Goal: Task Accomplishment & Management: Use online tool/utility

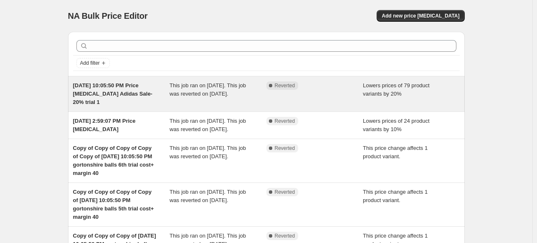
click at [214, 86] on span "This job ran on [DATE]. This job was reverted on [DATE]." at bounding box center [208, 89] width 76 height 15
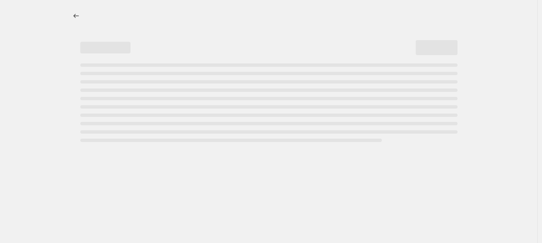
select select "percentage"
select select "no_change"
select select "vendor"
select select "product_status"
select select "inventory_quantity"
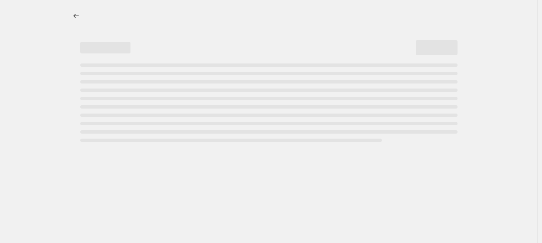
select select ">"
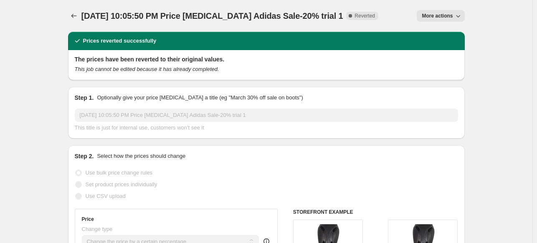
click at [441, 13] on span "More actions" at bounding box center [437, 16] width 31 height 7
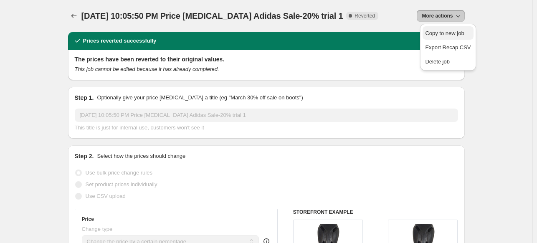
click at [435, 32] on span "Copy to new job" at bounding box center [444, 33] width 39 height 6
select select "percentage"
select select "no_change"
select select "vendor"
select select "product_status"
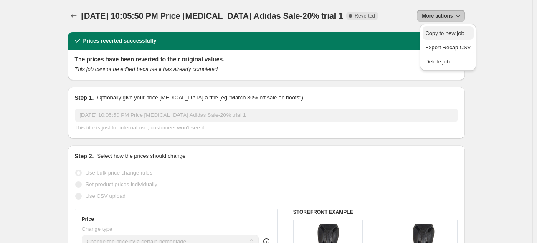
select select "inventory_quantity"
select select ">"
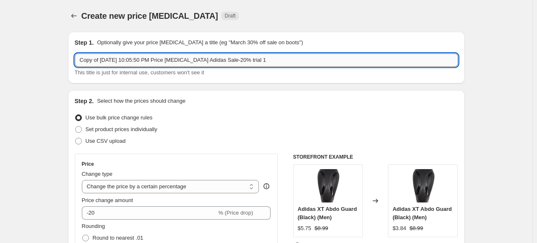
click at [211, 59] on input "Copy of Sep 29, 2025, 10:05:50 PM Price change job Adidas Sale-20% trial 1" at bounding box center [267, 59] width 384 height 13
type input "A"
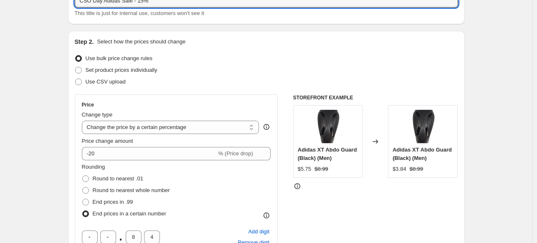
scroll to position [61, 0]
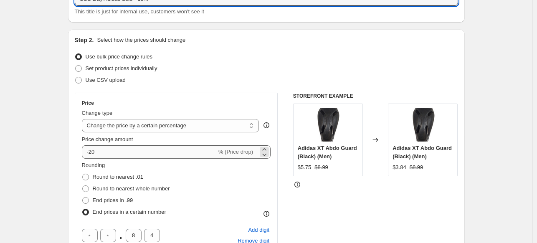
type input "CSO Day Adidas Sale - 15%"
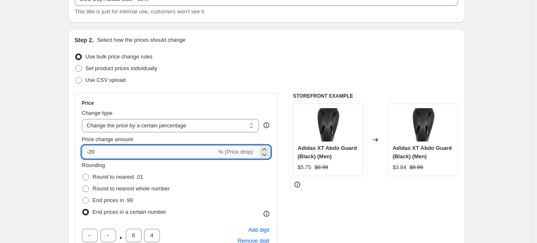
click at [193, 157] on input "-20" at bounding box center [149, 151] width 135 height 13
type input "-2"
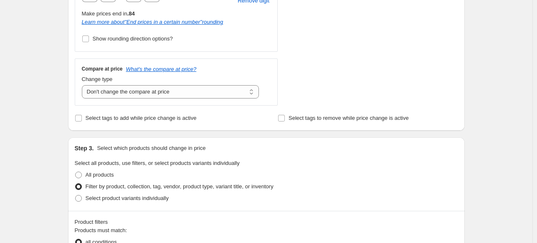
scroll to position [304, 0]
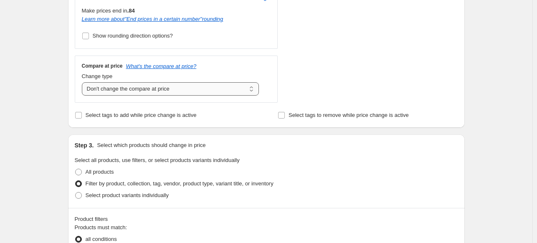
type input "-15"
click at [190, 88] on select "Change the compare at price to the current price (sale) Change the compare at p…" at bounding box center [171, 88] width 178 height 13
click at [84, 82] on select "Change the compare at price to the current price (sale) Change the compare at p…" at bounding box center [171, 88] width 178 height 13
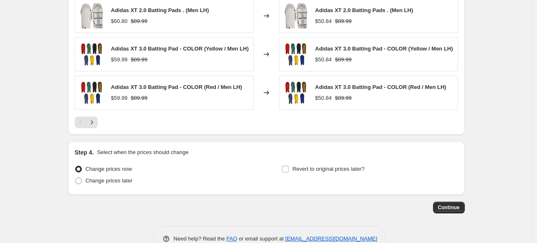
scroll to position [755, 0]
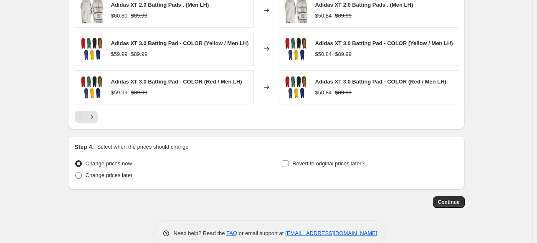
click at [109, 176] on span "Change prices later" at bounding box center [109, 175] width 47 height 6
click at [76, 173] on input "Change prices later" at bounding box center [75, 172] width 0 height 0
radio input "true"
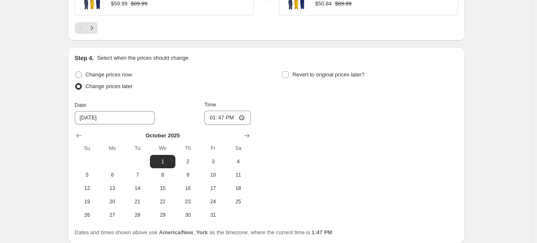
scroll to position [878, 0]
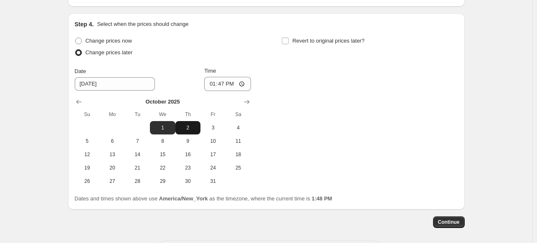
click at [189, 125] on span "2" at bounding box center [188, 128] width 18 height 7
type input "[DATE]"
click at [109, 38] on span "Change prices now" at bounding box center [109, 41] width 46 height 6
click at [76, 38] on input "Change prices now" at bounding box center [75, 38] width 0 height 0
radio input "true"
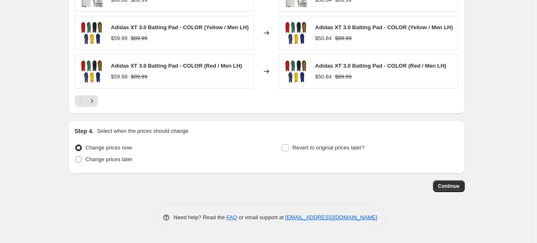
scroll to position [771, 0]
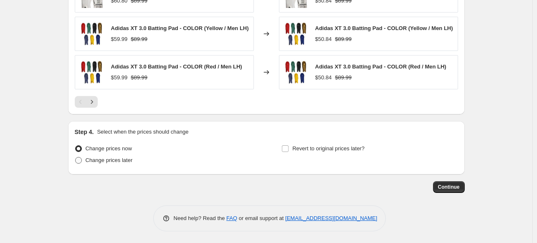
click at [94, 163] on span "Change prices later" at bounding box center [109, 160] width 47 height 6
click at [76, 158] on input "Change prices later" at bounding box center [75, 157] width 0 height 0
radio input "true"
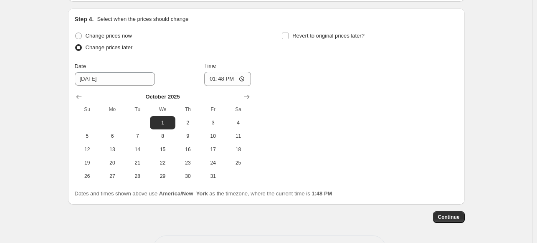
scroll to position [888, 0]
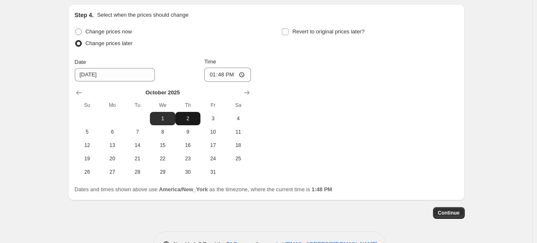
click at [192, 119] on span "2" at bounding box center [188, 118] width 18 height 7
type input "[DATE]"
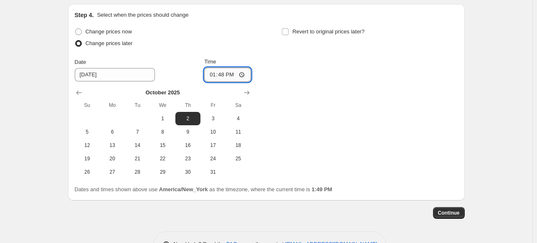
click at [219, 76] on input "13:48" at bounding box center [227, 75] width 47 height 14
type input "20:00"
click at [406, 101] on div "Change prices now Change prices later Date 10/2/2025 Time 20:00 October 2025 Su…" at bounding box center [267, 102] width 384 height 153
click at [300, 33] on span "Revert to original prices later?" at bounding box center [329, 31] width 72 height 6
click at [289, 33] on input "Revert to original prices later?" at bounding box center [285, 31] width 7 height 7
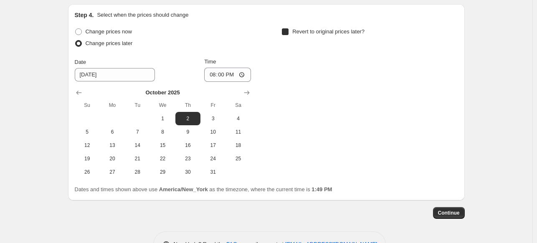
checkbox input "true"
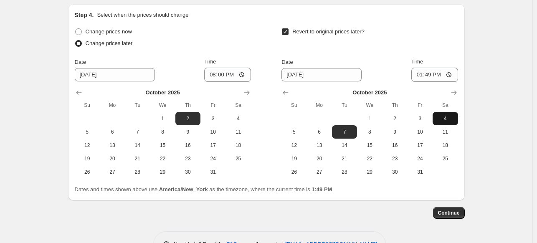
click at [448, 119] on span "4" at bounding box center [445, 118] width 18 height 7
type input "[DATE]"
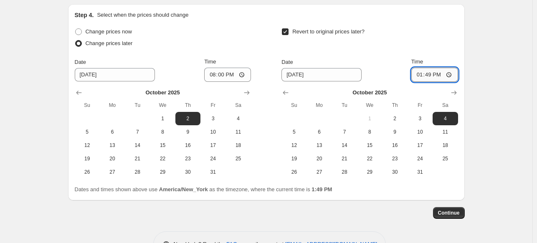
click at [424, 76] on input "13:49" at bounding box center [435, 75] width 47 height 14
click at [436, 74] on input "16:00" at bounding box center [435, 75] width 47 height 14
type input "04:00"
click at [433, 46] on div "Revert to original prices later?" at bounding box center [370, 38] width 176 height 25
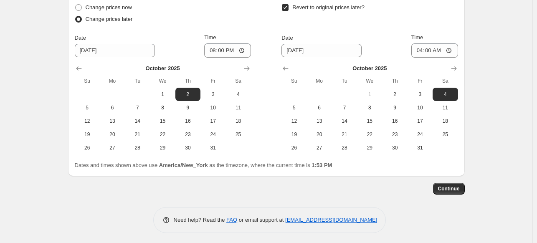
scroll to position [911, 0]
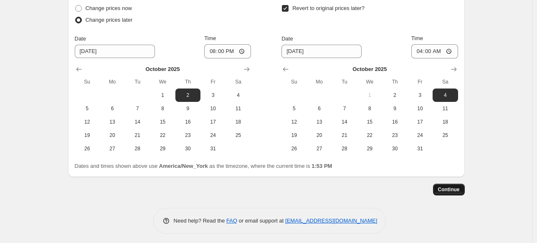
click at [455, 192] on span "Continue" at bounding box center [449, 189] width 22 height 7
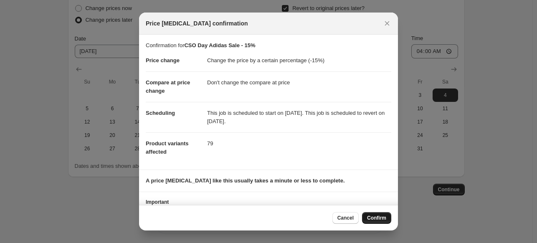
click at [379, 221] on span "Confirm" at bounding box center [376, 218] width 19 height 7
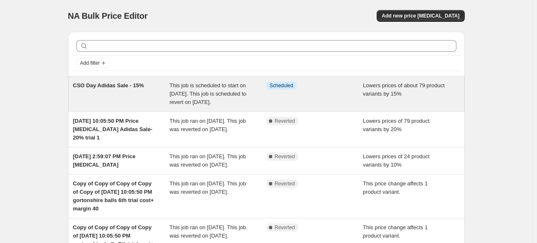
click at [220, 107] on div "This job is scheduled to start on [DATE]. This job is scheduled to revert on [D…" at bounding box center [218, 93] width 97 height 25
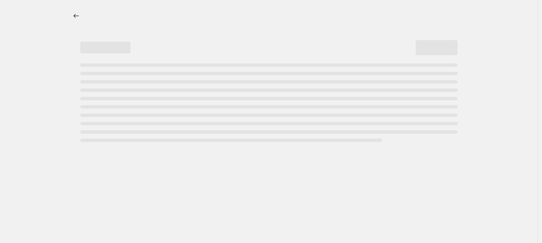
select select "percentage"
select select "no_change"
select select "inventory_quantity"
select select ">"
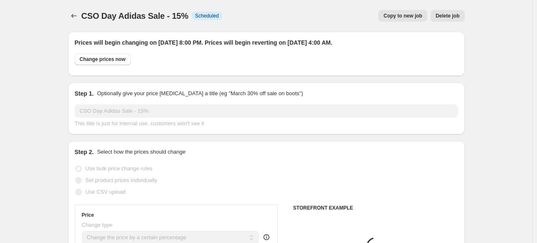
select select "vendor"
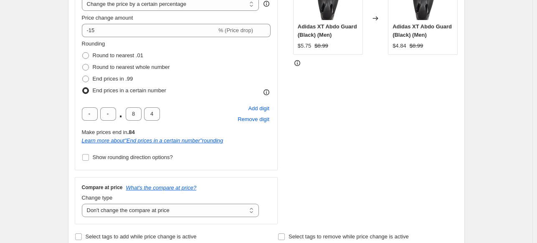
scroll to position [228, 0]
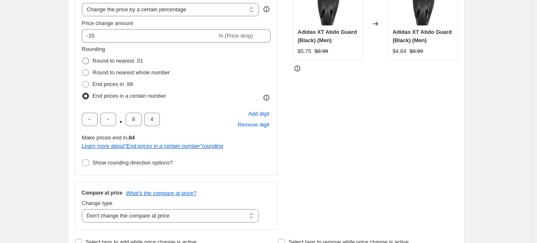
click at [128, 63] on span "Round to nearest .01" at bounding box center [118, 61] width 51 height 6
click at [83, 58] on input "Round to nearest .01" at bounding box center [82, 58] width 0 height 0
radio input "true"
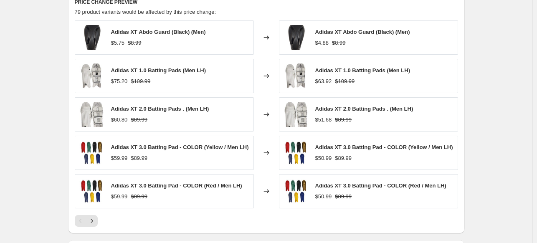
scroll to position [867, 0]
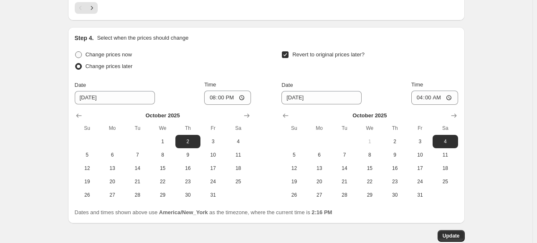
click at [108, 55] on span "Change prices now" at bounding box center [109, 54] width 46 height 6
click at [76, 52] on input "Change prices now" at bounding box center [75, 51] width 0 height 0
radio input "true"
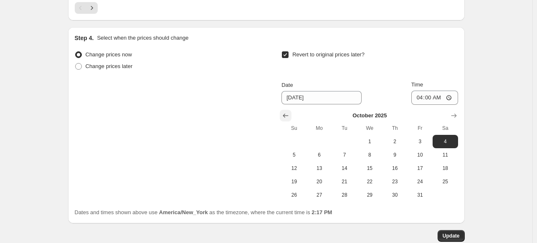
click at [289, 114] on icon "Show previous month, September 2025" at bounding box center [286, 116] width 8 height 8
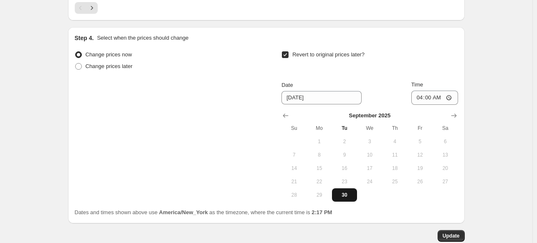
click at [344, 194] on span "30" at bounding box center [345, 195] width 18 height 7
type input "9/30/2025"
click at [425, 95] on input "04:00" at bounding box center [435, 98] width 47 height 14
click at [437, 97] on input "04:00" at bounding box center [435, 98] width 47 height 14
type input "16:00"
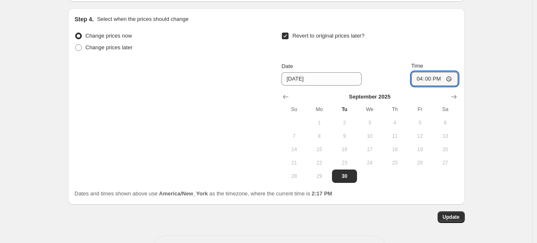
scroll to position [898, 0]
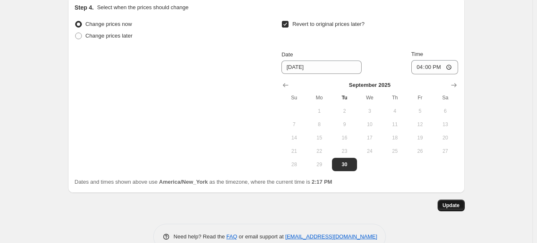
click at [453, 203] on span "Update" at bounding box center [451, 205] width 17 height 7
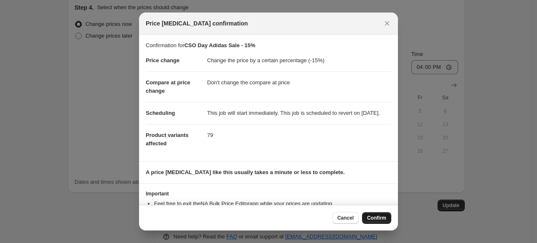
click at [380, 223] on button "Confirm" at bounding box center [376, 218] width 29 height 12
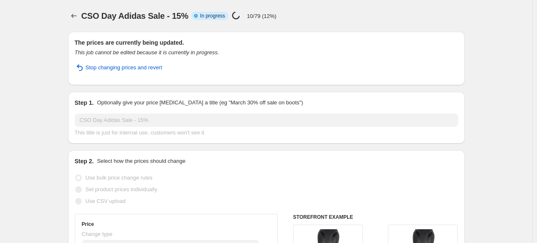
select select "percentage"
select select "no_change"
select select "vendor"
select select "product_status"
select select "inventory_quantity"
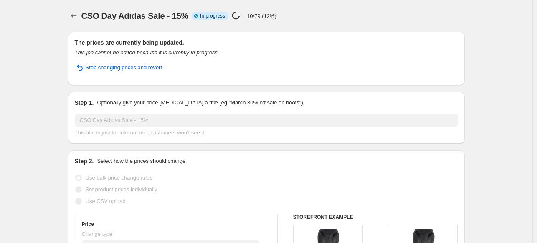
select select ">"
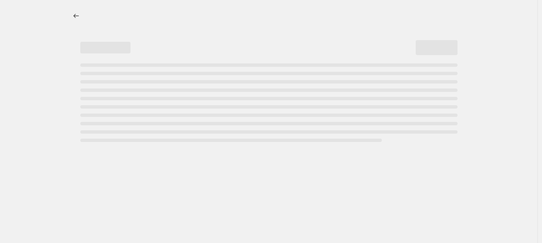
select select "percentage"
select select "no_change"
select select "vendor"
select select "product_status"
select select "inventory_quantity"
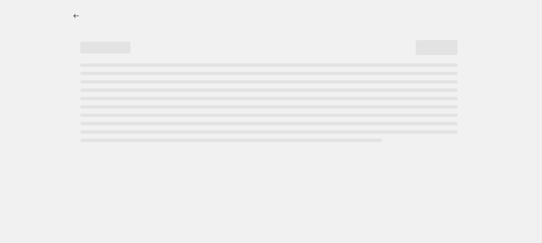
select select ">"
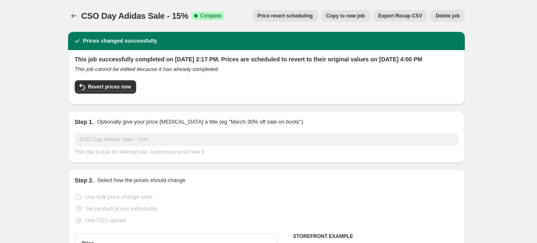
click at [360, 18] on span "Copy to new job" at bounding box center [345, 16] width 39 height 7
select select "percentage"
select select "no_change"
select select "vendor"
select select "product_status"
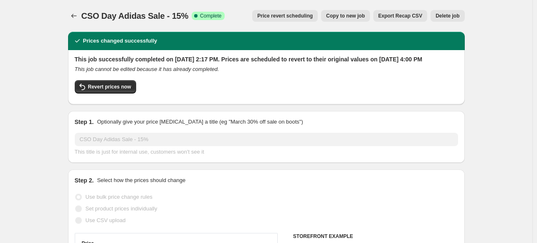
select select "inventory_quantity"
select select ">"
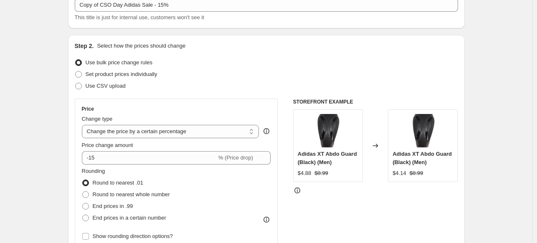
scroll to position [117, 0]
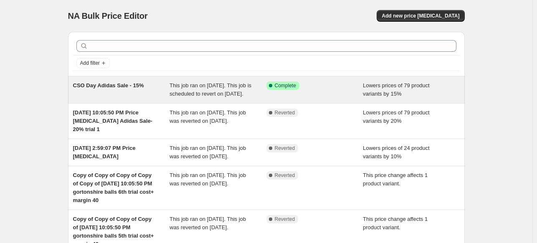
click at [314, 98] on div "Success Complete Complete" at bounding box center [315, 89] width 97 height 17
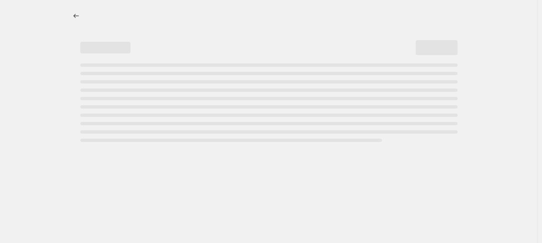
select select "percentage"
select select "no_change"
select select "vendor"
select select "product_status"
select select "inventory_quantity"
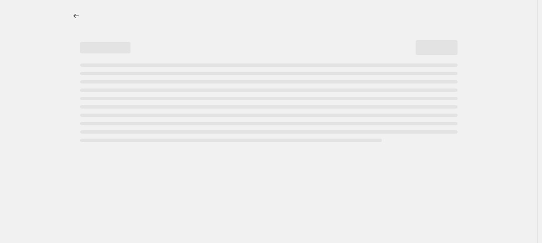
select select ">"
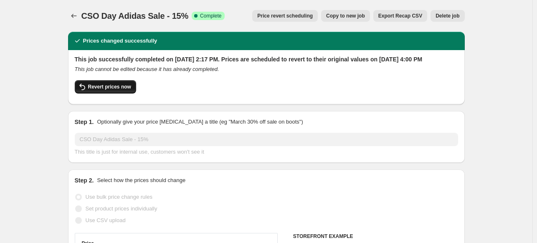
click at [120, 94] on button "Revert prices now" at bounding box center [105, 86] width 61 height 13
checkbox input "false"
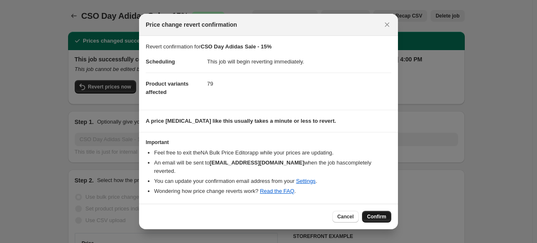
click at [384, 216] on button "Confirm" at bounding box center [376, 217] width 29 height 12
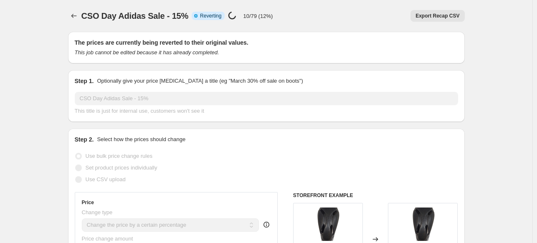
select select "percentage"
select select "no_change"
select select "vendor"
select select "product_status"
select select "inventory_quantity"
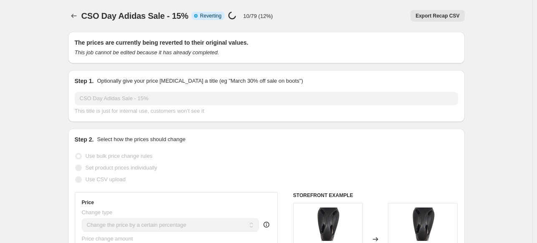
select select ">"
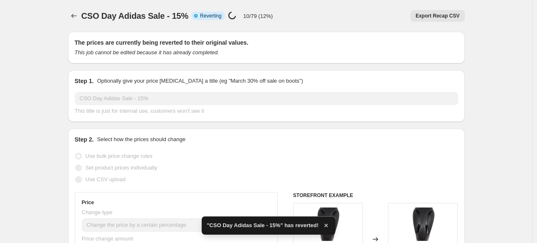
checkbox input "true"
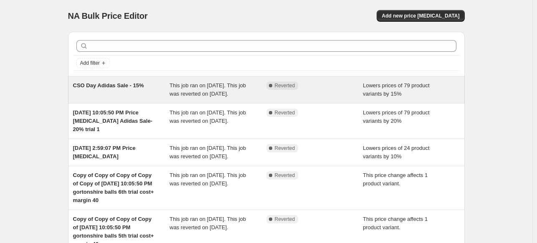
click at [218, 94] on span "This job ran on [DATE]. This job was reverted on [DATE]." at bounding box center [208, 89] width 76 height 15
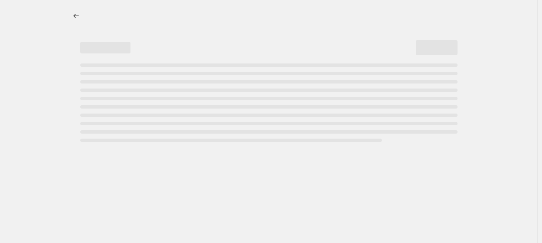
select select "percentage"
select select "no_change"
select select "vendor"
select select "product_status"
select select "inventory_quantity"
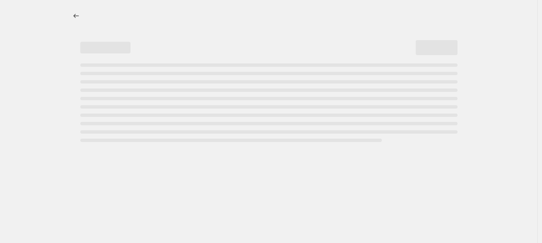
select select ">"
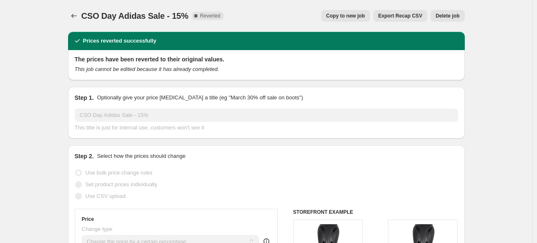
click at [351, 13] on span "Copy to new job" at bounding box center [345, 16] width 39 height 7
select select "percentage"
select select "no_change"
select select "vendor"
select select "product_status"
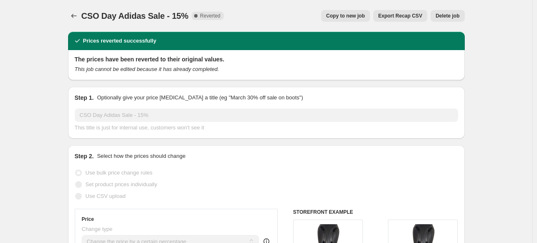
select select "inventory_quantity"
select select ">"
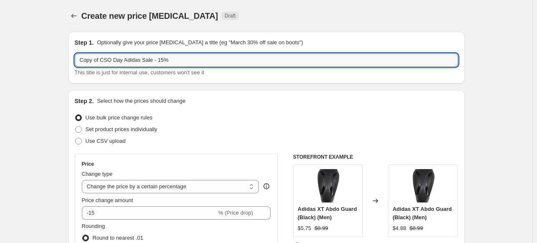
click at [101, 61] on input "Copy of CSO Day Adidas Sale - 15%" at bounding box center [267, 59] width 384 height 13
click at [168, 64] on input "CSO Day Adidas Sale - 15%" at bounding box center [267, 59] width 384 height 13
click at [136, 61] on input "CSO Day Adidas Sale - 15%" at bounding box center [267, 59] width 384 height 13
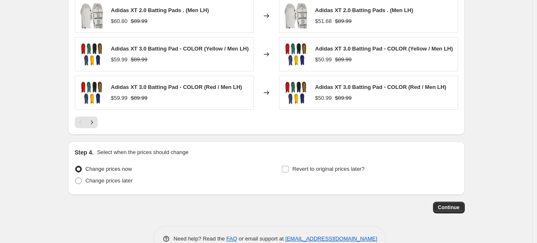
scroll to position [722, 0]
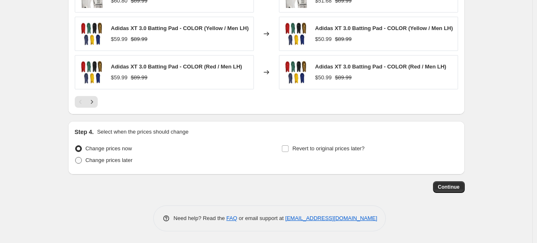
type input "CSO Day Adidas Sale -15%"
click at [119, 162] on span "Change prices later" at bounding box center [109, 160] width 47 height 6
click at [76, 158] on input "Change prices later" at bounding box center [75, 157] width 0 height 0
radio input "true"
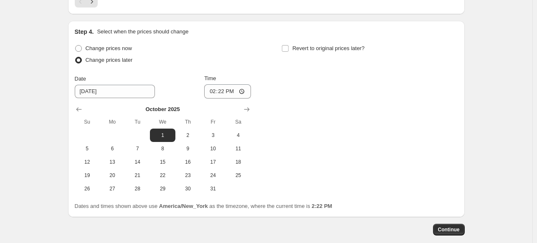
scroll to position [844, 0]
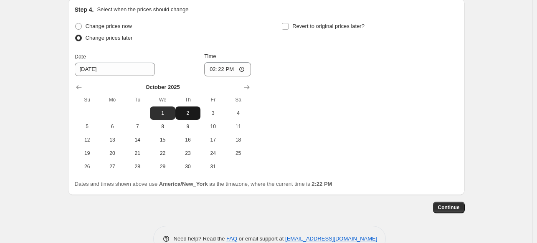
click at [186, 112] on span "2" at bounding box center [188, 113] width 18 height 7
type input "[DATE]"
click at [288, 23] on input "Revert to original prices later?" at bounding box center [285, 26] width 7 height 7
checkbox input "true"
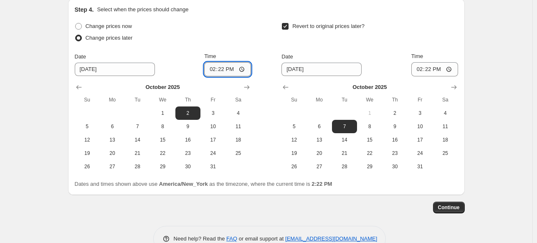
click at [215, 69] on input "14:22" at bounding box center [227, 69] width 47 height 14
type input "20:00"
click at [448, 113] on span "4" at bounding box center [445, 113] width 18 height 7
type input "[DATE]"
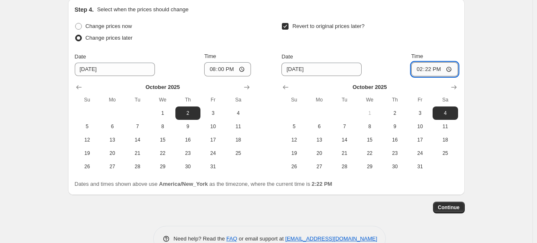
click at [423, 71] on input "14:22" at bounding box center [435, 69] width 47 height 14
type input "04:00"
click at [430, 18] on div "Step 4. Select when the prices should change Change prices now Change prices la…" at bounding box center [267, 96] width 384 height 183
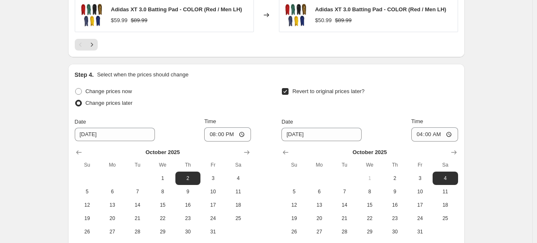
scroll to position [865, 0]
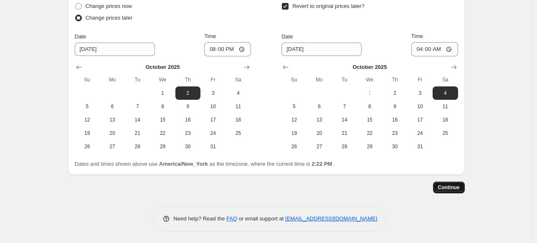
click at [455, 188] on span "Continue" at bounding box center [449, 187] width 22 height 7
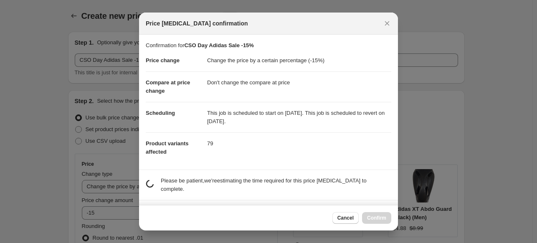
scroll to position [0, 0]
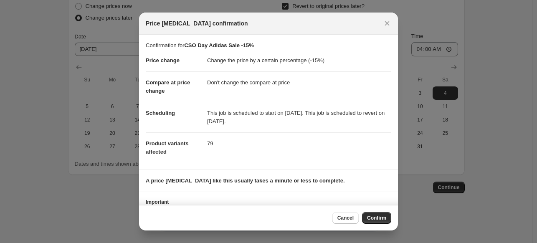
click at [393, 197] on section "Important An email will be sent to [EMAIL_ADDRESS][DOMAIN_NAME] when the job ha…" at bounding box center [268, 213] width 259 height 43
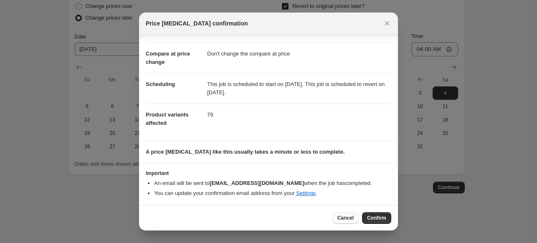
click at [347, 220] on span "Cancel" at bounding box center [346, 218] width 16 height 7
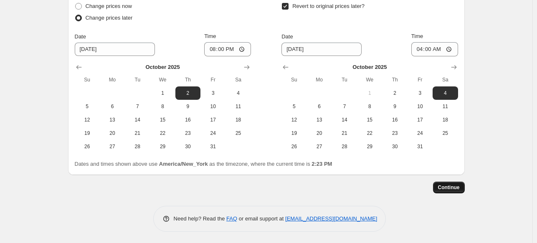
click at [448, 183] on button "Continue" at bounding box center [449, 188] width 32 height 12
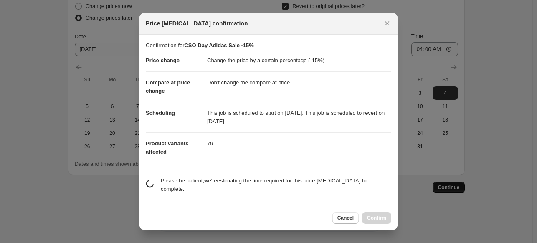
scroll to position [0, 0]
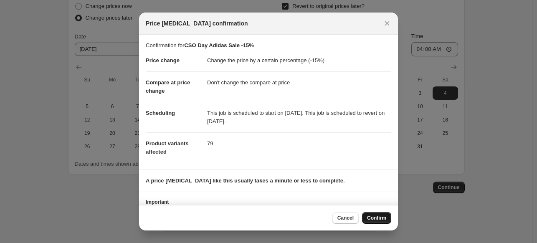
click at [383, 221] on span "Confirm" at bounding box center [376, 218] width 19 height 7
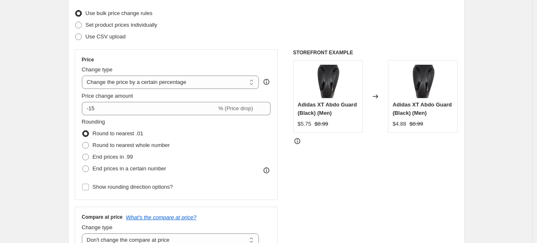
scroll to position [13, 0]
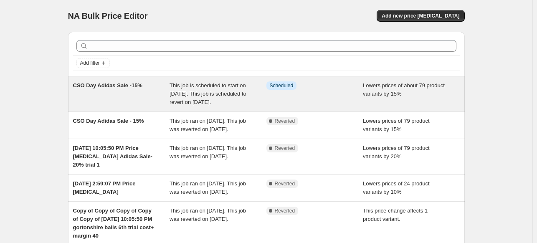
click at [315, 107] on div "Info Scheduled" at bounding box center [315, 93] width 97 height 25
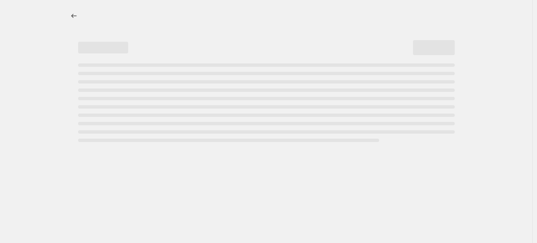
select select "percentage"
select select "no_change"
select select "vendor"
select select "product_status"
select select "inventory_quantity"
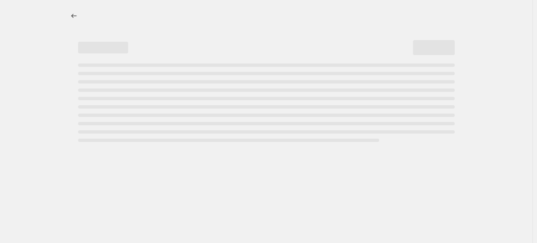
select select ">"
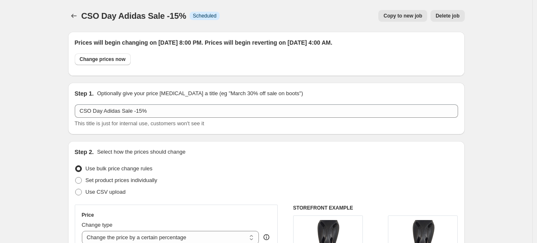
click at [399, 15] on span "Copy to new job" at bounding box center [403, 16] width 39 height 7
select select "percentage"
select select "no_change"
select select "vendor"
select select "product_status"
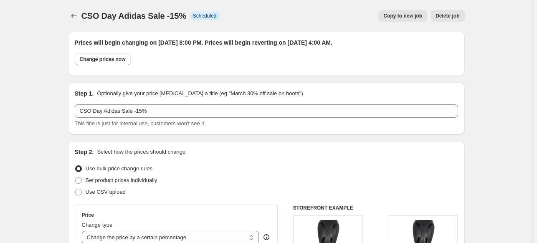
select select "inventory_quantity"
select select ">"
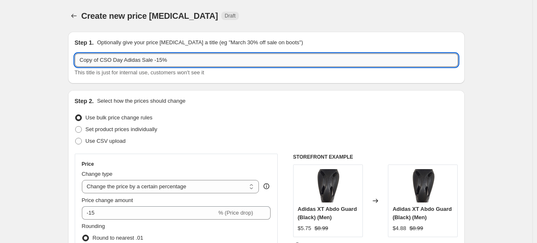
click at [103, 62] on input "Copy of CSO Day Adidas Sale -15%" at bounding box center [267, 59] width 384 height 13
click at [103, 62] on input "CSO Day Adidas Sale -15%" at bounding box center [267, 59] width 384 height 13
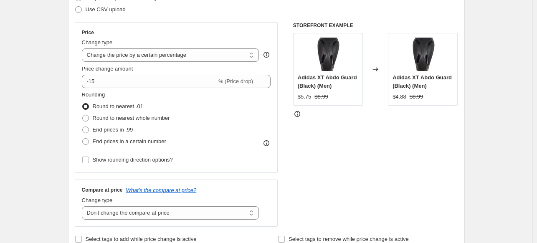
scroll to position [133, 0]
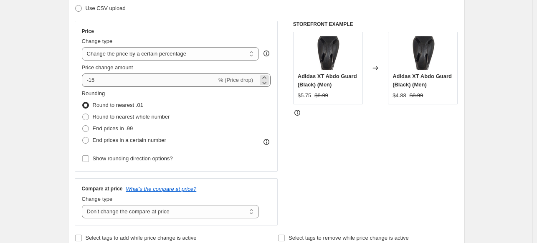
type input "CSO Day Asics Sale -20%"
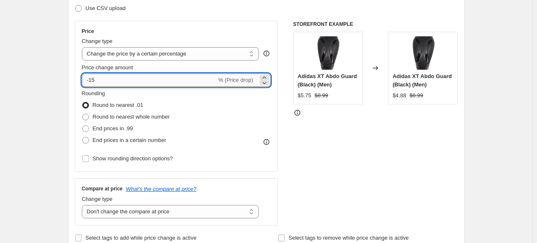
click at [158, 80] on input "-15" at bounding box center [149, 80] width 135 height 13
type input "-1"
type input "-20"
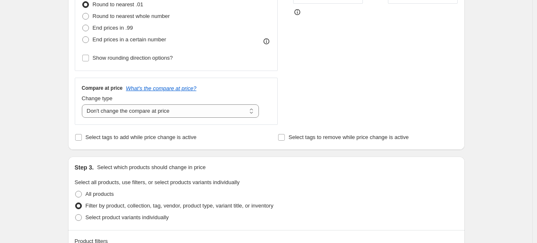
scroll to position [261, 0]
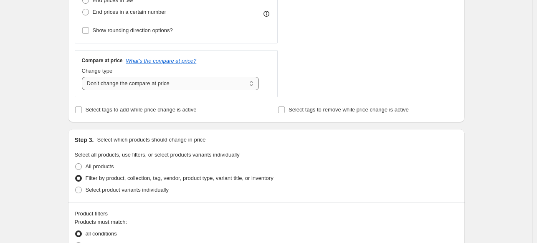
click at [195, 86] on select "Change the compare at price to the current price (sale) Change the compare at p…" at bounding box center [171, 83] width 178 height 13
click at [84, 77] on select "Change the compare at price to the current price (sale) Change the compare at p…" at bounding box center [171, 83] width 178 height 13
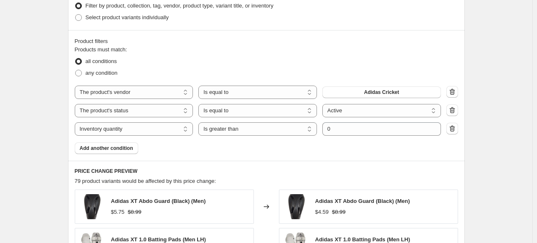
scroll to position [440, 0]
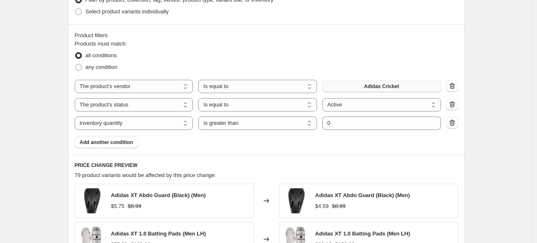
click at [383, 86] on span "Adidas Cricket" at bounding box center [381, 86] width 35 height 7
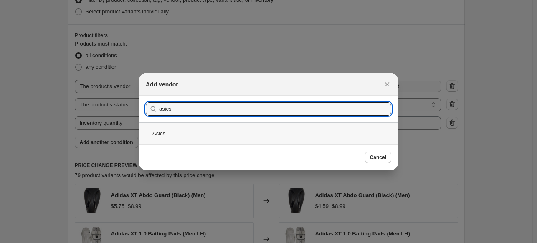
type input "asics"
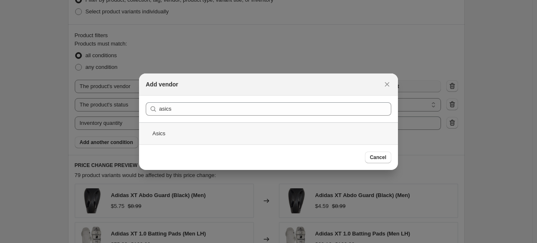
click at [160, 137] on div "Asics" at bounding box center [268, 133] width 259 height 22
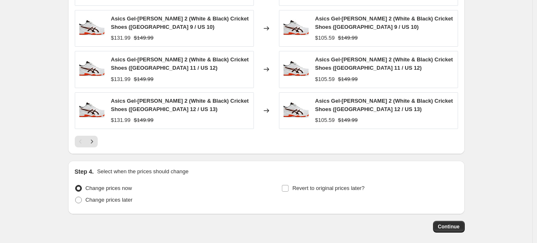
scroll to position [735, 0]
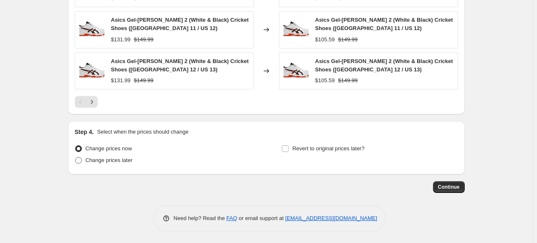
click at [122, 160] on span "Change prices later" at bounding box center [109, 160] width 47 height 6
click at [76, 158] on input "Change prices later" at bounding box center [75, 157] width 0 height 0
radio input "true"
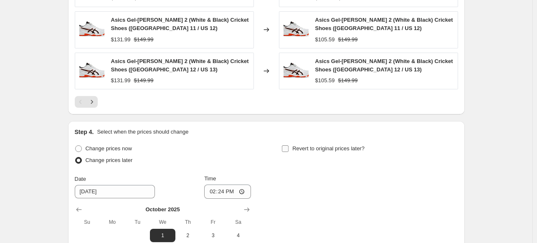
click at [295, 145] on span "Revert to original prices later?" at bounding box center [329, 148] width 72 height 6
click at [289, 145] on input "Revert to original prices later?" at bounding box center [285, 148] width 7 height 7
checkbox input "true"
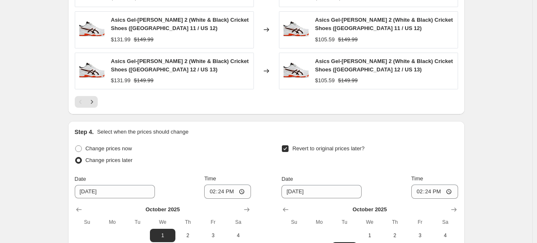
scroll to position [878, 0]
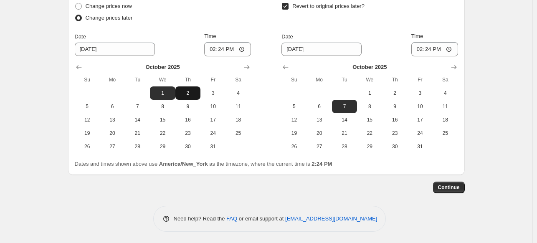
click at [192, 94] on span "2" at bounding box center [188, 93] width 18 height 7
type input "[DATE]"
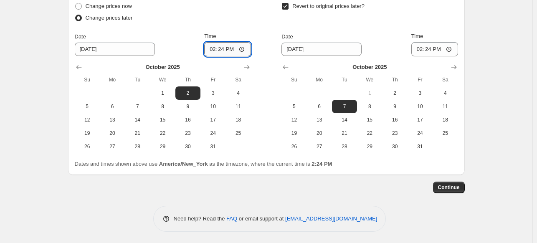
click at [215, 50] on input "14:24" at bounding box center [227, 49] width 47 height 14
type input "20:15"
click at [449, 93] on span "4" at bounding box center [445, 93] width 18 height 7
type input "[DATE]"
click at [223, 50] on input "20:15" at bounding box center [227, 49] width 47 height 14
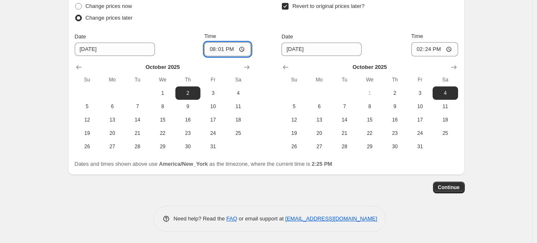
type input "20:10"
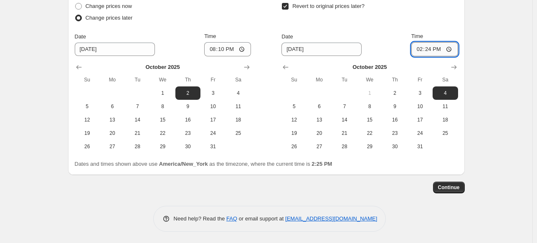
click at [420, 51] on input "14:24" at bounding box center [435, 49] width 47 height 14
type input "04:10"
click at [432, 10] on div "Revert to original prices later?" at bounding box center [370, 12] width 176 height 25
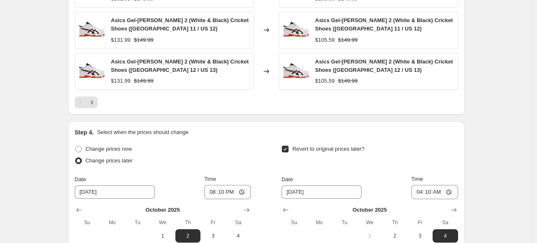
scroll to position [877, 0]
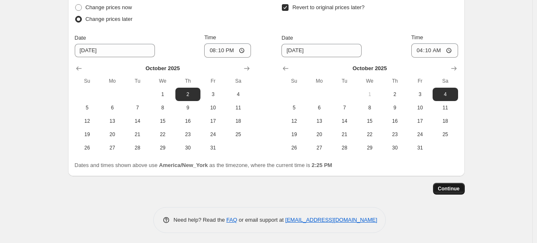
click at [451, 187] on span "Continue" at bounding box center [449, 189] width 22 height 7
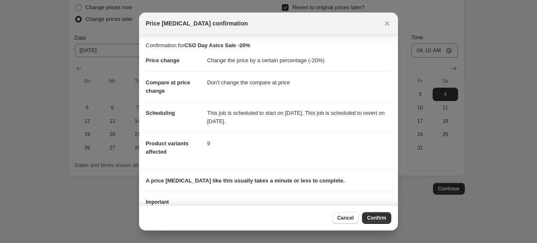
scroll to position [29, 0]
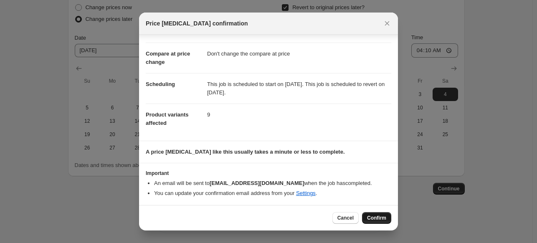
click at [378, 217] on span "Confirm" at bounding box center [376, 218] width 19 height 7
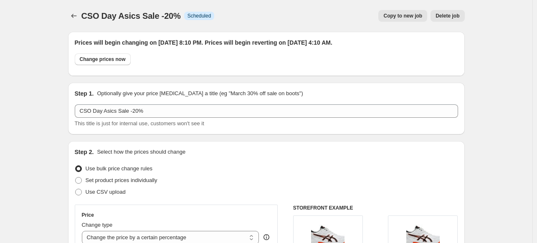
scroll to position [877, 0]
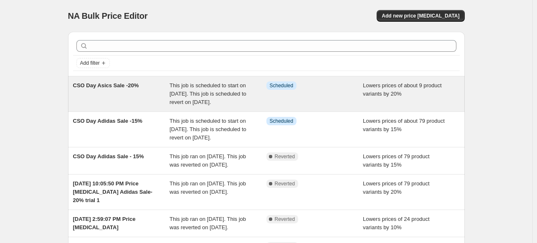
click at [294, 98] on div "Info Scheduled" at bounding box center [315, 93] width 97 height 25
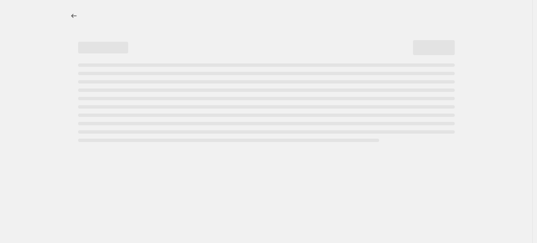
select select "percentage"
select select "no_change"
select select "vendor"
select select "product_status"
select select "inventory_quantity"
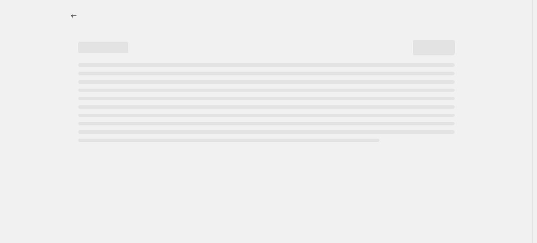
select select ">"
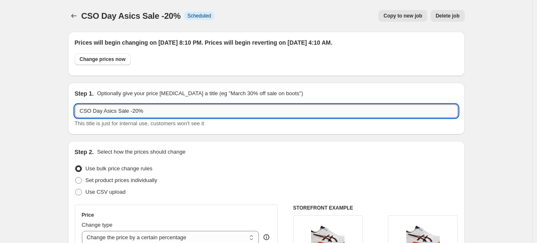
click at [106, 113] on input "CSO Day Asics Sale -20%" at bounding box center [267, 110] width 384 height 13
type input "CSO Day CA Sale -20%"
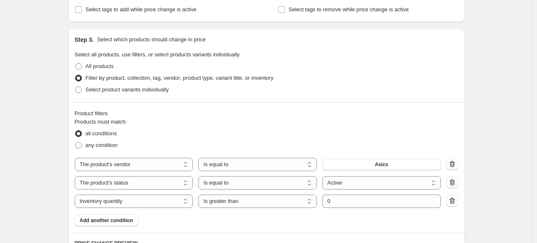
scroll to position [474, 0]
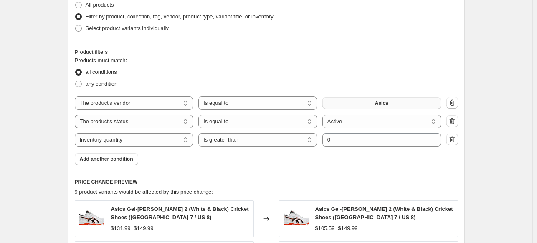
click at [376, 100] on button "Asics" at bounding box center [382, 103] width 119 height 12
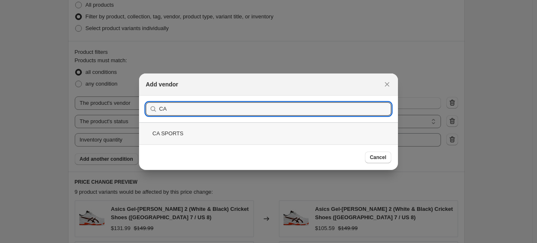
type input "CA"
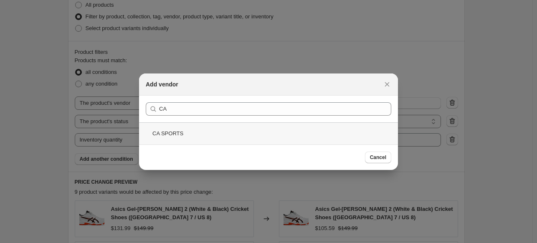
click at [176, 135] on div "CA SPORTS" at bounding box center [268, 133] width 259 height 22
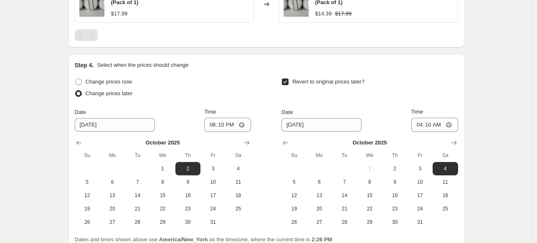
scroll to position [747, 0]
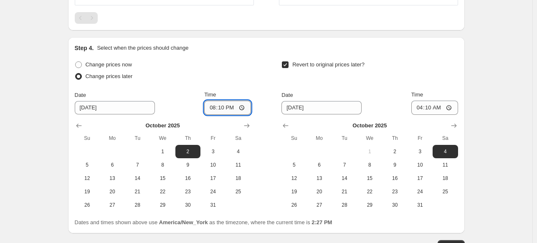
click at [222, 110] on input "20:10" at bounding box center [227, 108] width 47 height 14
type input "20:15"
click at [430, 107] on input "04:10" at bounding box center [435, 108] width 47 height 14
type input "04:15"
click at [436, 44] on div "Step 4. Select when the prices should change" at bounding box center [267, 48] width 384 height 8
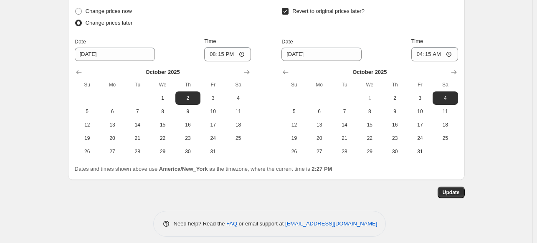
scroll to position [806, 0]
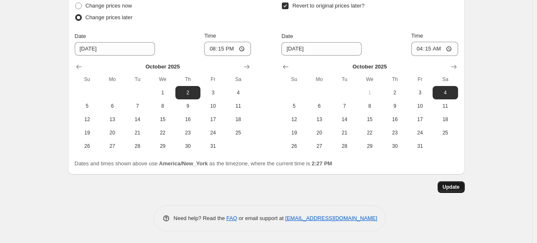
click at [455, 186] on span "Update" at bounding box center [451, 187] width 17 height 7
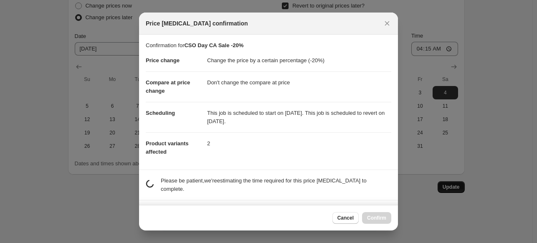
scroll to position [0, 0]
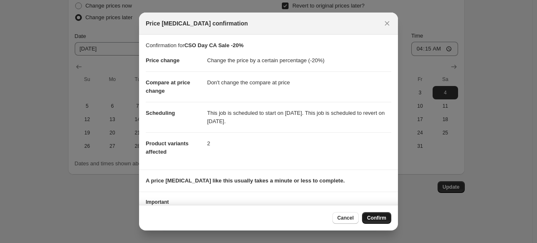
click at [376, 216] on span "Confirm" at bounding box center [376, 218] width 19 height 7
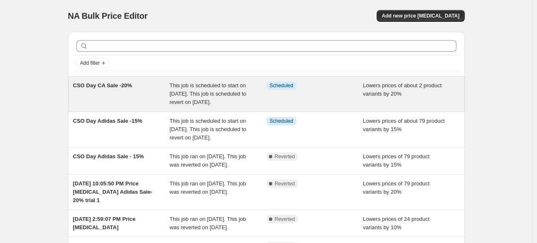
click at [235, 99] on span "This job is scheduled to start on [DATE]. This job is scheduled to revert on [D…" at bounding box center [208, 93] width 77 height 23
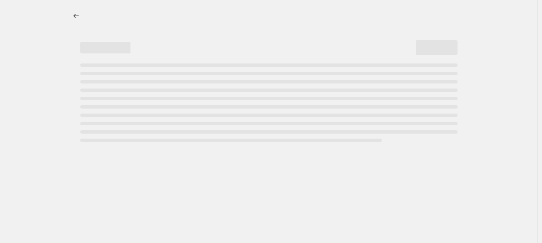
select select "percentage"
select select "no_change"
select select "inventory_quantity"
select select ">"
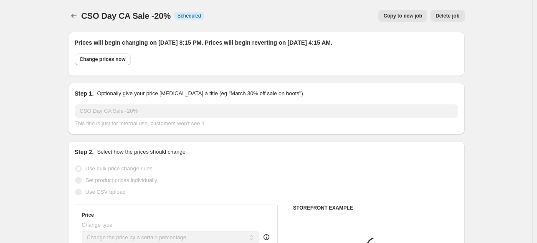
select select "vendor"
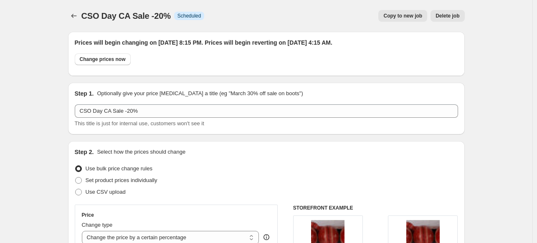
click at [415, 15] on span "Copy to new job" at bounding box center [403, 16] width 39 height 7
select select "percentage"
select select "no_change"
select select "vendor"
select select "product_status"
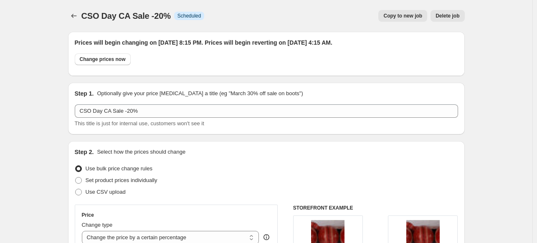
select select "inventory_quantity"
select select ">"
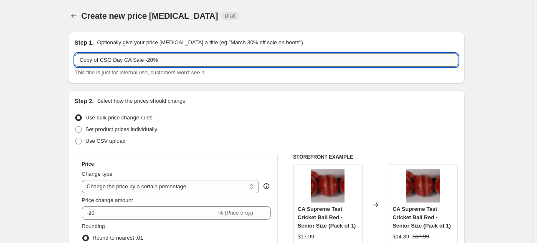
click at [102, 62] on input "Copy of CSO Day CA Sale -20%" at bounding box center [267, 59] width 384 height 13
click at [104, 61] on input "CSO Day CA Sale -20%" at bounding box center [267, 59] width 384 height 13
click at [160, 64] on input "CSO Day Asics Sale -20%" at bounding box center [267, 59] width 384 height 13
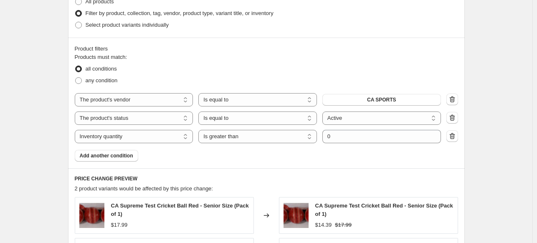
scroll to position [431, 0]
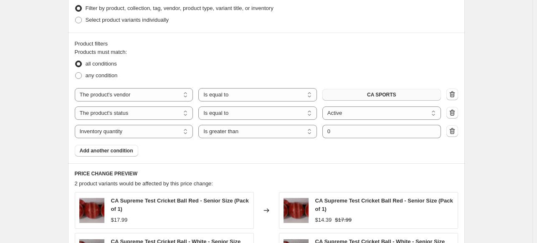
type input "CSO Day Asics Sale -20% off"
click at [393, 97] on span "CA SPORTS" at bounding box center [381, 95] width 29 height 7
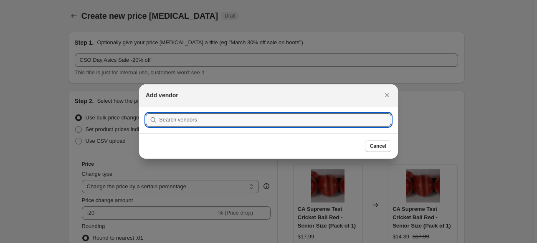
scroll to position [0, 0]
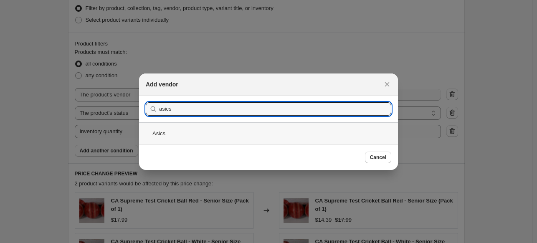
type input "asics"
click at [165, 139] on div "Asics" at bounding box center [268, 133] width 259 height 22
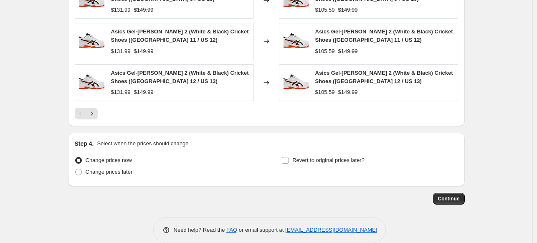
scroll to position [735, 0]
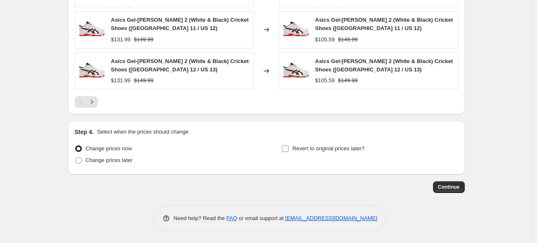
click at [336, 148] on span "Revert to original prices later?" at bounding box center [329, 148] width 72 height 6
click at [289, 148] on input "Revert to original prices later?" at bounding box center [285, 148] width 7 height 7
checkbox input "true"
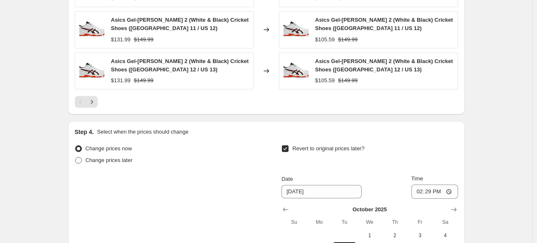
click at [122, 161] on span "Change prices later" at bounding box center [109, 160] width 47 height 6
click at [76, 158] on input "Change prices later" at bounding box center [75, 157] width 0 height 0
radio input "true"
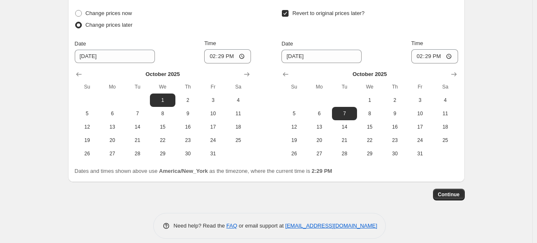
scroll to position [878, 0]
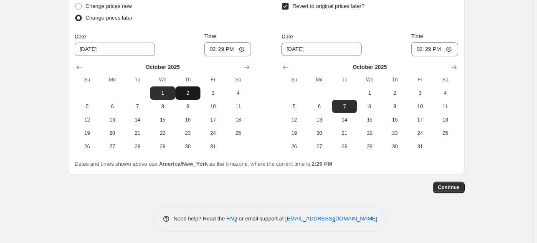
click at [191, 95] on span "2" at bounding box center [188, 93] width 18 height 7
type input "[DATE]"
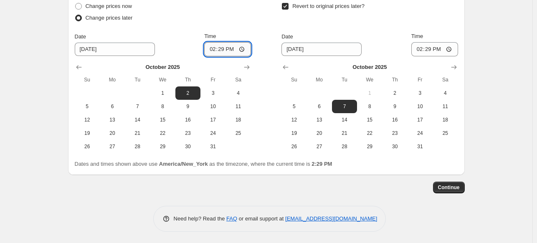
click at [211, 48] on input "14:29" at bounding box center [227, 49] width 47 height 14
type input "20:10"
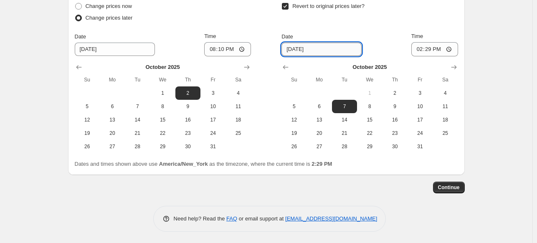
click at [298, 50] on input "[DATE]" at bounding box center [322, 49] width 80 height 13
click at [450, 93] on span "4" at bounding box center [445, 93] width 18 height 7
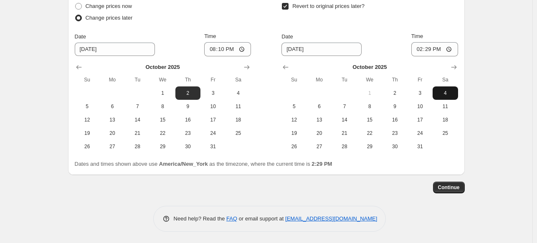
type input "[DATE]"
click at [422, 50] on input "14:29" at bounding box center [435, 49] width 47 height 14
type input "04:10"
click at [424, 8] on div "Revert to original prices later?" at bounding box center [370, 12] width 176 height 25
click at [460, 189] on span "Continue" at bounding box center [449, 187] width 22 height 7
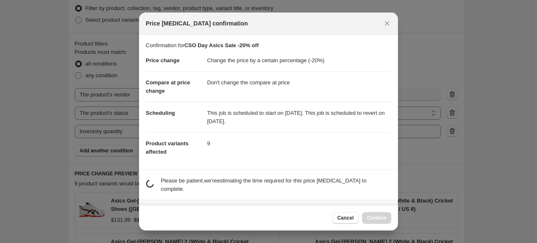
scroll to position [0, 0]
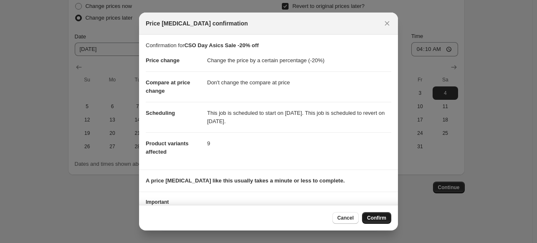
click at [379, 220] on span "Confirm" at bounding box center [376, 218] width 19 height 7
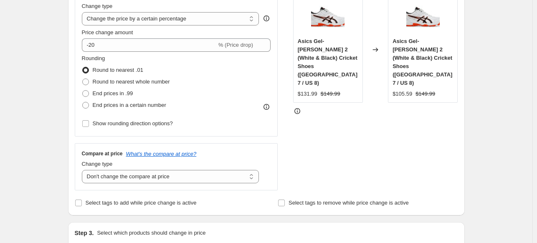
scroll to position [7, 0]
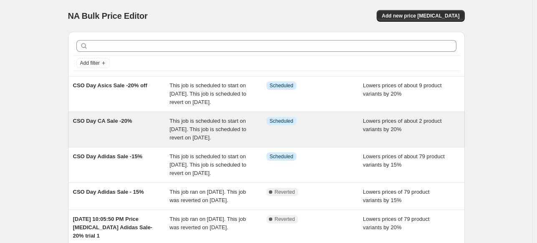
click at [196, 135] on span "This job is scheduled to start on [DATE]. This job is scheduled to revert on [D…" at bounding box center [208, 129] width 77 height 23
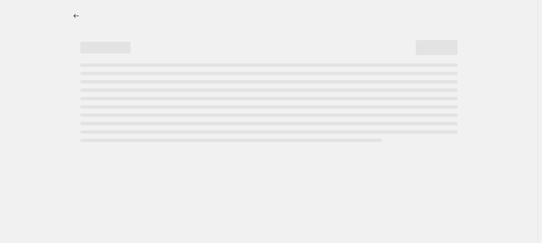
select select "percentage"
select select "no_change"
select select "vendor"
select select "product_status"
select select "inventory_quantity"
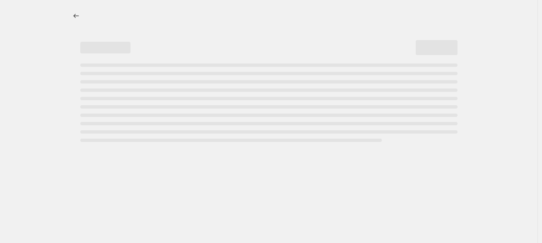
select select ">"
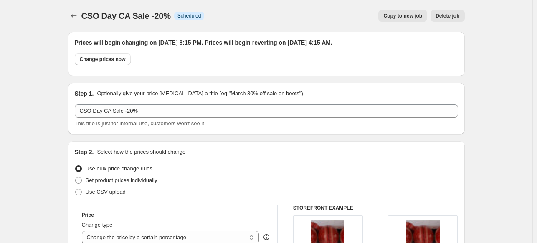
click at [408, 10] on button "Copy to new job" at bounding box center [403, 16] width 49 height 12
select select "percentage"
select select "no_change"
select select "vendor"
select select "product_status"
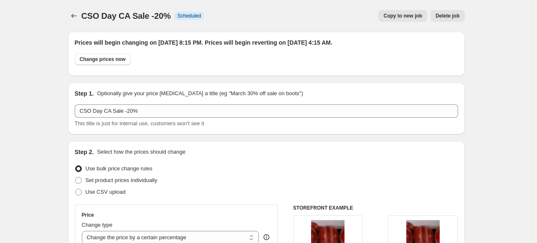
select select "inventory_quantity"
select select ">"
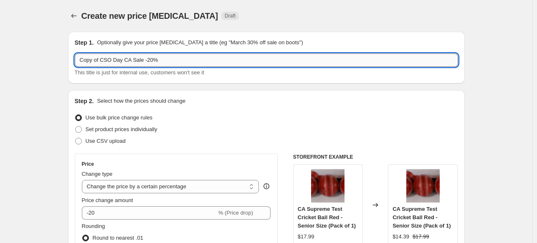
click at [130, 62] on input "Copy of CSO Day CA Sale -20%" at bounding box center [267, 59] width 384 height 13
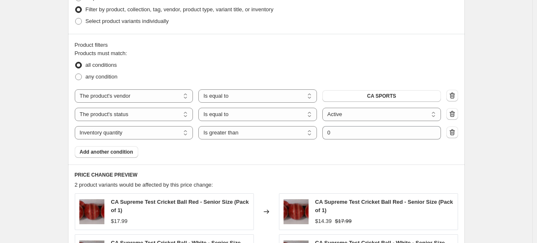
scroll to position [432, 0]
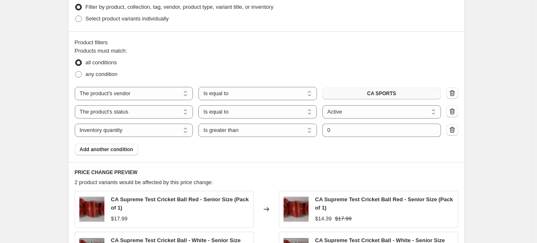
type input "CSO Day DSC Sale -20%"
click at [400, 95] on button "CA SPORTS" at bounding box center [382, 94] width 119 height 12
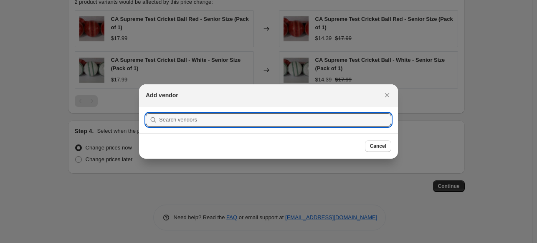
scroll to position [0, 0]
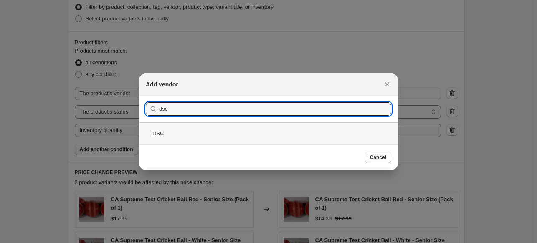
type input "dsc"
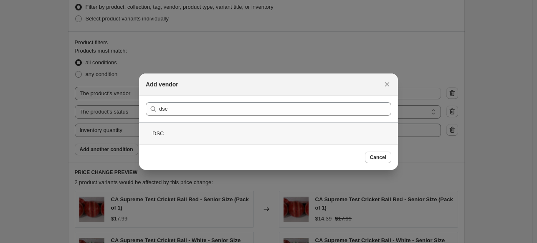
click at [155, 138] on div "DSC" at bounding box center [268, 133] width 259 height 22
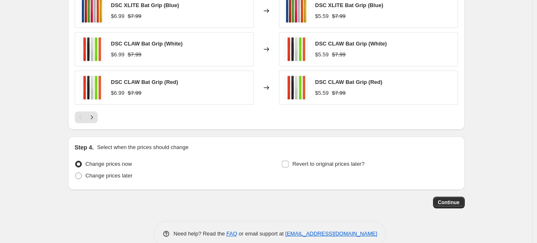
scroll to position [722, 0]
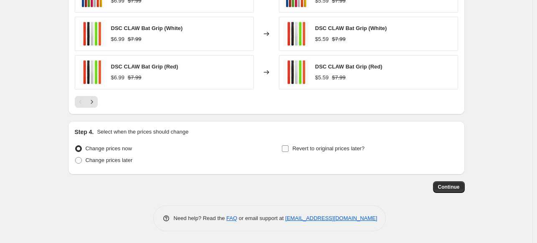
click at [321, 148] on span "Revert to original prices later?" at bounding box center [329, 148] width 72 height 6
click at [289, 148] on input "Revert to original prices later?" at bounding box center [285, 148] width 7 height 7
checkbox input "true"
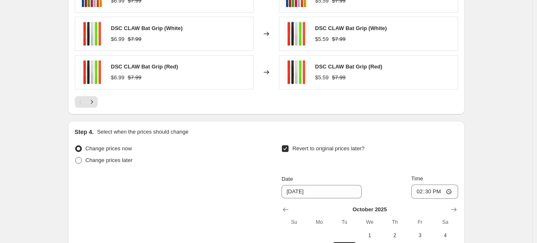
click at [116, 162] on span "Change prices later" at bounding box center [109, 160] width 47 height 6
click at [76, 158] on input "Change prices later" at bounding box center [75, 157] width 0 height 0
radio input "true"
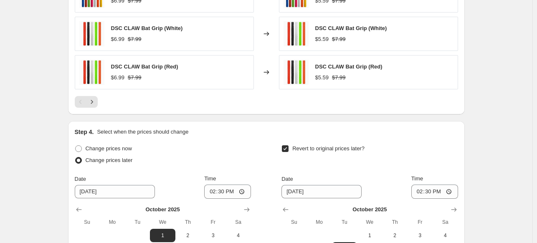
scroll to position [865, 0]
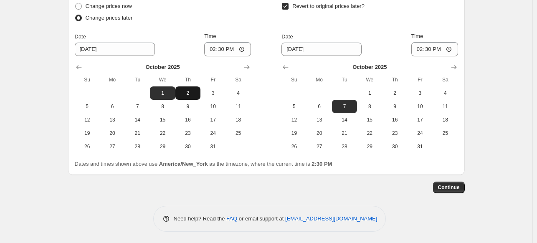
click at [190, 93] on span "2" at bounding box center [188, 93] width 18 height 7
type input "[DATE]"
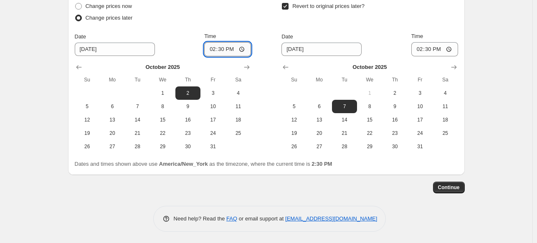
click at [216, 50] on input "14:30" at bounding box center [227, 49] width 47 height 14
type input "20:25"
click at [446, 96] on button "4" at bounding box center [445, 92] width 25 height 13
type input "[DATE]"
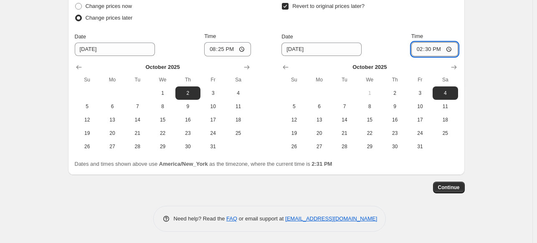
click at [419, 49] on input "14:30" at bounding box center [435, 49] width 47 height 14
type input "20:30"
click at [419, 49] on input "20:30" at bounding box center [435, 49] width 47 height 14
type input "04:25"
click at [438, 19] on div "Revert to original prices later?" at bounding box center [370, 12] width 176 height 25
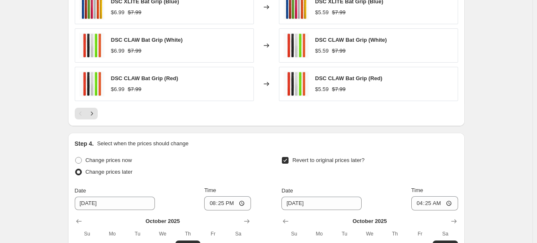
scroll to position [852, 0]
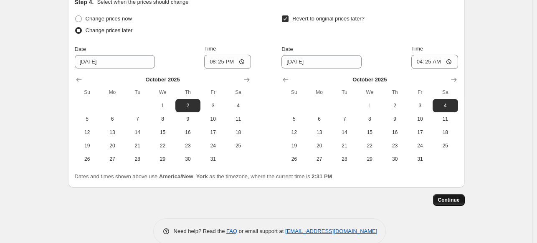
click at [453, 203] on button "Continue" at bounding box center [449, 200] width 32 height 12
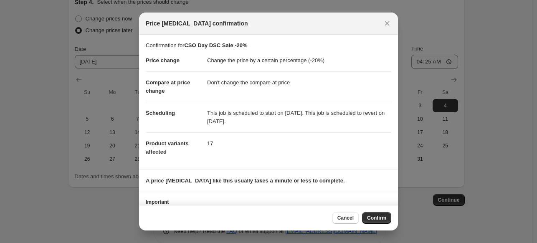
click at [393, 198] on section "Important An email will be sent to cs@cricketstoreonline.com when the job has c…" at bounding box center [268, 213] width 259 height 43
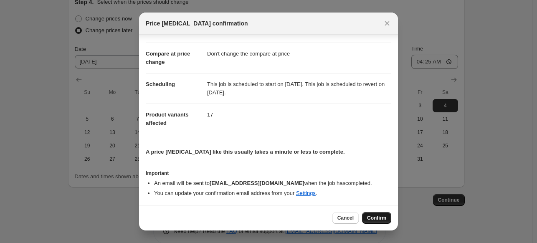
click at [377, 223] on button "Confirm" at bounding box center [376, 218] width 29 height 12
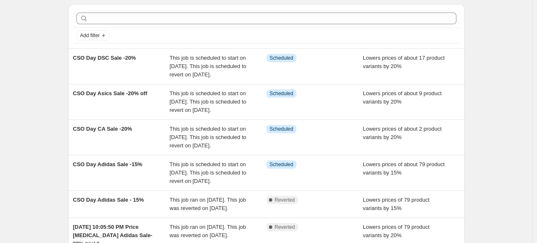
scroll to position [33, 0]
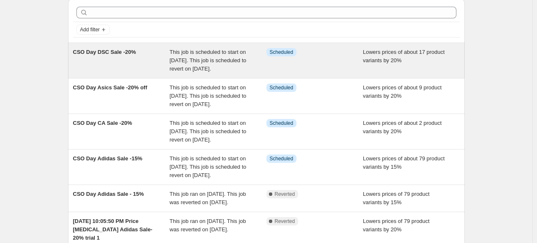
click at [346, 68] on div "Info Scheduled" at bounding box center [315, 60] width 97 height 25
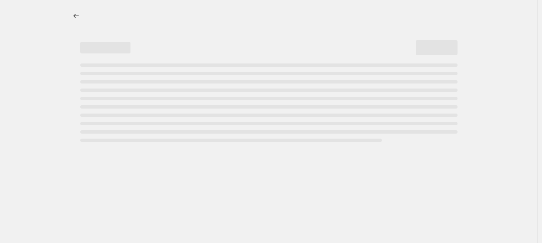
select select "percentage"
select select "no_change"
select select "vendor"
select select "product_status"
select select "inventory_quantity"
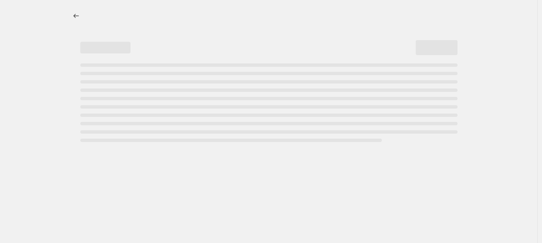
select select ">"
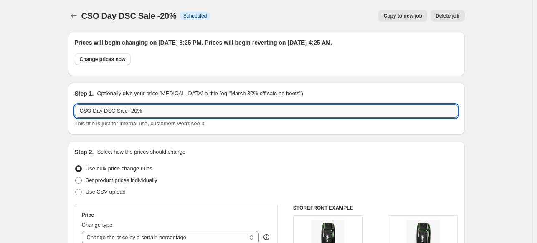
click at [114, 115] on input "CSO Day DSC Sale -20%" at bounding box center [267, 110] width 384 height 13
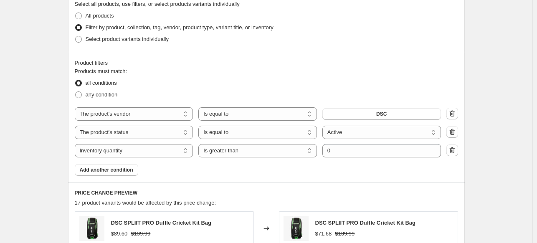
scroll to position [473, 0]
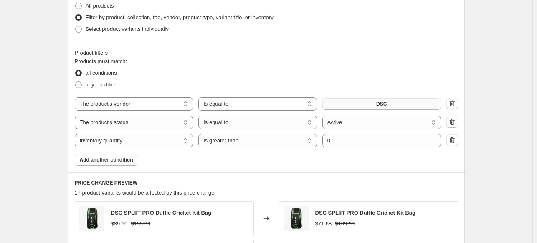
type input "CSO Day GM Sale -20%"
click at [403, 104] on button "DSC" at bounding box center [382, 104] width 119 height 12
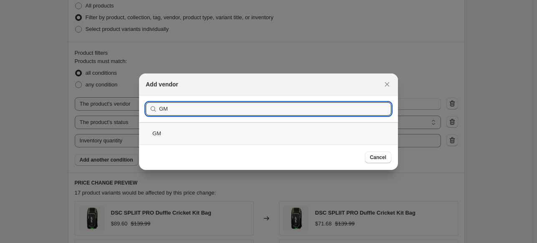
type input "GM"
click at [155, 138] on div "GM" at bounding box center [268, 133] width 259 height 22
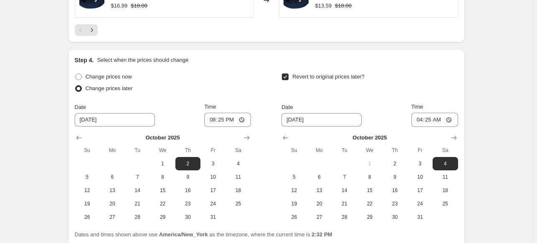
scroll to position [857, 0]
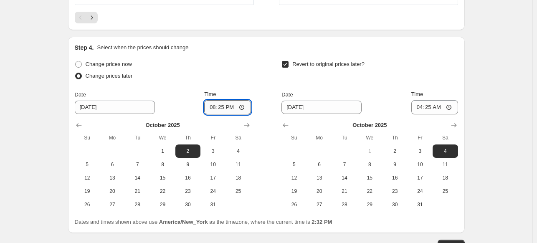
click at [224, 110] on input "20:25" at bounding box center [227, 107] width 47 height 14
type input "20:30"
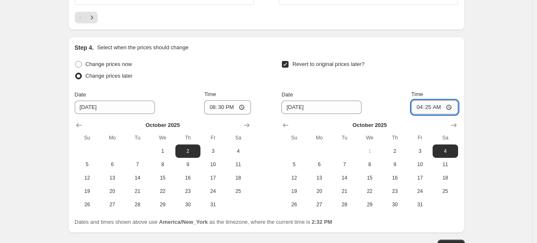
click at [430, 108] on input "04:25" at bounding box center [435, 107] width 47 height 14
type input "04:30"
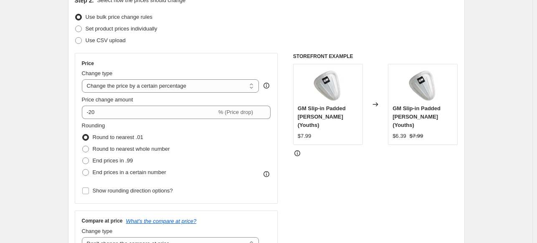
scroll to position [0, 0]
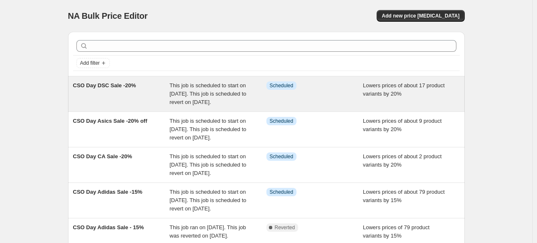
click at [251, 91] on div "This job is scheduled to start on [DATE]. This job is scheduled to revert on [D…" at bounding box center [218, 93] width 97 height 25
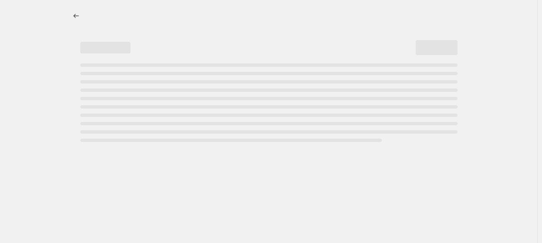
select select "percentage"
select select "no_change"
select select "vendor"
select select "product_status"
select select "inventory_quantity"
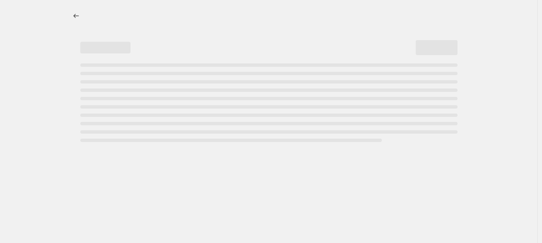
select select ">"
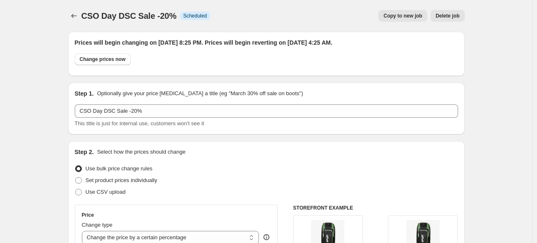
click at [403, 17] on span "Copy to new job" at bounding box center [403, 16] width 39 height 7
select select "percentage"
select select "no_change"
select select "vendor"
select select "product_status"
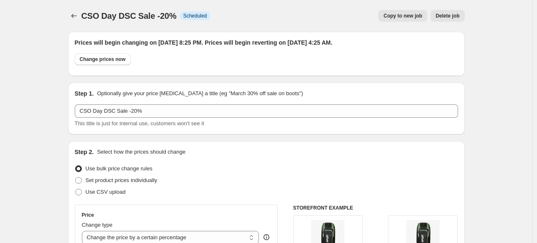
select select "inventory_quantity"
select select ">"
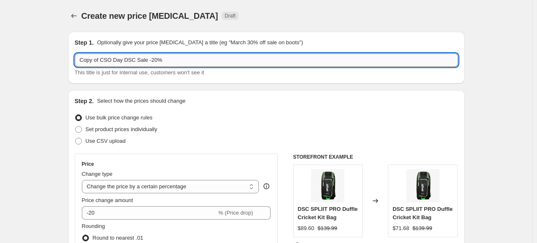
click at [102, 65] on input "Copy of CSO Day DSC Sale -20%" at bounding box center [267, 59] width 384 height 13
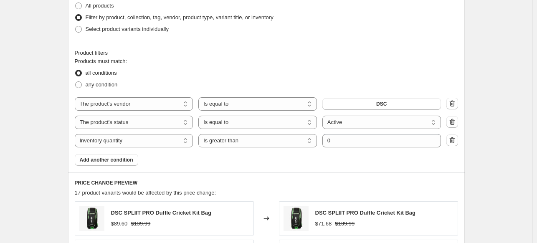
scroll to position [425, 0]
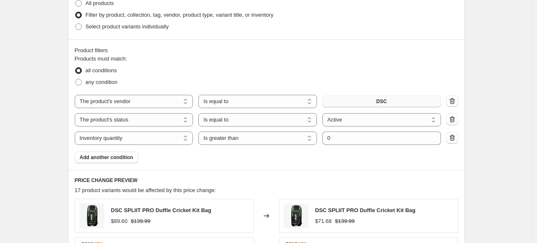
type input "CSO Day GM Sale -20%"
click at [392, 102] on button "DSC" at bounding box center [382, 102] width 119 height 12
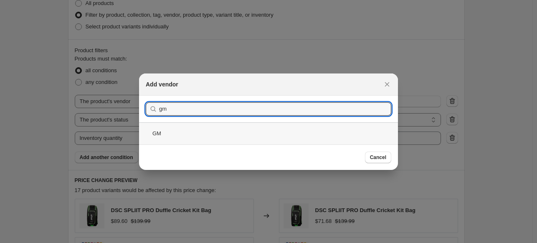
type input "gm"
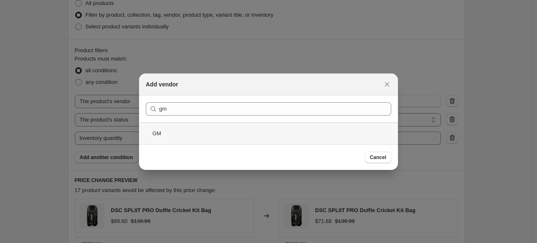
click at [167, 133] on div "GM" at bounding box center [268, 133] width 259 height 22
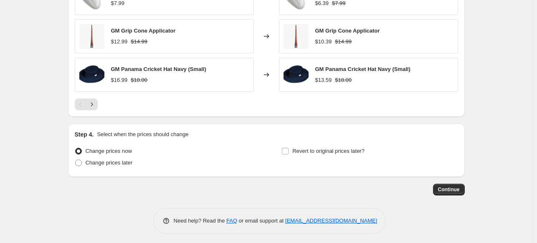
scroll to position [722, 0]
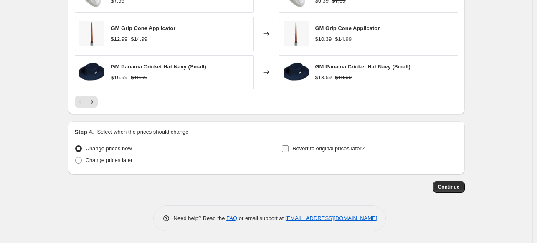
click at [344, 150] on span "Revert to original prices later?" at bounding box center [329, 148] width 72 height 6
click at [289, 150] on input "Revert to original prices later?" at bounding box center [285, 148] width 7 height 7
checkbox input "true"
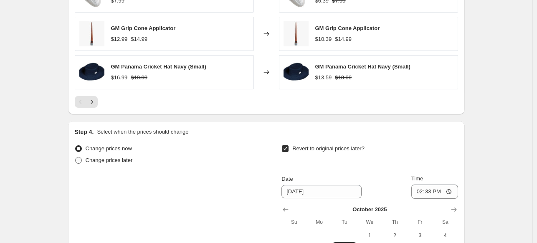
click at [110, 161] on span "Change prices later" at bounding box center [109, 160] width 47 height 6
click at [76, 158] on input "Change prices later" at bounding box center [75, 157] width 0 height 0
radio input "true"
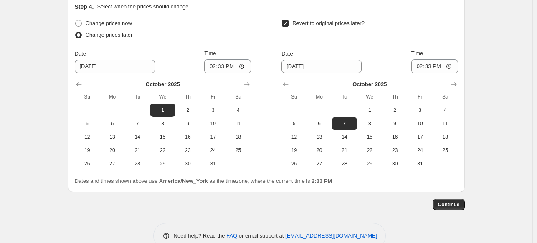
scroll to position [852, 0]
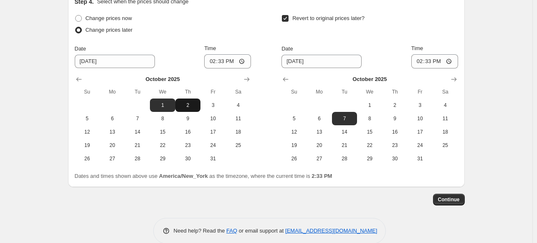
click at [190, 107] on span "2" at bounding box center [188, 105] width 18 height 7
type input "[DATE]"
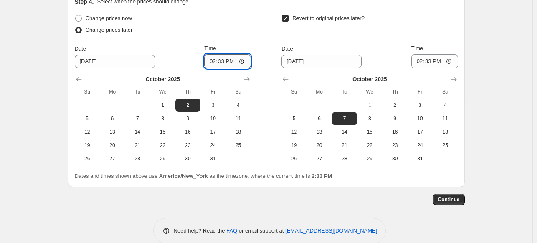
click at [214, 61] on input "14:33" at bounding box center [227, 61] width 47 height 14
type input "20:30"
click at [447, 102] on span "4" at bounding box center [445, 105] width 18 height 7
type input "[DATE]"
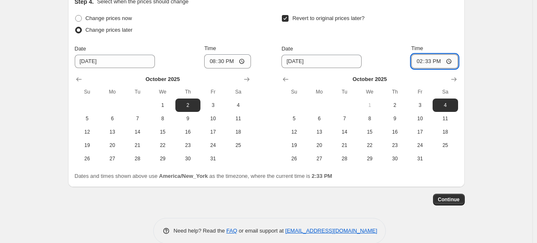
click at [418, 62] on input "14:33" at bounding box center [435, 61] width 47 height 14
type input "04:30"
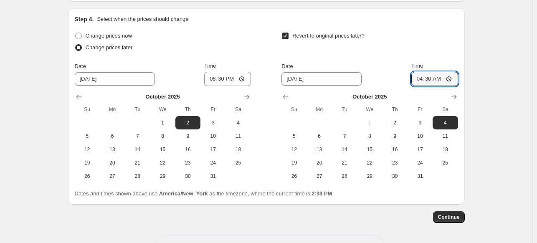
scroll to position [837, 0]
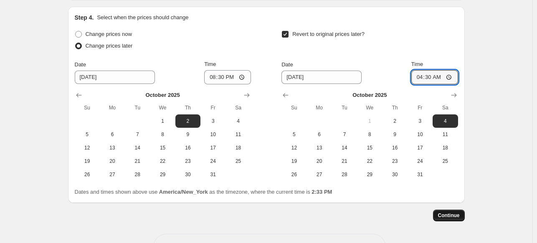
click at [455, 217] on span "Continue" at bounding box center [449, 215] width 22 height 7
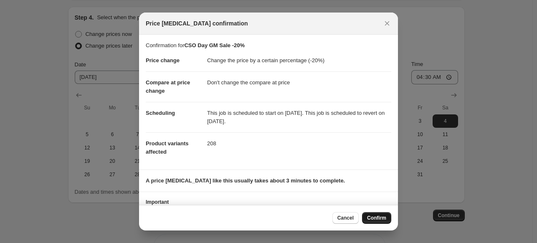
click at [376, 218] on span "Confirm" at bounding box center [376, 218] width 19 height 7
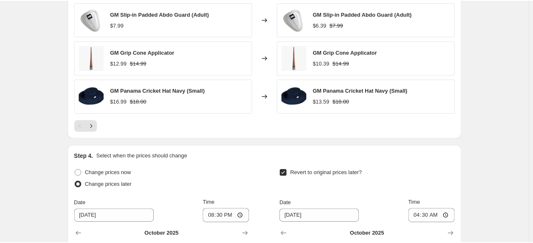
scroll to position [727, 0]
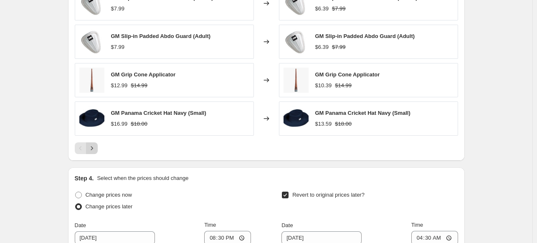
click at [94, 149] on icon "Next" at bounding box center [92, 148] width 8 height 8
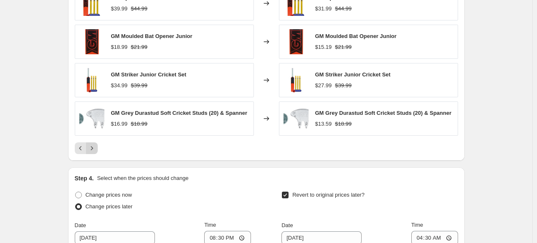
click at [94, 149] on icon "Next" at bounding box center [92, 148] width 8 height 8
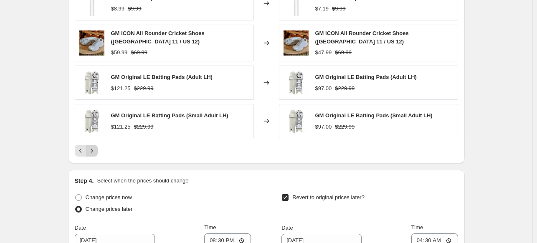
click at [94, 149] on icon "Next" at bounding box center [92, 151] width 8 height 8
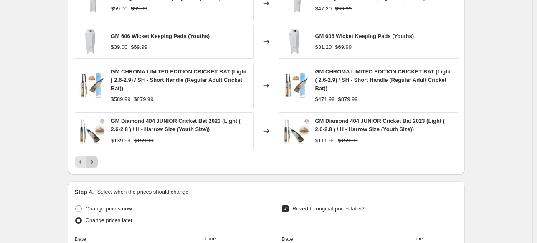
click at [94, 149] on div "GM Siren 909 Batting Pads (Adult LH) $74.99 $139.99 Changed to GM Siren 909 Bat…" at bounding box center [267, 58] width 384 height 220
click at [94, 163] on icon "Next" at bounding box center [92, 162] width 8 height 8
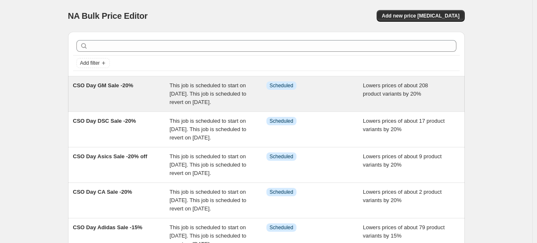
click at [235, 97] on div "This job is scheduled to start on [DATE]. This job is scheduled to revert on [D…" at bounding box center [218, 93] width 97 height 25
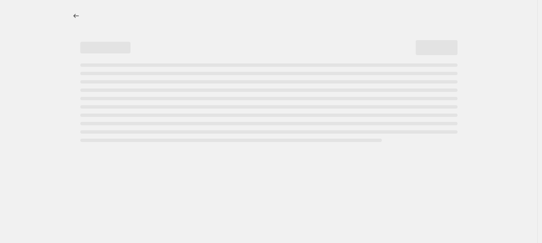
select select "percentage"
select select "no_change"
select select "inventory_quantity"
select select ">"
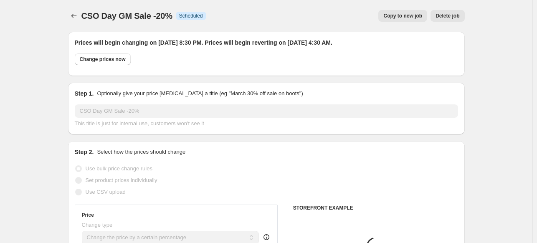
select select "vendor"
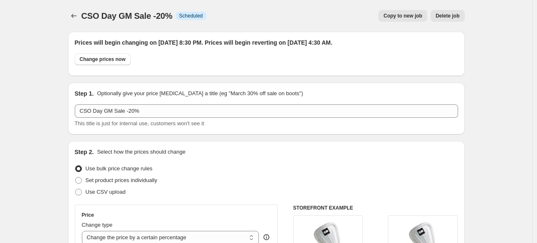
click at [400, 20] on button "Copy to new job" at bounding box center [403, 16] width 49 height 12
select select "percentage"
select select "no_change"
select select "vendor"
select select "product_status"
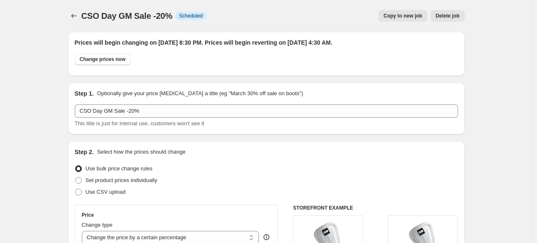
select select "inventory_quantity"
select select ">"
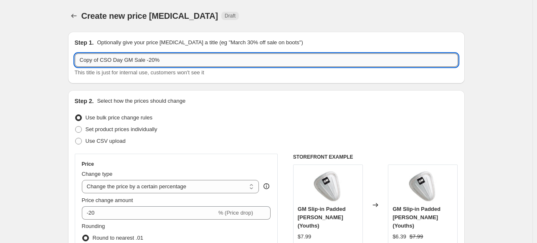
click at [103, 63] on input "Copy of CSO Day GM Sale -20%" at bounding box center [267, 59] width 384 height 13
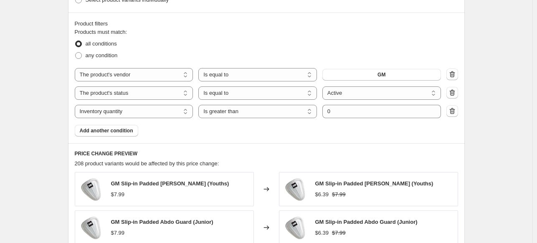
scroll to position [462, 0]
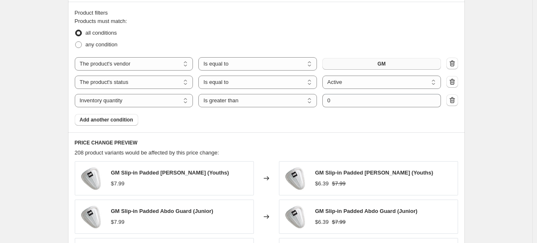
type input "CSO Day Kookaburra Sale -20%"
click at [398, 63] on button "GM" at bounding box center [382, 64] width 119 height 12
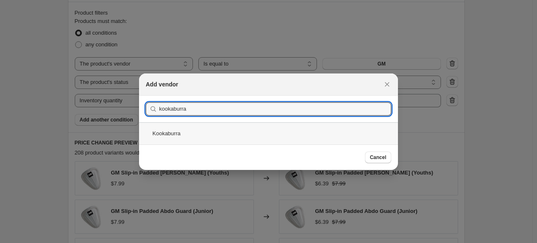
type input "kookaburra"
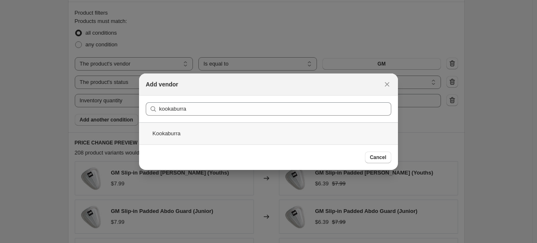
click at [170, 137] on div "Kookaburra" at bounding box center [268, 133] width 259 height 22
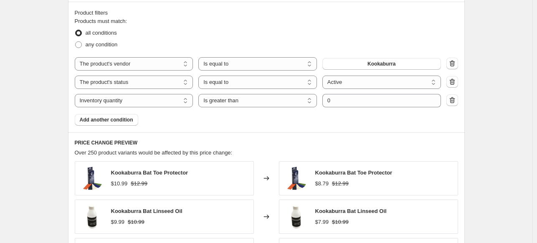
scroll to position [675, 0]
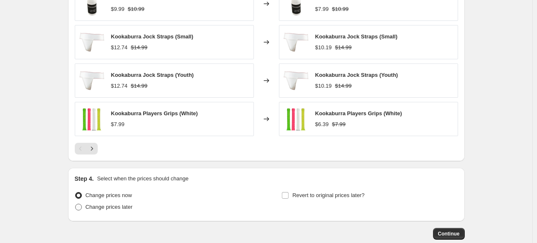
click at [106, 207] on span "Change prices later" at bounding box center [109, 207] width 47 height 6
click at [76, 204] on input "Change prices later" at bounding box center [75, 204] width 0 height 0
radio input "true"
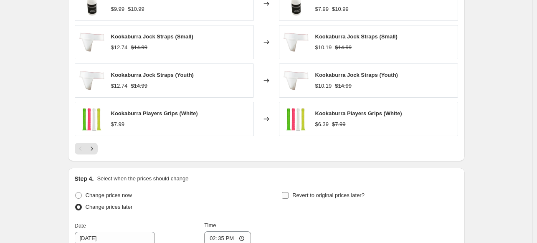
click at [308, 193] on span "Revert to original prices later?" at bounding box center [329, 195] width 72 height 6
click at [289, 193] on input "Revert to original prices later?" at bounding box center [285, 195] width 7 height 7
checkbox input "true"
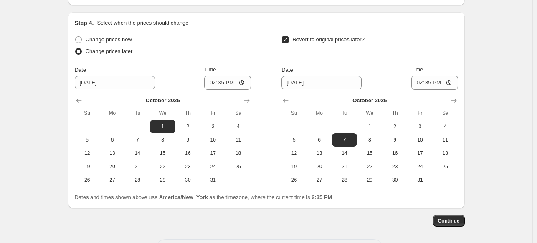
scroll to position [865, 0]
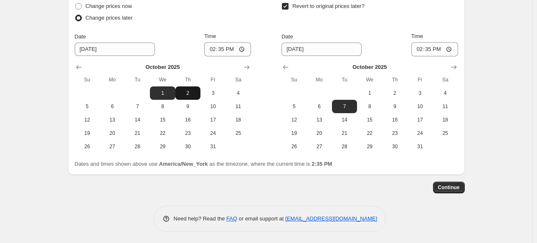
click at [193, 97] on button "2" at bounding box center [188, 92] width 25 height 13
type input "[DATE]"
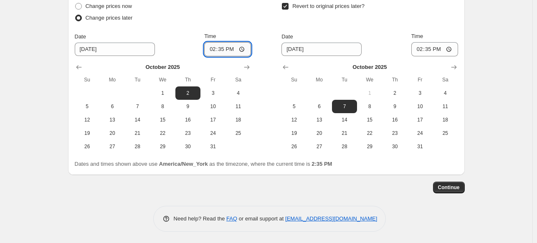
click at [214, 47] on input "14:35" at bounding box center [227, 49] width 47 height 14
type input "20:45"
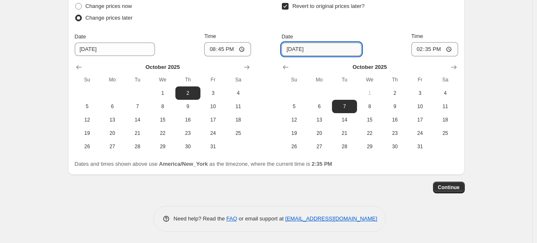
click at [290, 50] on input "[DATE]" at bounding box center [322, 49] width 80 height 13
click at [296, 50] on input "[DATE]" at bounding box center [322, 49] width 80 height 13
click at [449, 91] on span "4" at bounding box center [445, 93] width 18 height 7
type input "[DATE]"
click at [290, 51] on input "[DATE]" at bounding box center [322, 49] width 80 height 13
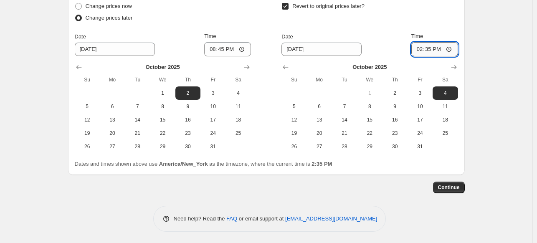
click at [423, 47] on input "14:35" at bounding box center [435, 49] width 47 height 14
type input "04:45"
click at [429, 28] on div "Revert to original prices later? Date [DATE] Time 04:45 [DATE] Su Mo Tu We Th F…" at bounding box center [370, 76] width 176 height 153
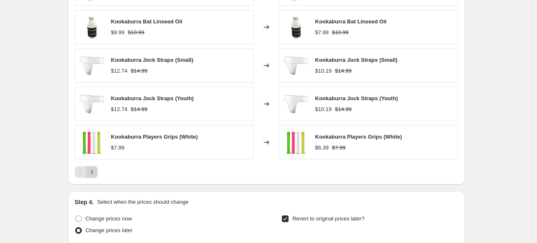
click at [93, 172] on icon "Next" at bounding box center [92, 172] width 2 height 4
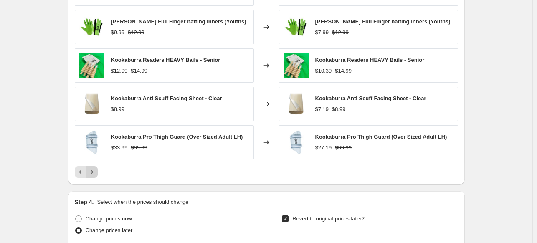
click at [93, 172] on icon "Next" at bounding box center [92, 172] width 2 height 4
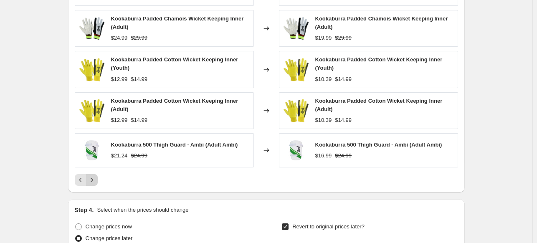
click at [94, 172] on div "Kookaburra Pro Cricket Stumps $64.99 $69.99 Changed to Kookaburra Pro Cricket S…" at bounding box center [267, 79] width 384 height 214
click at [94, 180] on icon "Next" at bounding box center [92, 180] width 8 height 8
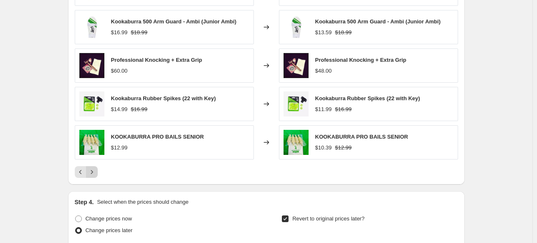
click at [94, 180] on div "PRICE CHANGE PREVIEW Over 250 product variants would be affected by this price …" at bounding box center [266, 64] width 397 height 242
click at [93, 172] on icon "Next" at bounding box center [92, 172] width 2 height 4
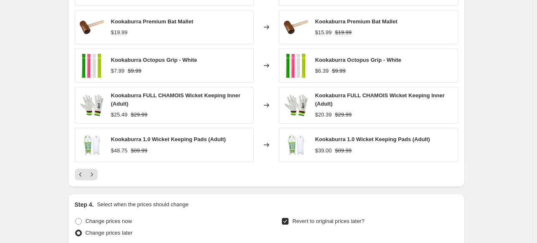
scroll to position [865, 0]
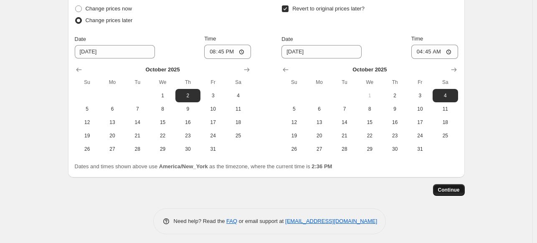
click at [451, 189] on span "Continue" at bounding box center [449, 190] width 22 height 7
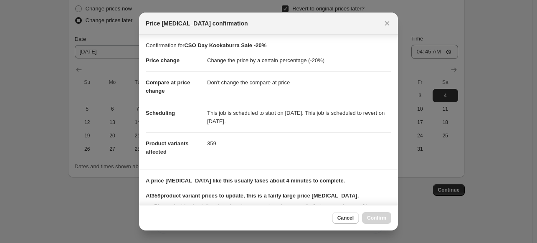
scroll to position [100, 0]
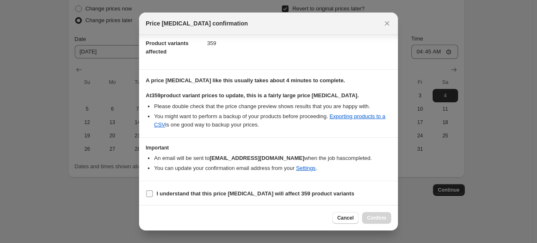
click at [248, 194] on b "I understand that this price change job will affect 359 product variants" at bounding box center [256, 194] width 198 height 6
click at [153, 194] on input "I understand that this price change job will affect 359 product variants" at bounding box center [149, 194] width 7 height 7
checkbox input "true"
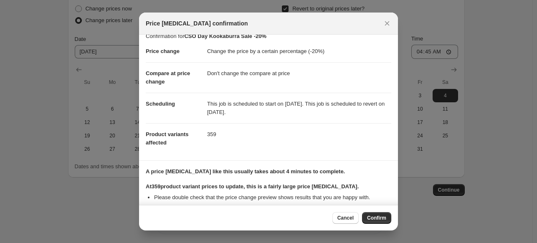
scroll to position [0, 0]
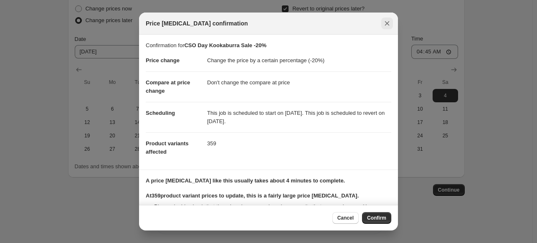
click at [387, 23] on icon "Close" at bounding box center [387, 23] width 5 height 5
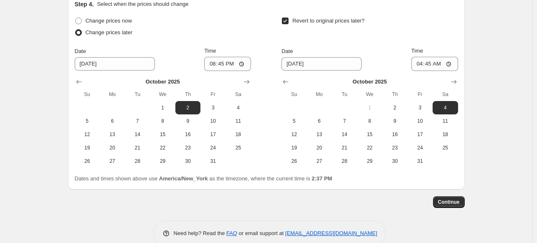
scroll to position [867, 0]
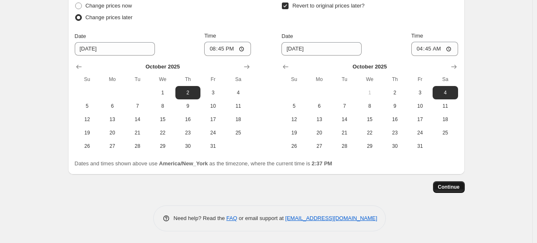
click at [449, 186] on span "Continue" at bounding box center [449, 187] width 22 height 7
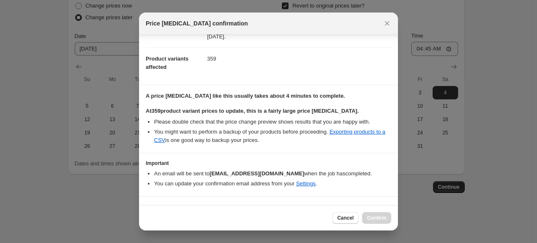
scroll to position [100, 0]
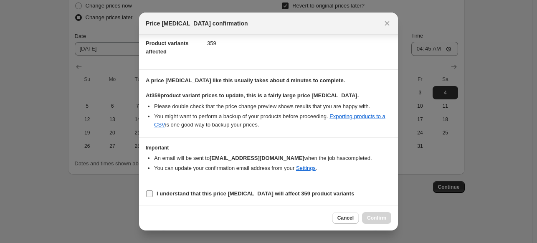
click at [148, 196] on input "I understand that this price change job will affect 359 product variants" at bounding box center [149, 194] width 7 height 7
checkbox input "true"
click at [379, 220] on span "Confirm" at bounding box center [376, 218] width 19 height 7
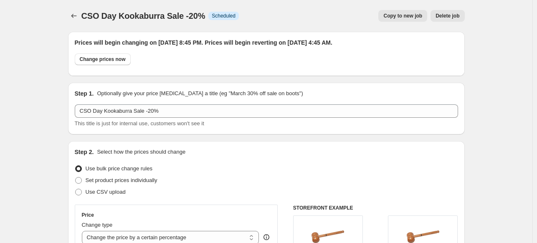
click at [413, 17] on span "Copy to new job" at bounding box center [403, 16] width 39 height 7
select select "percentage"
select select "no_change"
select select "vendor"
select select "product_status"
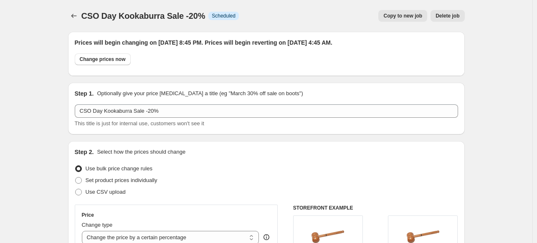
select select "inventory_quantity"
select select ">"
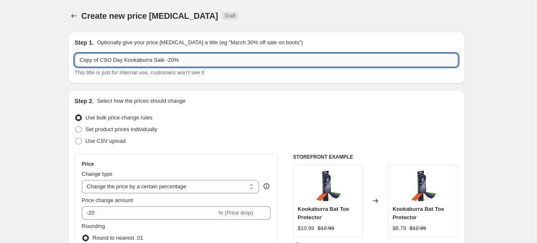
click at [151, 62] on input "Copy of CSO Day Kookaburra Sale -20%" at bounding box center [267, 59] width 384 height 13
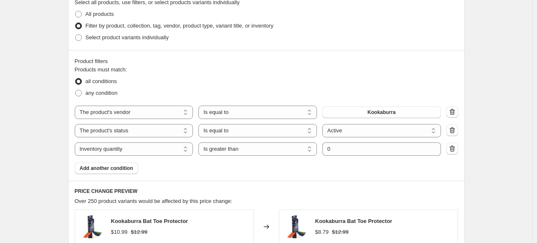
scroll to position [425, 0]
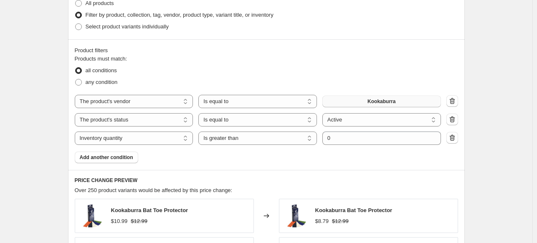
type input "CSO Day MRF Sale -20%"
click at [401, 102] on button "Kookaburra" at bounding box center [382, 102] width 119 height 12
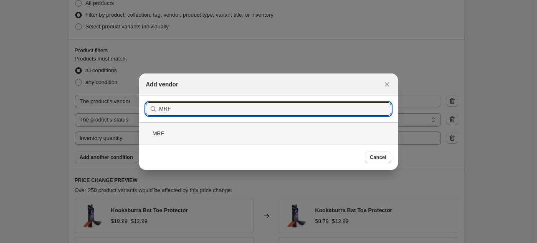
type input "MRF"
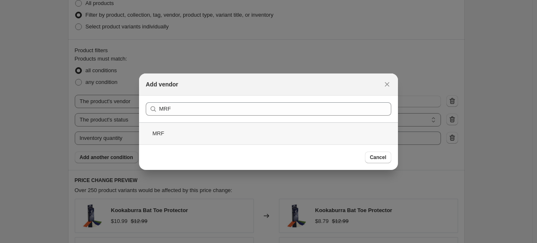
click at [152, 134] on div "MRF" at bounding box center [268, 133] width 259 height 22
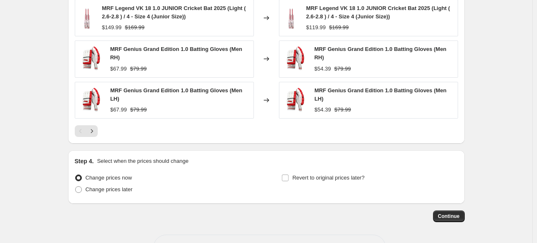
scroll to position [744, 0]
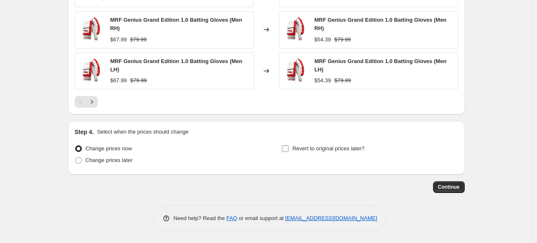
click at [335, 150] on span "Revert to original prices later?" at bounding box center [329, 148] width 72 height 6
click at [289, 150] on input "Revert to original prices later?" at bounding box center [285, 148] width 7 height 7
checkbox input "true"
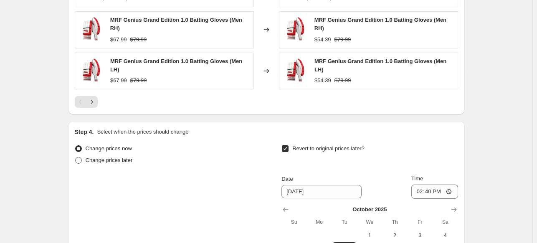
click at [95, 158] on span "Change prices later" at bounding box center [109, 160] width 47 height 6
click at [76, 158] on input "Change prices later" at bounding box center [75, 157] width 0 height 0
radio input "true"
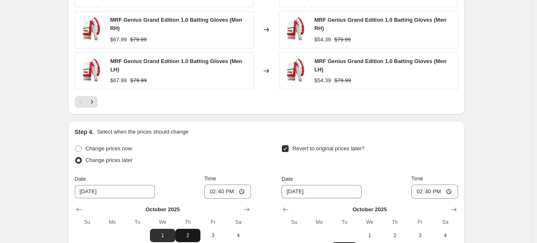
click at [191, 233] on span "2" at bounding box center [188, 235] width 18 height 7
type input "[DATE]"
click at [213, 191] on input "14:40" at bounding box center [227, 192] width 47 height 14
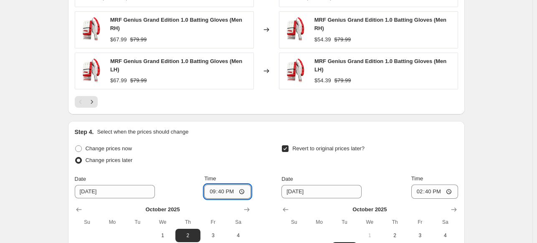
type input "21:00"
click at [453, 234] on span "4" at bounding box center [445, 235] width 18 height 7
type input "[DATE]"
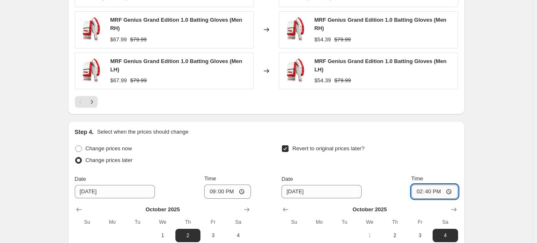
click at [421, 193] on input "14:40" at bounding box center [435, 192] width 47 height 14
type input "05:00"
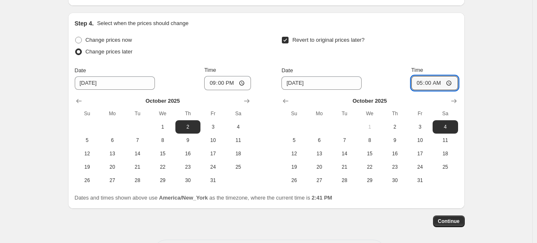
scroll to position [864, 0]
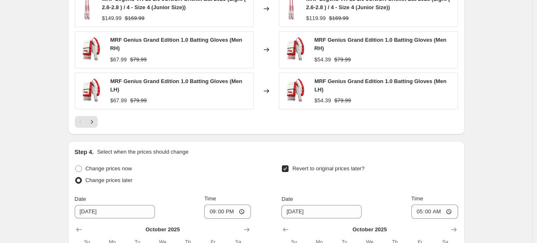
scroll to position [753, 0]
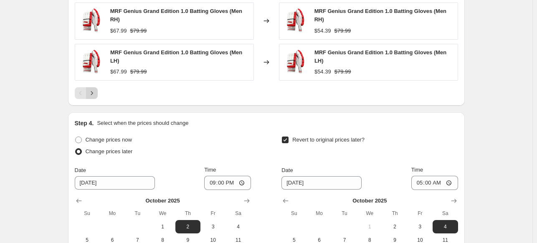
click at [96, 89] on icon "Next" at bounding box center [92, 93] width 8 height 8
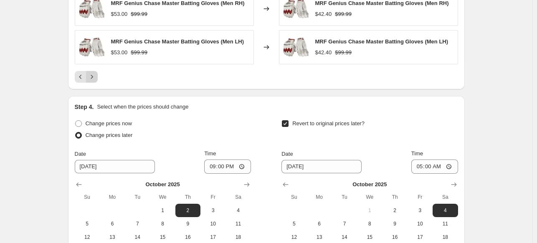
click at [95, 76] on icon "Next" at bounding box center [92, 77] width 8 height 8
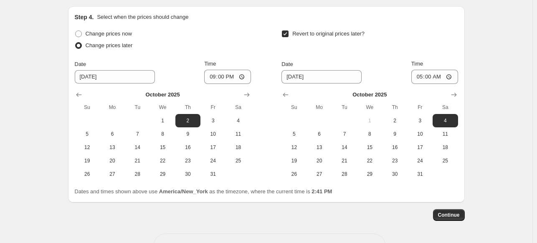
scroll to position [865, 0]
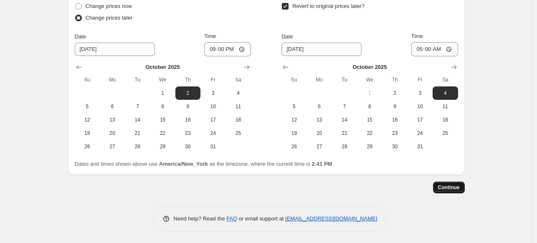
click at [456, 187] on span "Continue" at bounding box center [449, 187] width 22 height 7
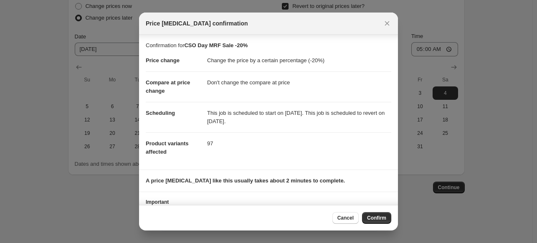
scroll to position [29, 0]
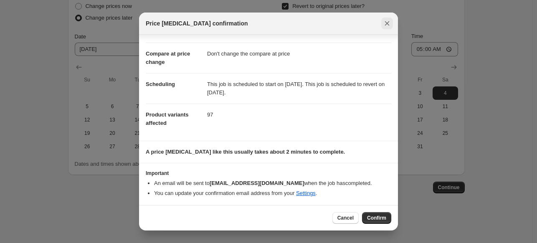
click at [387, 23] on icon "Close" at bounding box center [387, 23] width 5 height 5
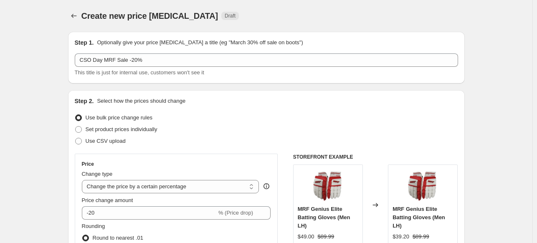
scroll to position [865, 0]
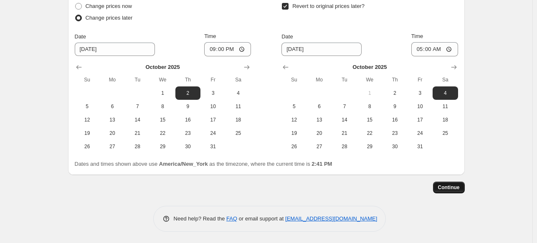
click at [460, 188] on span "Continue" at bounding box center [449, 187] width 22 height 7
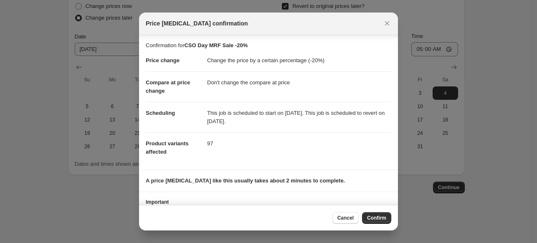
scroll to position [29, 0]
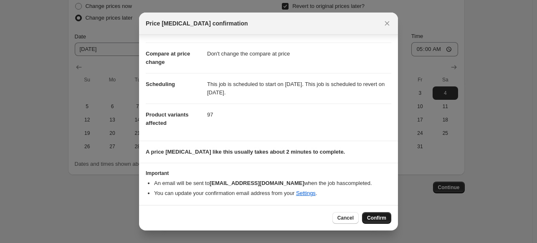
click at [375, 217] on span "Confirm" at bounding box center [376, 218] width 19 height 7
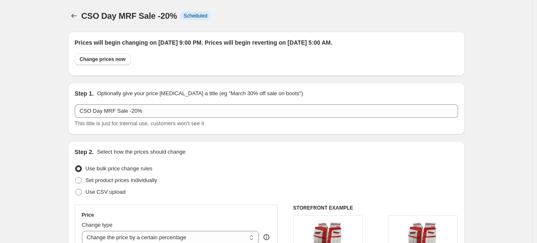
scroll to position [865, 0]
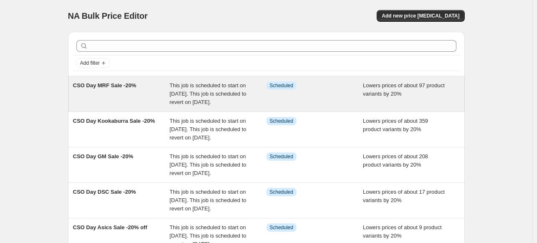
click at [247, 86] on span "This job is scheduled to start on [DATE]. This job is scheduled to revert on [D…" at bounding box center [208, 93] width 77 height 23
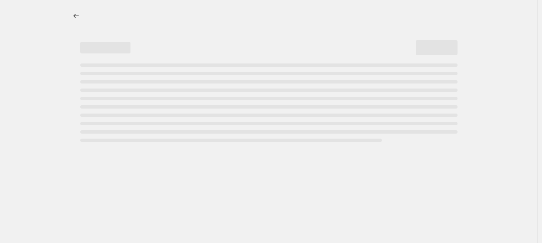
select select "percentage"
select select "no_change"
select select "vendor"
select select "product_status"
select select "inventory_quantity"
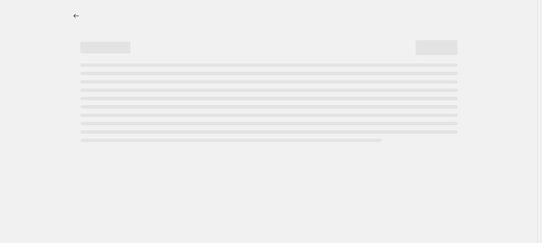
select select ">"
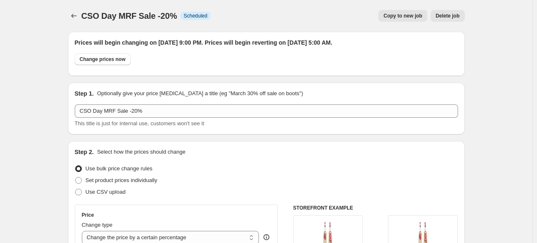
click at [406, 17] on span "Copy to new job" at bounding box center [403, 16] width 39 height 7
select select "percentage"
select select "no_change"
select select "vendor"
select select "product_status"
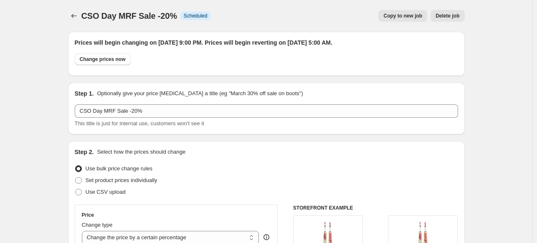
select select "inventory_quantity"
select select ">"
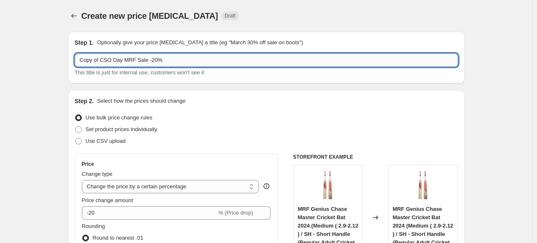
click at [104, 60] on input "Copy of CSO Day MRF Sale -20%" at bounding box center [267, 59] width 384 height 13
click at [131, 60] on input "CSO Day NB Sale -20%" at bounding box center [267, 59] width 384 height 13
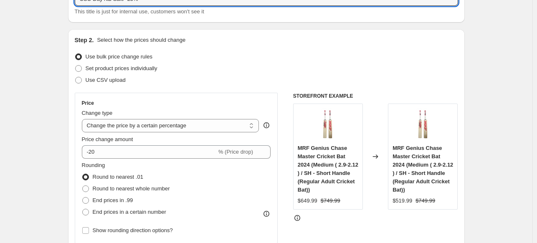
scroll to position [105, 0]
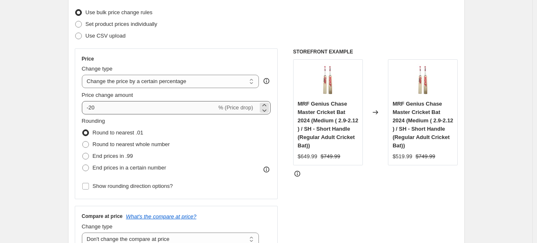
type input "CSO Day NB Sale -25%"
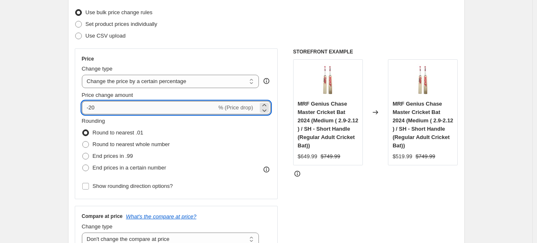
click at [170, 108] on input "-20" at bounding box center [149, 107] width 135 height 13
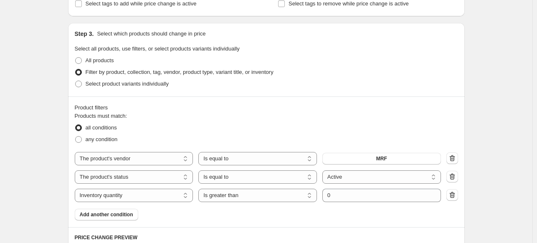
scroll to position [401, 0]
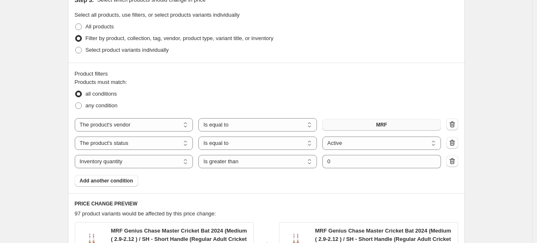
type input "-25"
click at [382, 124] on span "MRF" at bounding box center [381, 125] width 11 height 7
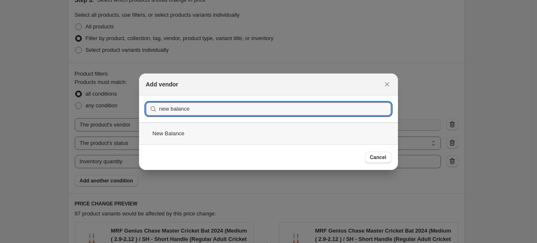
type input "new balance"
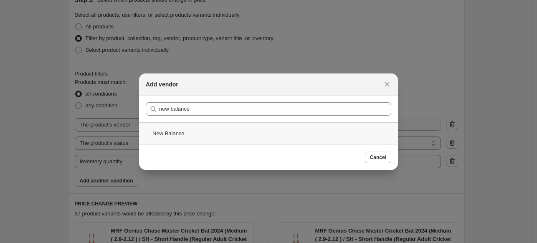
click at [184, 133] on div "New Balance" at bounding box center [268, 133] width 259 height 22
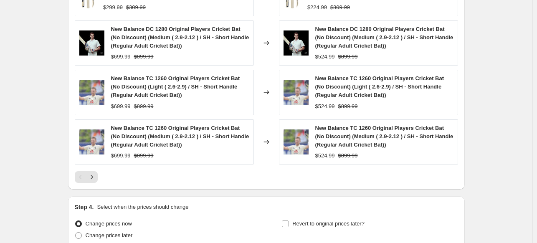
scroll to position [761, 0]
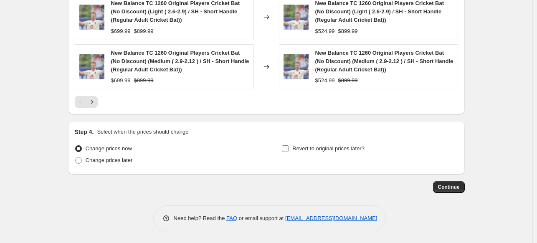
click at [289, 148] on input "Revert to original prices later?" at bounding box center [285, 148] width 7 height 7
checkbox input "true"
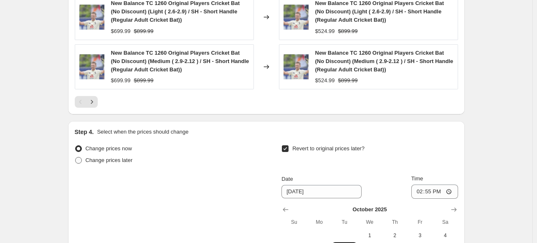
click at [122, 161] on span "Change prices later" at bounding box center [109, 160] width 47 height 6
click at [76, 158] on input "Change prices later" at bounding box center [75, 157] width 0 height 0
radio input "true"
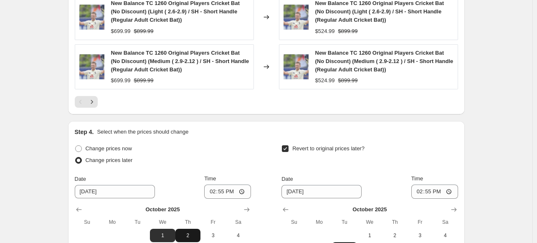
click at [186, 234] on span "2" at bounding box center [188, 235] width 18 height 7
type input "[DATE]"
click at [214, 191] on input "14:55" at bounding box center [227, 192] width 47 height 14
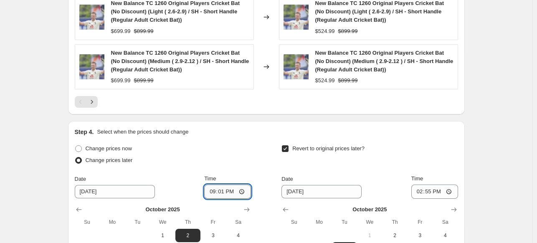
type input "21:15"
click at [448, 232] on span "4" at bounding box center [445, 235] width 18 height 7
type input "[DATE]"
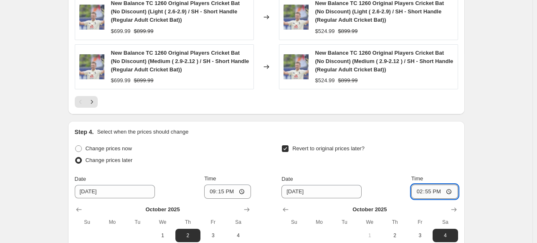
click at [419, 192] on input "14:55" at bounding box center [435, 192] width 47 height 14
type input "05:15"
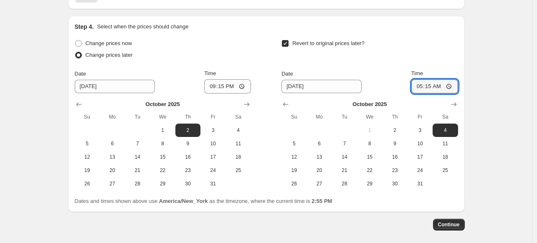
scroll to position [866, 0]
click at [455, 224] on span "Continue" at bounding box center [449, 224] width 22 height 7
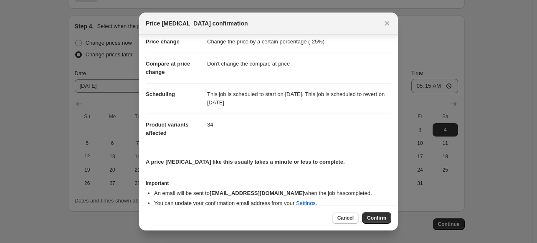
scroll to position [29, 0]
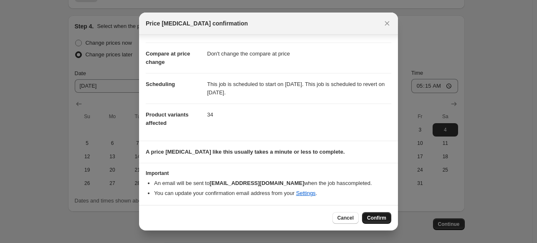
click at [369, 219] on span "Confirm" at bounding box center [376, 218] width 19 height 7
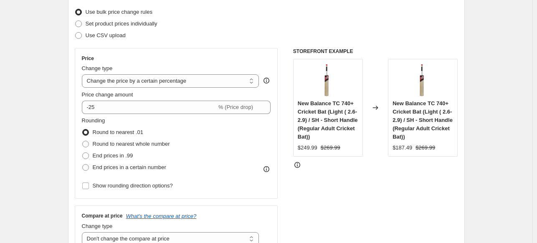
scroll to position [15, 0]
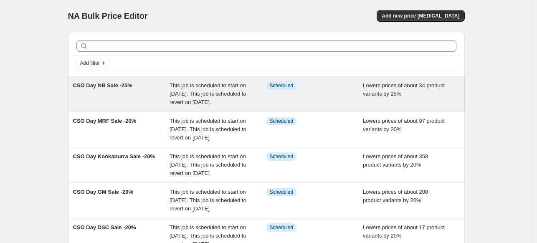
click at [334, 104] on div "Info Scheduled" at bounding box center [315, 93] width 97 height 25
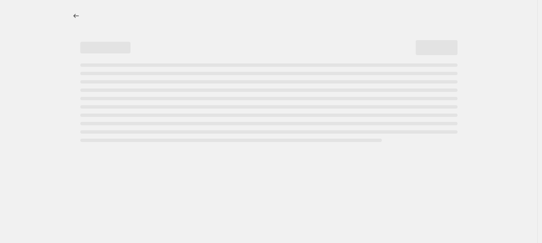
select select "percentage"
select select "no_change"
select select "vendor"
select select "product_status"
select select "inventory_quantity"
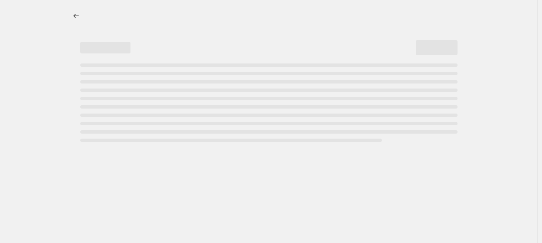
select select ">"
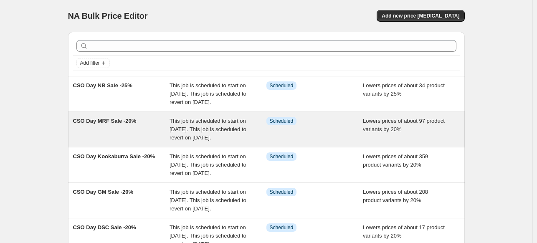
click at [350, 142] on div "Info Scheduled" at bounding box center [315, 129] width 97 height 25
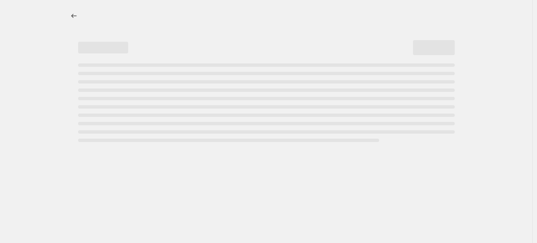
select select "percentage"
select select "no_change"
select select "vendor"
select select "product_status"
select select "inventory_quantity"
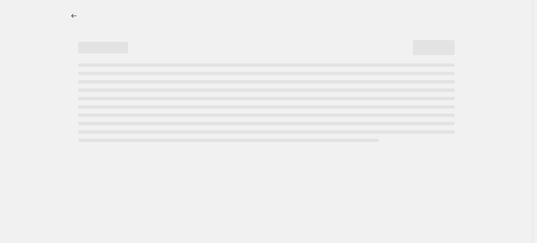
select select ">"
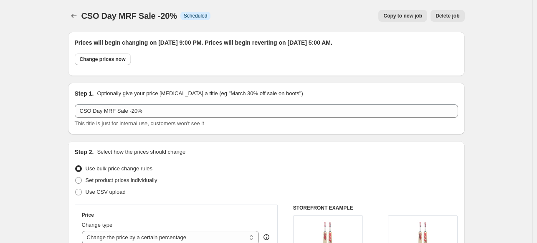
click at [412, 14] on span "Copy to new job" at bounding box center [403, 16] width 39 height 7
select select "percentage"
select select "no_change"
select select "vendor"
select select "product_status"
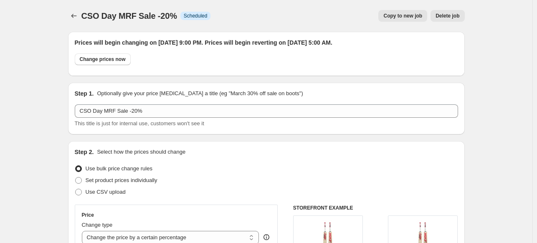
select select "inventory_quantity"
select select ">"
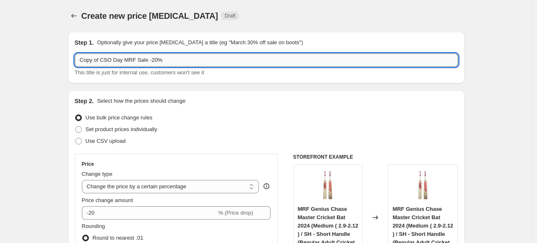
click at [134, 60] on input "Copy of CSO Day MRF Sale -20%" at bounding box center [267, 59] width 384 height 13
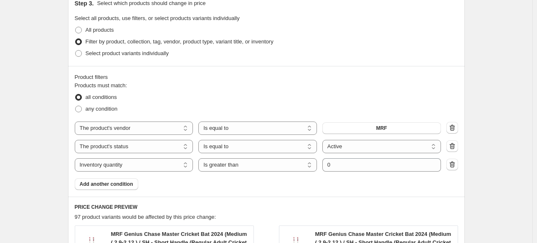
scroll to position [401, 0]
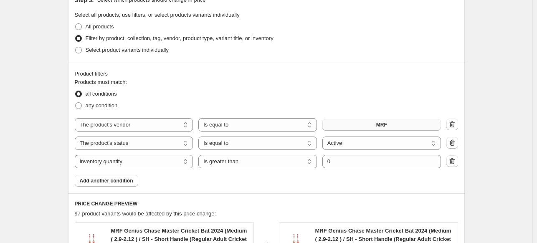
type input "CSO Day Puma Sale -20%"
click at [398, 127] on button "MRF" at bounding box center [382, 125] width 119 height 12
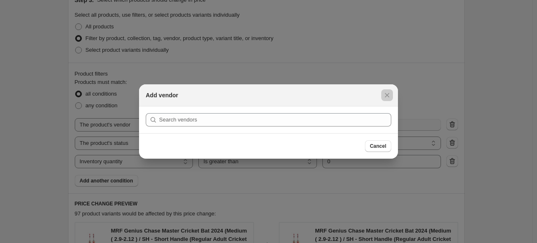
click at [398, 127] on div at bounding box center [268, 121] width 537 height 243
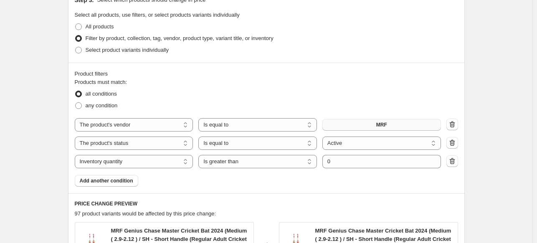
click at [398, 127] on button "MRF" at bounding box center [382, 125] width 119 height 12
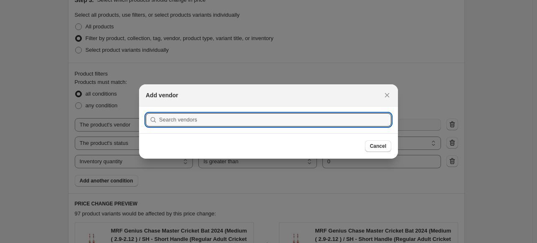
scroll to position [0, 0]
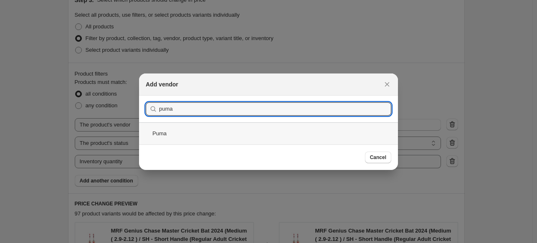
type input "puma"
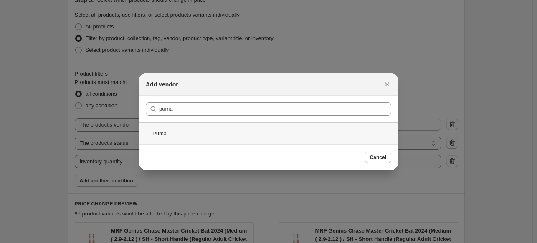
click at [161, 134] on div "Puma" at bounding box center [268, 133] width 259 height 22
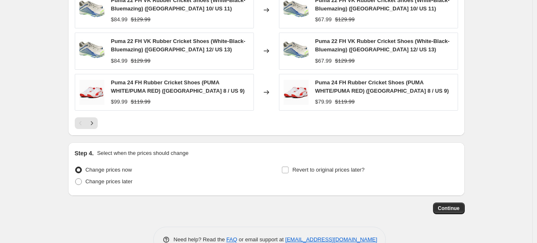
scroll to position [716, 0]
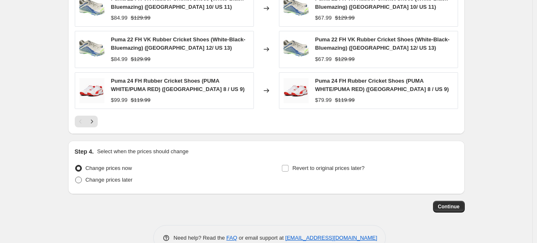
click at [115, 177] on span "Change prices later" at bounding box center [109, 180] width 47 height 6
click at [76, 177] on input "Change prices later" at bounding box center [75, 177] width 0 height 0
radio input "true"
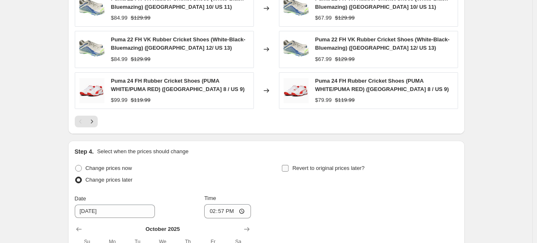
click at [293, 167] on label "Revert to original prices later?" at bounding box center [323, 169] width 83 height 12
click at [289, 167] on input "Revert to original prices later?" at bounding box center [285, 168] width 7 height 7
checkbox input "true"
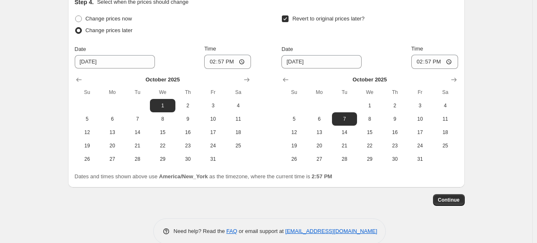
scroll to position [878, 0]
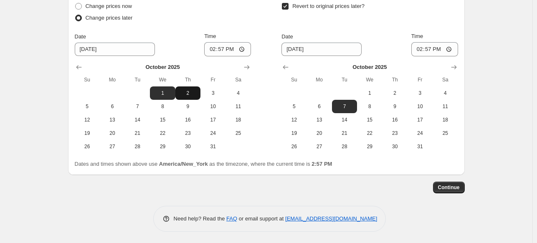
click at [188, 96] on button "2" at bounding box center [188, 92] width 25 height 13
type input "[DATE]"
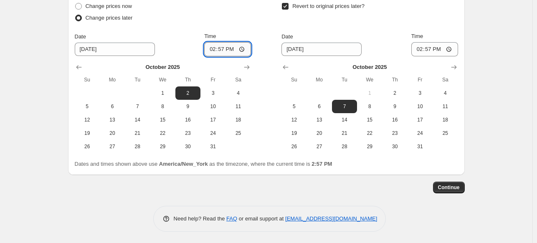
click at [212, 51] on input "14:57" at bounding box center [227, 49] width 47 height 14
type input "21:20"
click at [448, 93] on span "4" at bounding box center [445, 93] width 18 height 7
type input "[DATE]"
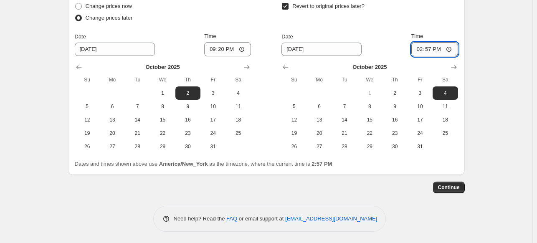
click at [416, 50] on input "14:57" at bounding box center [435, 49] width 47 height 14
type input "05:20"
click at [450, 187] on span "Continue" at bounding box center [449, 187] width 22 height 7
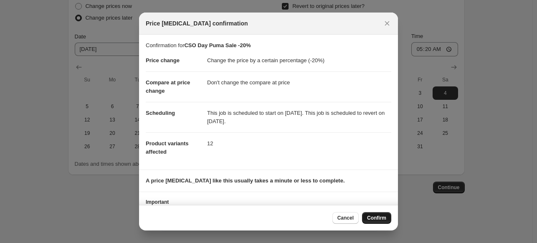
click at [378, 216] on span "Confirm" at bounding box center [376, 218] width 19 height 7
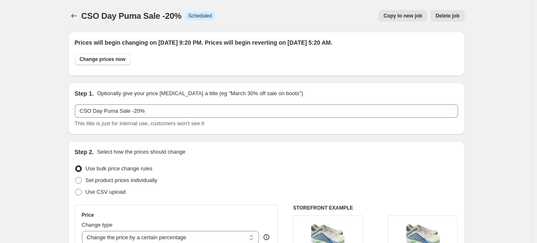
click at [404, 16] on span "Copy to new job" at bounding box center [403, 16] width 39 height 7
select select "percentage"
select select "no_change"
select select "vendor"
select select "product_status"
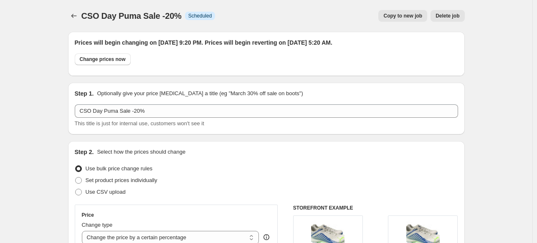
select select "inventory_quantity"
select select ">"
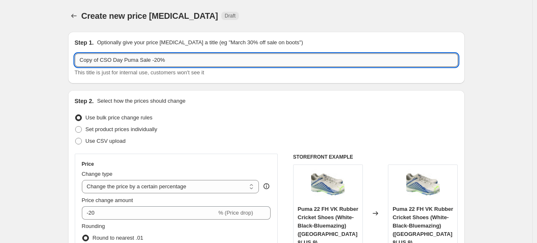
click at [104, 63] on input "Copy of CSO Day Puma Sale -20%" at bounding box center [267, 59] width 384 height 13
click at [104, 63] on input "CSO Day Puma Sale -20%" at bounding box center [267, 59] width 384 height 13
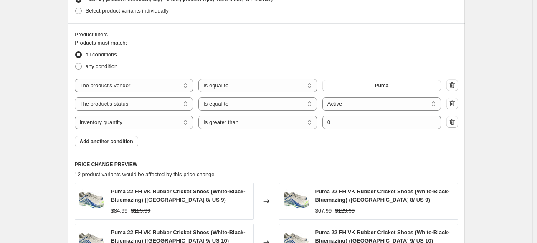
scroll to position [451, 0]
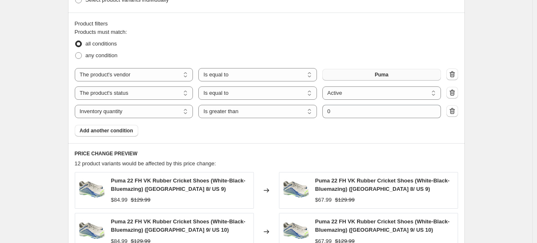
type input "CSO Day SF Sale -20%"
click at [388, 75] on span "Puma" at bounding box center [382, 74] width 14 height 7
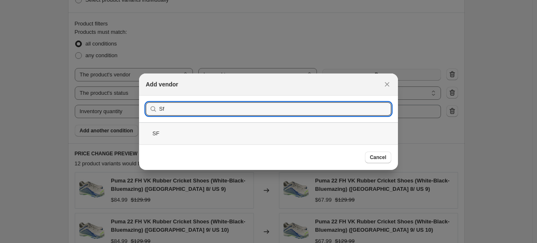
type input "Sf"
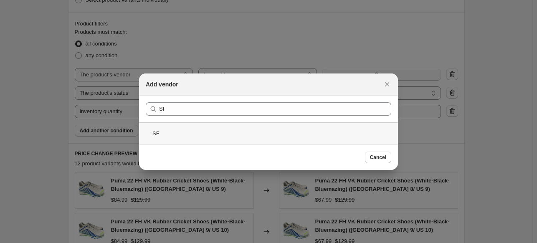
click at [178, 135] on div "SF" at bounding box center [268, 133] width 259 height 22
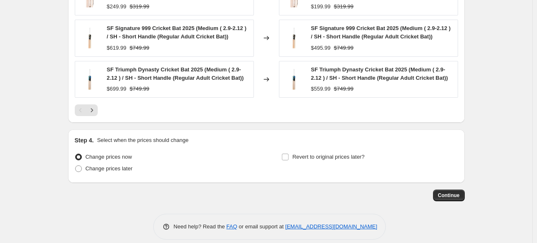
scroll to position [744, 0]
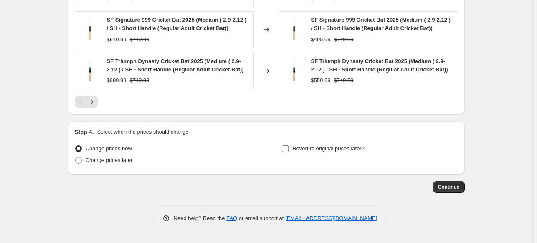
click at [321, 152] on span "Revert to original prices later?" at bounding box center [329, 149] width 72 height 8
click at [289, 152] on input "Revert to original prices later?" at bounding box center [285, 148] width 7 height 7
checkbox input "true"
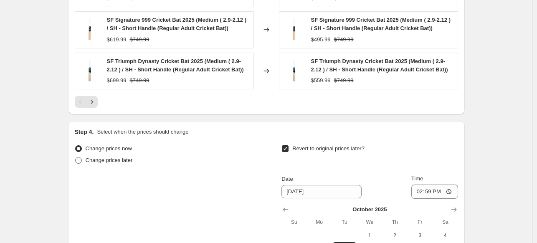
click at [126, 160] on span "Change prices later" at bounding box center [109, 160] width 47 height 6
click at [76, 158] on input "Change prices later" at bounding box center [75, 157] width 0 height 0
radio input "true"
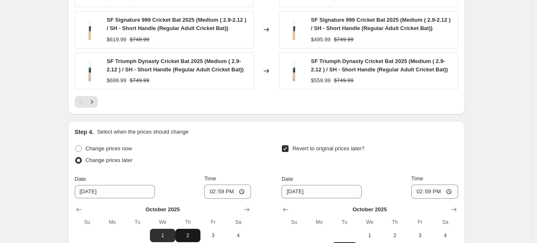
click at [191, 236] on span "2" at bounding box center [188, 235] width 18 height 7
type input "[DATE]"
click at [216, 190] on input "14:59" at bounding box center [227, 192] width 47 height 14
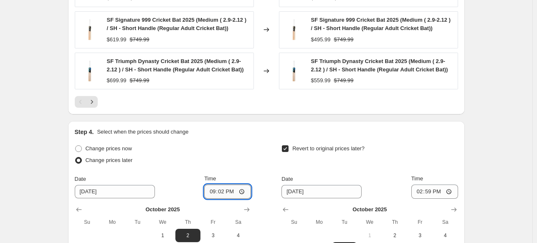
type input "21:20"
click at [445, 235] on span "4" at bounding box center [445, 235] width 18 height 7
type input "[DATE]"
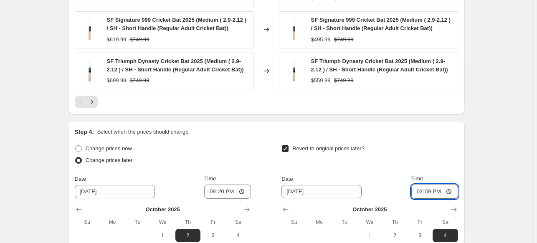
click at [420, 192] on input "14:59" at bounding box center [435, 192] width 47 height 14
type input "05:20"
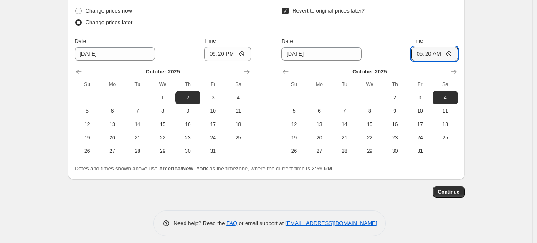
scroll to position [885, 0]
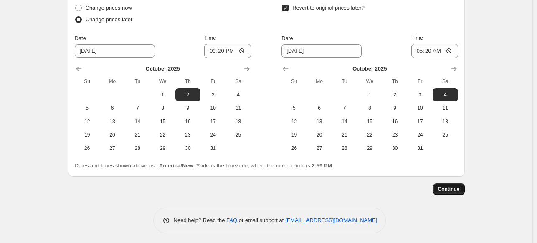
click at [453, 193] on button "Continue" at bounding box center [449, 189] width 32 height 12
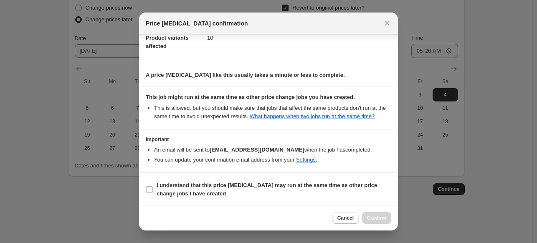
scroll to position [105, 0]
click at [343, 220] on span "Cancel" at bounding box center [346, 218] width 16 height 7
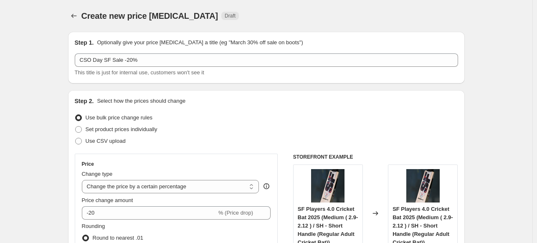
scroll to position [885, 0]
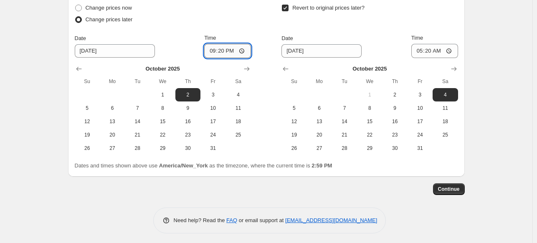
click at [223, 52] on input "21:20" at bounding box center [227, 51] width 47 height 14
type input "21:25"
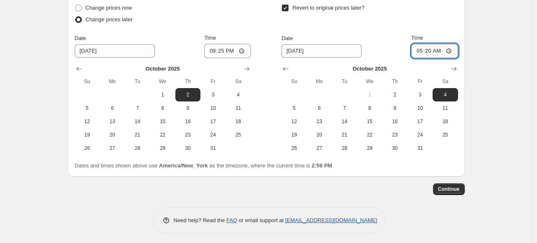
click at [430, 51] on input "05:20" at bounding box center [435, 51] width 47 height 14
type input "05:25"
click at [453, 191] on span "Continue" at bounding box center [449, 189] width 22 height 7
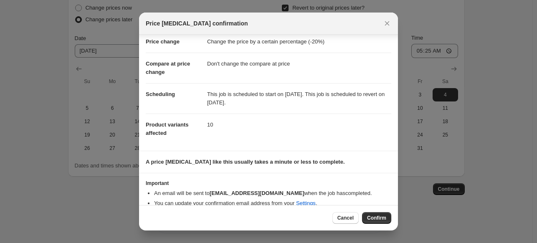
scroll to position [29, 0]
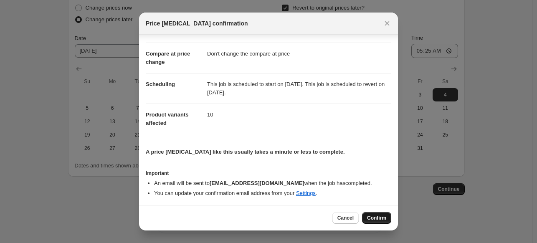
click at [372, 222] on button "Confirm" at bounding box center [376, 218] width 29 height 12
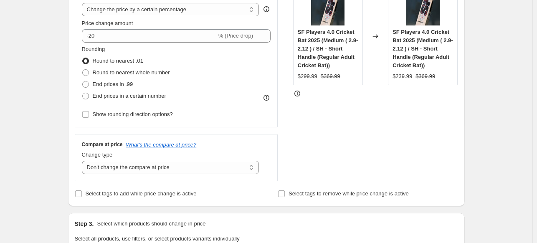
scroll to position [14, 0]
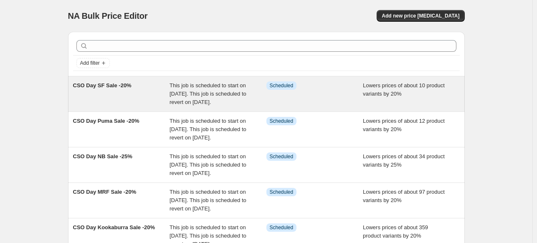
click at [408, 91] on div "Lowers prices of about 10 product variants by 20%" at bounding box center [411, 93] width 97 height 25
select select "percentage"
select select "no_change"
select select "vendor"
select select "product_status"
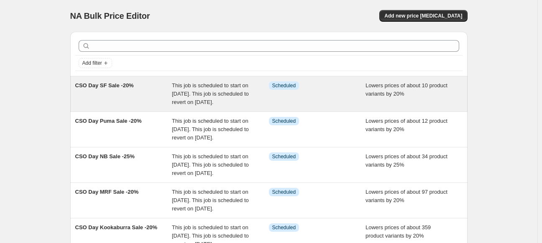
select select "inventory_quantity"
select select ">"
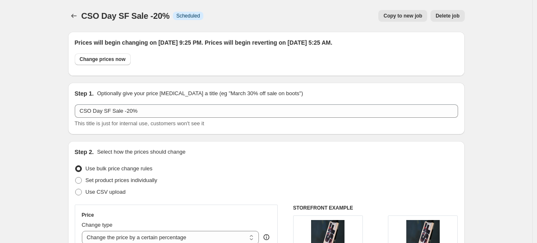
click at [408, 14] on span "Copy to new job" at bounding box center [403, 16] width 39 height 7
select select "percentage"
select select "no_change"
select select "vendor"
select select "product_status"
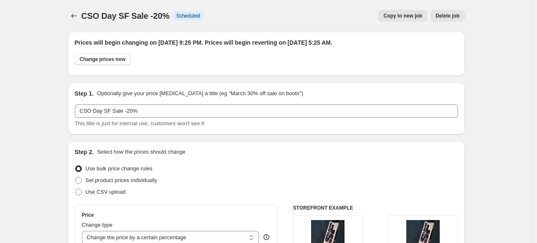
select select "inventory_quantity"
select select ">"
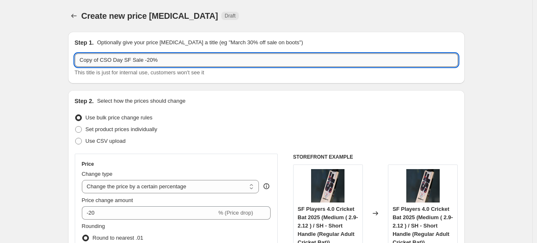
click at [101, 61] on input "Copy of CSO Day SF Sale -20%" at bounding box center [267, 59] width 384 height 13
click at [106, 61] on input "CSO Day SF Sale -20%" at bounding box center [267, 59] width 384 height 13
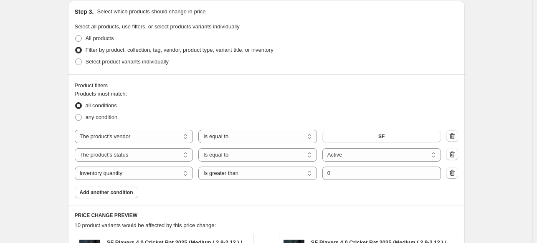
scroll to position [423, 0]
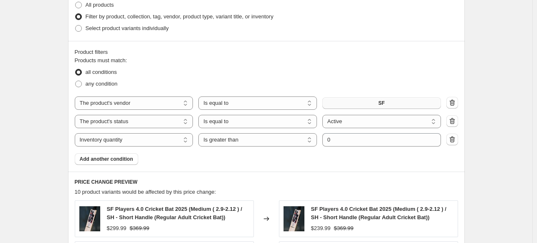
type input "CSO Day SG Sale -20%"
click at [394, 102] on button "SF" at bounding box center [382, 103] width 119 height 12
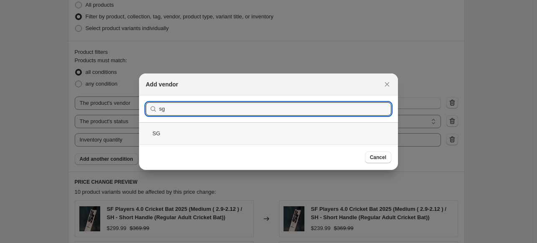
type input "sg"
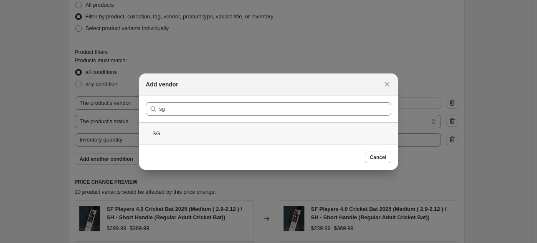
click at [182, 132] on div "SG" at bounding box center [268, 133] width 259 height 22
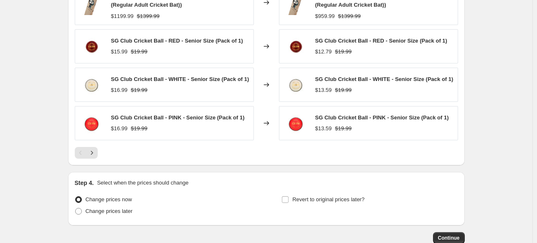
scroll to position [735, 0]
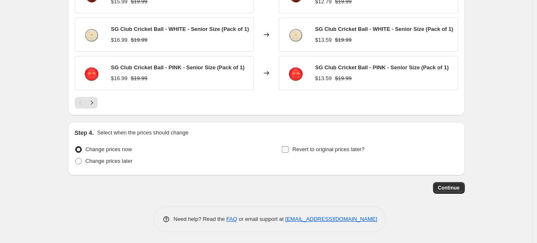
click at [314, 148] on span "Revert to original prices later?" at bounding box center [329, 149] width 72 height 6
click at [289, 148] on input "Revert to original prices later?" at bounding box center [285, 149] width 7 height 7
checkbox input "true"
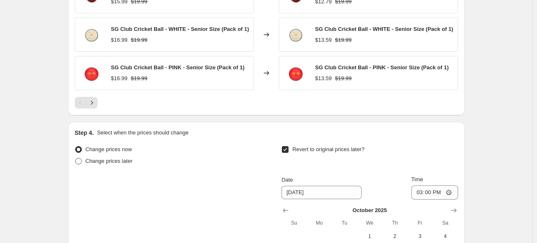
click at [104, 159] on span "Change prices later" at bounding box center [109, 161] width 47 height 6
click at [76, 158] on input "Change prices later" at bounding box center [75, 158] width 0 height 0
radio input "true"
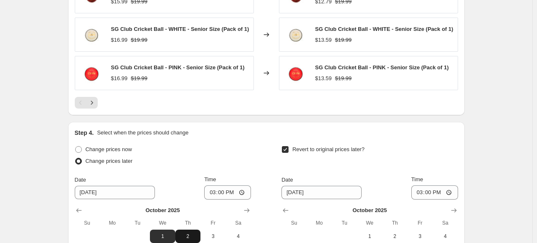
click at [192, 234] on span "2" at bounding box center [188, 236] width 18 height 7
type input "[DATE]"
click at [212, 192] on input "15:00" at bounding box center [227, 193] width 47 height 14
type input "21:30"
click at [448, 238] on span "4" at bounding box center [445, 236] width 18 height 7
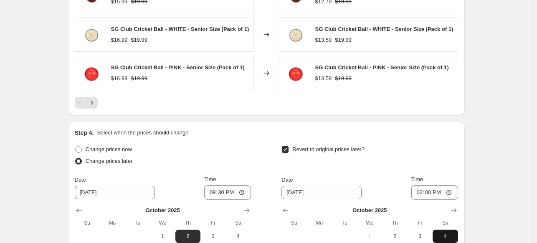
type input "[DATE]"
click at [419, 195] on input "15:00" at bounding box center [435, 193] width 47 height 14
type input "05:30"
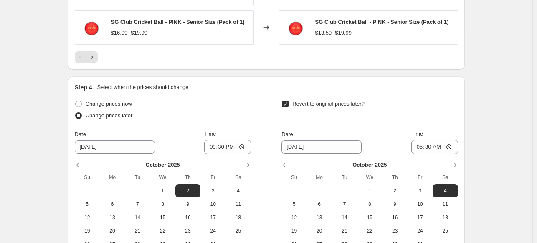
scroll to position [779, 0]
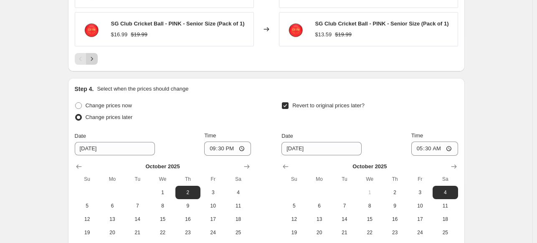
click at [94, 55] on icon "Next" at bounding box center [92, 59] width 8 height 8
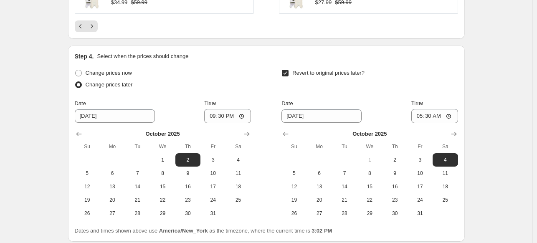
scroll to position [876, 0]
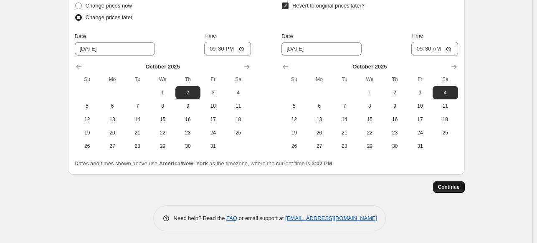
click at [452, 187] on span "Continue" at bounding box center [449, 187] width 22 height 7
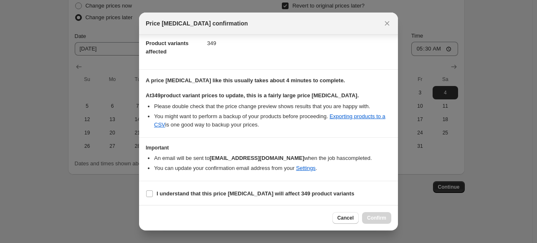
scroll to position [100, 0]
click at [266, 193] on b "I understand that this price change job will affect 349 product variants" at bounding box center [256, 194] width 198 height 6
click at [153, 193] on input "I understand that this price change job will affect 349 product variants" at bounding box center [149, 194] width 7 height 7
checkbox input "true"
click at [377, 217] on span "Confirm" at bounding box center [376, 218] width 19 height 7
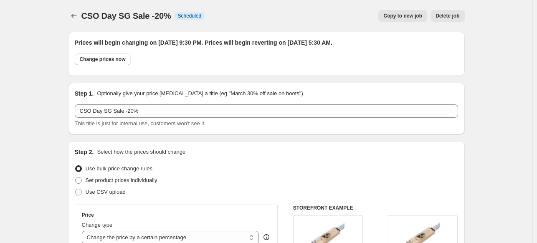
click at [413, 17] on span "Copy to new job" at bounding box center [403, 16] width 39 height 7
select select "percentage"
select select "no_change"
select select "vendor"
select select "product_status"
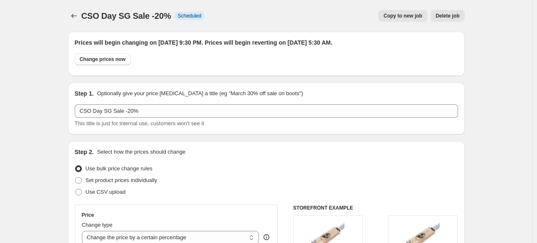
select select "inventory_quantity"
select select ">"
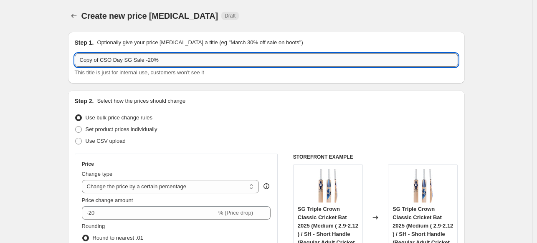
click at [102, 59] on input "Copy of CSO Day SG Sale -20%" at bounding box center [267, 59] width 384 height 13
click at [105, 61] on input "CSO Day SG Sale -20%" at bounding box center [267, 59] width 384 height 13
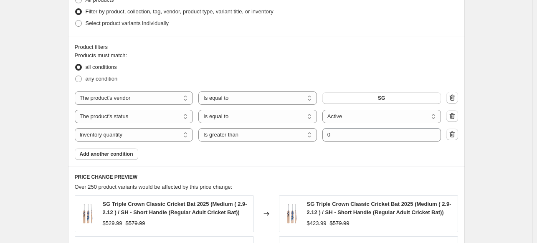
scroll to position [430, 0]
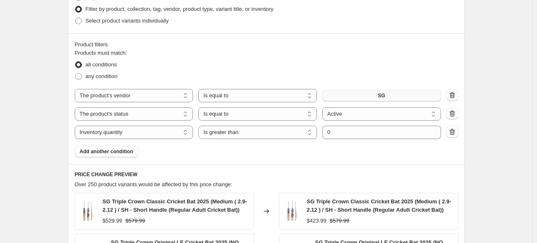
type input "CSO Day SS Sale -20%"
click at [397, 99] on button "SG" at bounding box center [382, 96] width 119 height 12
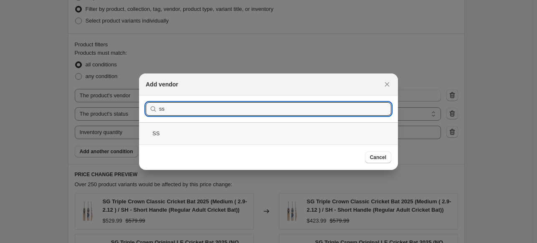
type input "ss"
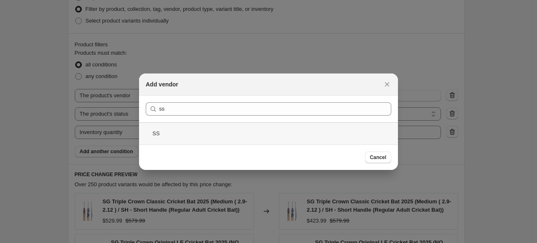
click at [176, 132] on div "SS" at bounding box center [268, 133] width 259 height 22
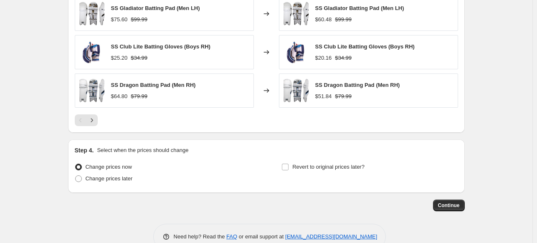
scroll to position [733, 0]
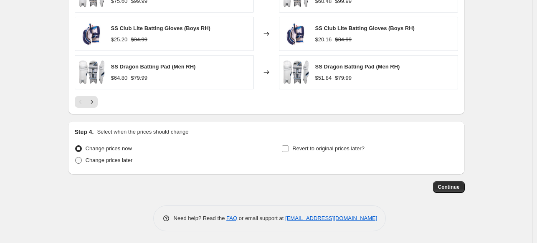
click at [118, 160] on span "Change prices later" at bounding box center [109, 160] width 47 height 6
click at [76, 158] on input "Change prices later" at bounding box center [75, 157] width 0 height 0
radio input "true"
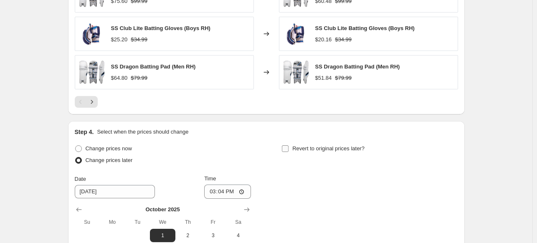
click at [301, 150] on span "Revert to original prices later?" at bounding box center [329, 148] width 72 height 6
click at [289, 150] on input "Revert to original prices later?" at bounding box center [285, 148] width 7 height 7
checkbox input "true"
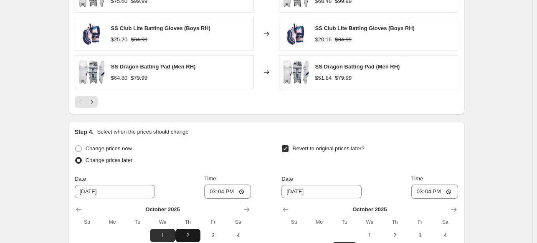
click at [191, 235] on span "2" at bounding box center [188, 235] width 18 height 7
type input "[DATE]"
click at [214, 192] on input "15:04" at bounding box center [227, 192] width 47 height 14
type input "21:45"
click at [446, 236] on span "4" at bounding box center [445, 235] width 18 height 7
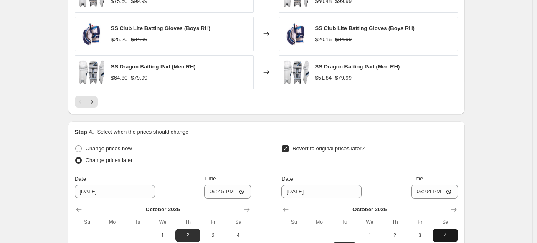
type input "[DATE]"
click at [421, 192] on input "15:04" at bounding box center [435, 192] width 47 height 14
type input "05:45"
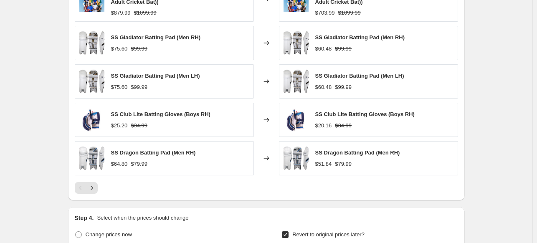
scroll to position [650, 0]
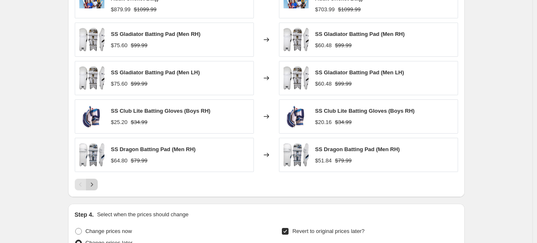
click at [95, 186] on icon "Next" at bounding box center [92, 185] width 8 height 8
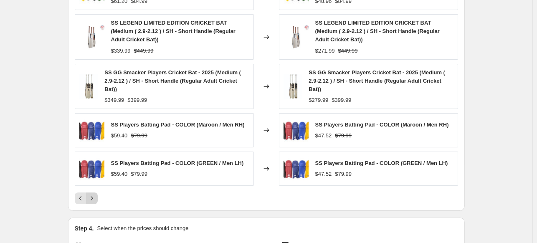
click at [95, 194] on icon "Next" at bounding box center [92, 198] width 8 height 8
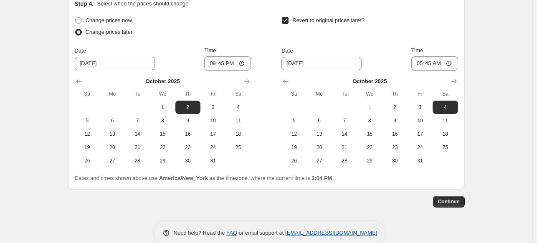
scroll to position [857, 0]
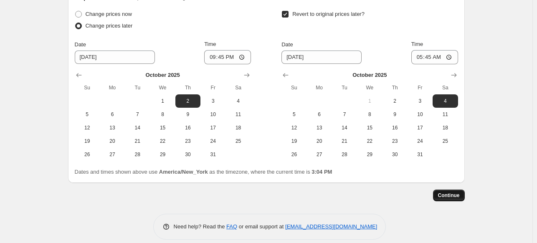
click at [446, 194] on span "Continue" at bounding box center [449, 195] width 22 height 7
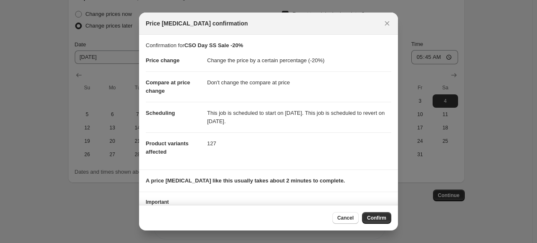
scroll to position [29, 0]
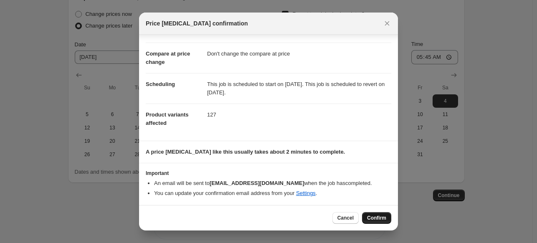
click at [369, 219] on span "Confirm" at bounding box center [376, 218] width 19 height 7
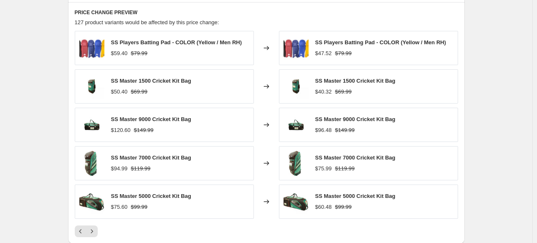
scroll to position [5, 0]
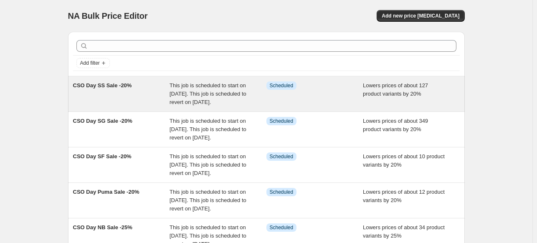
click at [218, 96] on span "This job is scheduled to start on [DATE]. This job is scheduled to revert on [D…" at bounding box center [208, 93] width 77 height 23
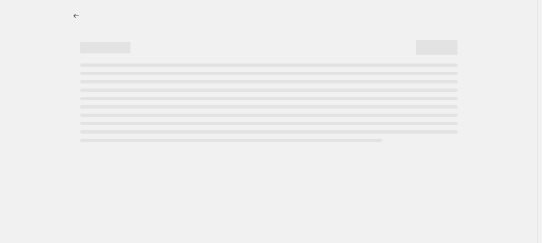
select select "percentage"
select select "no_change"
select select "vendor"
select select "product_status"
select select "inventory_quantity"
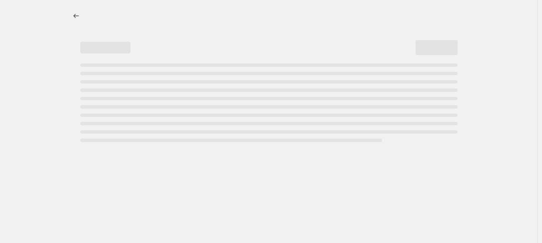
select select ">"
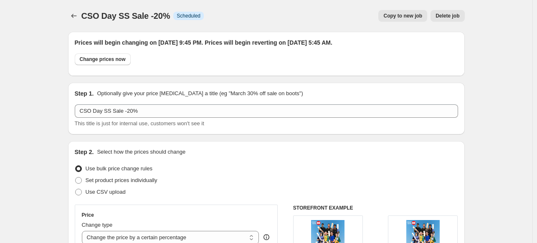
click at [407, 14] on span "Copy to new job" at bounding box center [403, 16] width 39 height 7
select select "percentage"
select select "no_change"
select select "vendor"
select select "product_status"
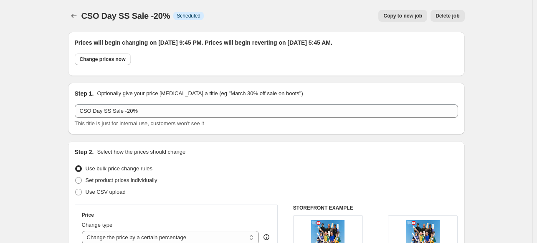
select select "inventory_quantity"
select select ">"
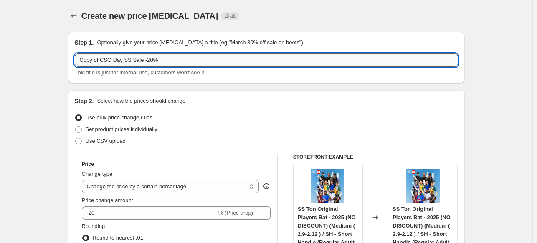
click at [101, 63] on input "Copy of CSO Day SS Sale -20%" at bounding box center [267, 59] width 384 height 13
click at [111, 64] on input "CSO Day SS Sale -20%" at bounding box center [267, 59] width 384 height 13
type input "CSO Day Hammer Cost + 45%"
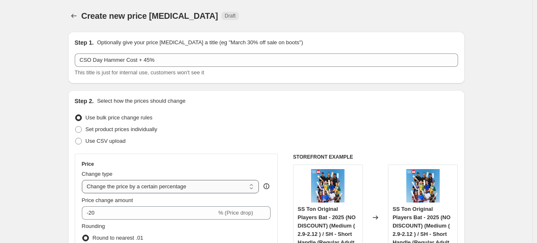
click at [194, 187] on select "Change the price to a certain amount Change the price by a certain amount Chang…" at bounding box center [171, 186] width 178 height 13
click at [84, 180] on select "Change the price to a certain amount Change the price by a certain amount Chang…" at bounding box center [171, 186] width 178 height 13
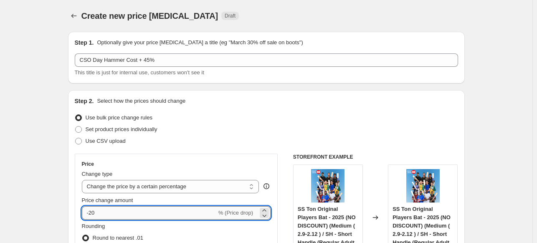
click at [135, 212] on input "-20" at bounding box center [149, 212] width 135 height 13
type input "-2"
type input "45"
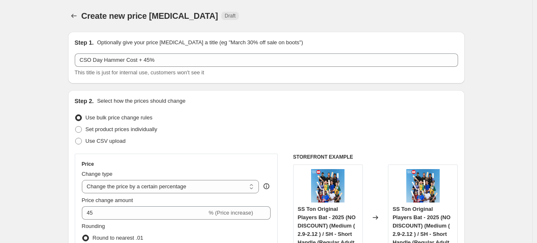
click at [300, 116] on div "Use bulk price change rules" at bounding box center [267, 118] width 384 height 12
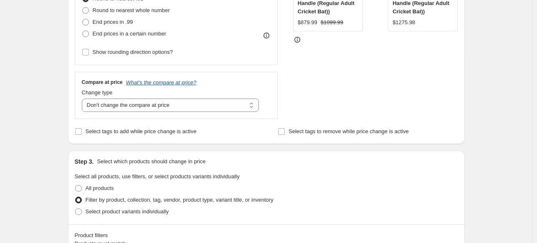
scroll to position [256, 0]
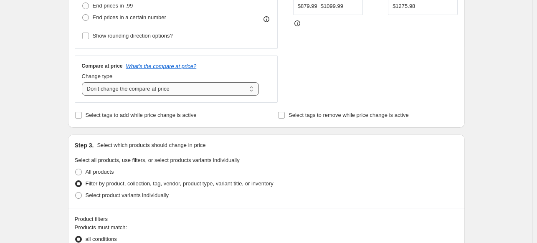
click at [204, 91] on select "Change the compare at price to the current price (sale) Change the compare at p…" at bounding box center [171, 88] width 178 height 13
click at [84, 82] on select "Change the compare at price to the current price (sale) Change the compare at p…" at bounding box center [171, 88] width 178 height 13
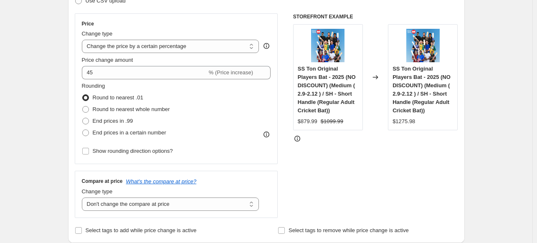
scroll to position [129, 0]
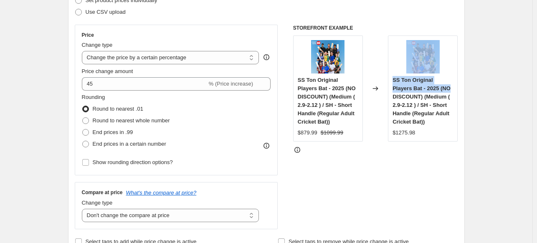
drag, startPoint x: 535, startPoint y: 86, endPoint x: 537, endPoint y: 70, distance: 16.4
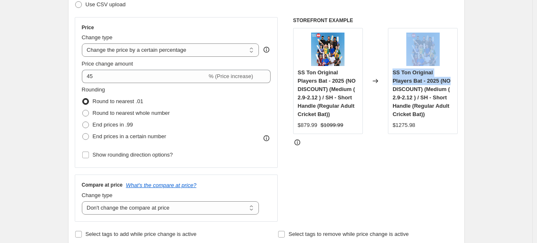
scroll to position [142, 0]
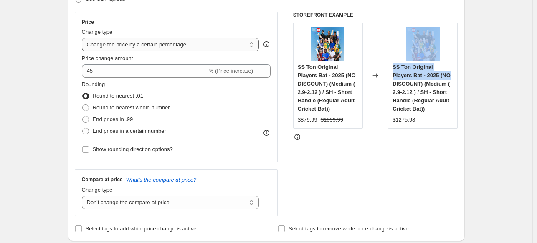
click at [220, 48] on select "Change the price to a certain amount Change the price by a certain amount Chang…" at bounding box center [171, 44] width 178 height 13
click at [84, 38] on select "Change the price to a certain amount Change the price by a certain amount Chang…" at bounding box center [171, 44] width 178 height 13
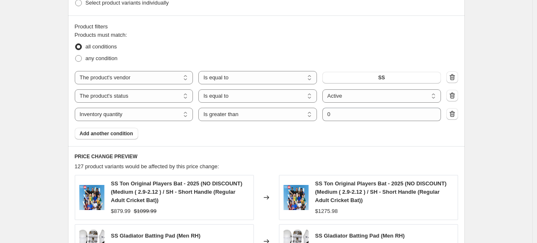
scroll to position [471, 0]
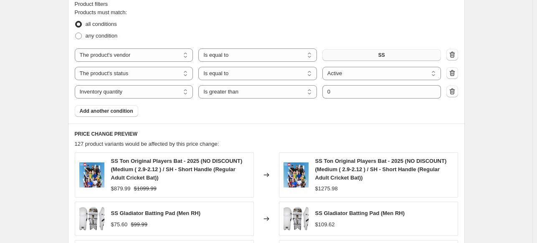
click at [379, 53] on button "SS" at bounding box center [382, 55] width 119 height 12
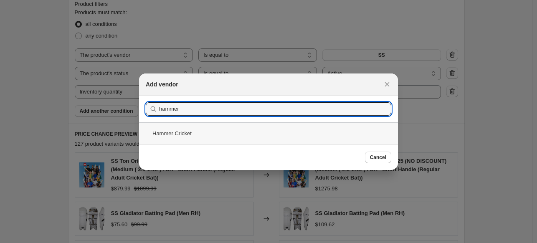
type input "hammer"
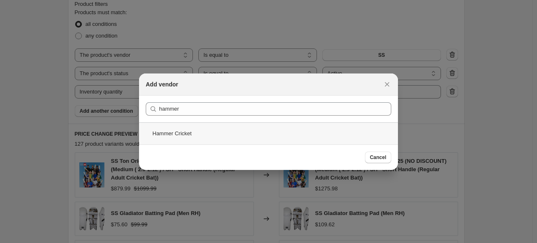
click at [149, 137] on div "Hammer Cricket" at bounding box center [268, 133] width 259 height 22
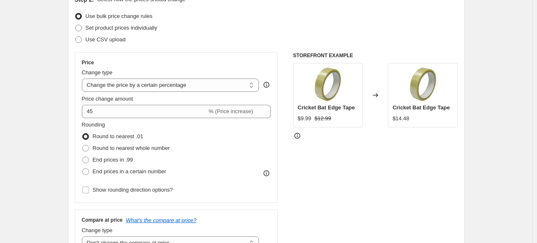
scroll to position [103, 0]
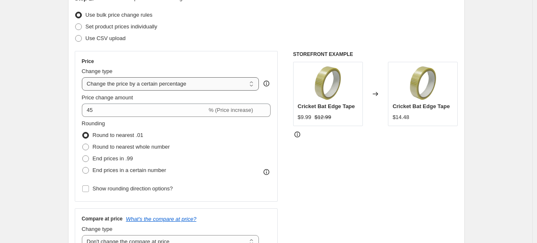
click at [195, 87] on select "Change the price to a certain amount Change the price by a certain amount Chang…" at bounding box center [171, 83] width 178 height 13
select select "margin"
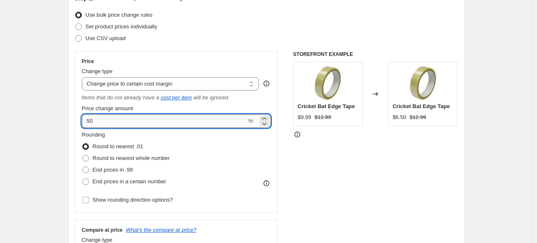
click at [104, 121] on input "50" at bounding box center [164, 120] width 165 height 13
type input "5"
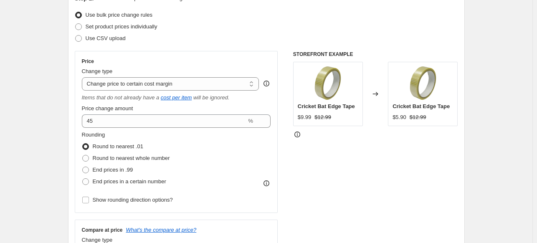
click at [281, 21] on div "Set product prices individually" at bounding box center [267, 27] width 384 height 12
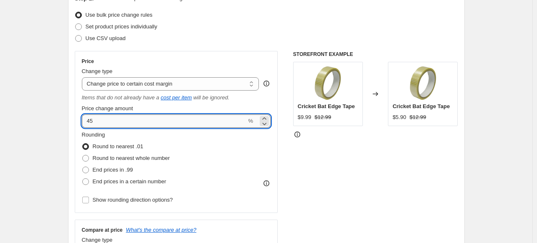
click at [136, 123] on input "45" at bounding box center [164, 120] width 165 height 13
type input "4"
type input "80"
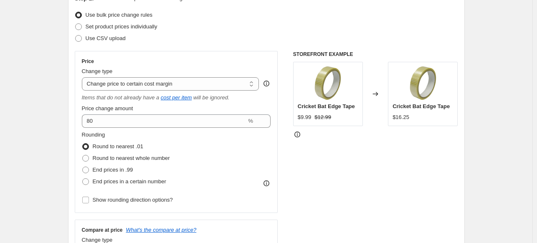
click at [308, 180] on div "STOREFRONT EXAMPLE Cricket Bat Edge Tape $9.99 $12.99 Changed to Cricket Bat Ed…" at bounding box center [375, 159] width 165 height 216
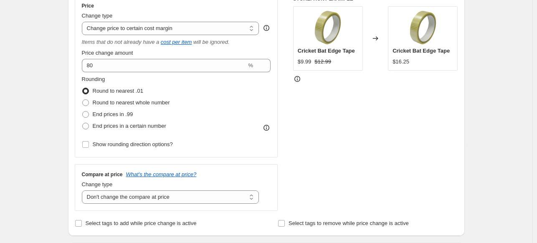
scroll to position [214, 0]
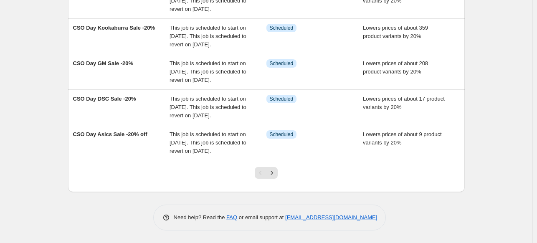
scroll to position [334, 0]
click at [275, 177] on icon "Next" at bounding box center [272, 173] width 8 height 8
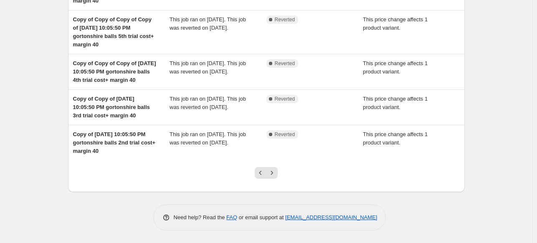
scroll to position [295, 0]
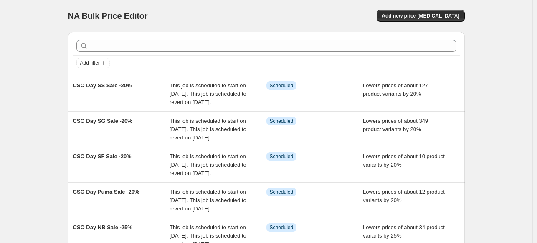
click at [433, 8] on div "NA Bulk Price Editor. This page is ready NA Bulk Price Editor Add new price cha…" at bounding box center [266, 16] width 397 height 32
click at [429, 18] on span "Add new price [MEDICAL_DATA]" at bounding box center [421, 16] width 78 height 7
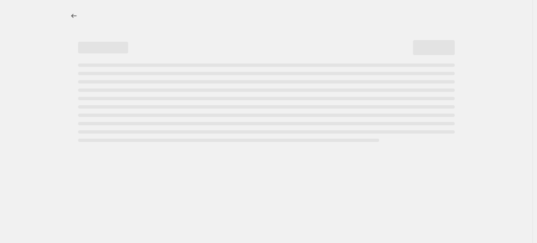
select select "percentage"
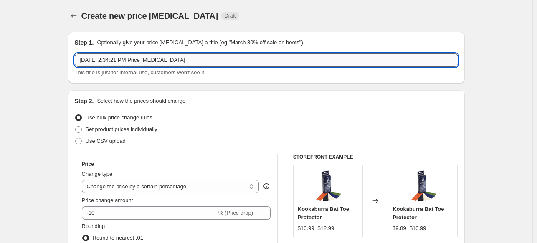
click at [87, 60] on input "Sep 30, 2025, 2:34:21 PM Price change job" at bounding box center [267, 59] width 384 height 13
type input "H"
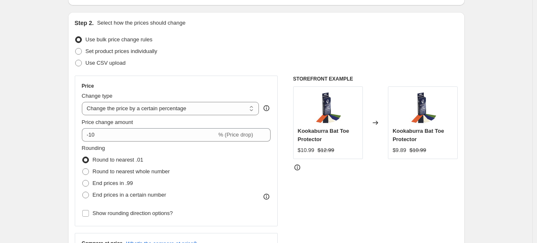
scroll to position [81, 0]
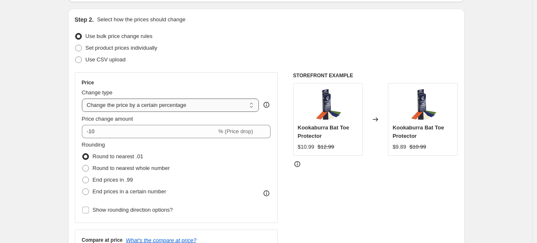
type input "CSO Day Hammer Cost + 80%"
click at [187, 109] on select "Change the price to a certain amount Change the price by a certain amount Chang…" at bounding box center [171, 105] width 178 height 13
select select "margin"
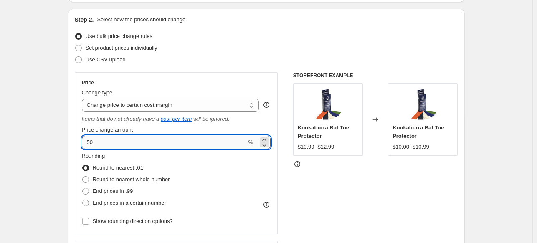
click at [104, 141] on input "50" at bounding box center [164, 142] width 165 height 13
type input "5"
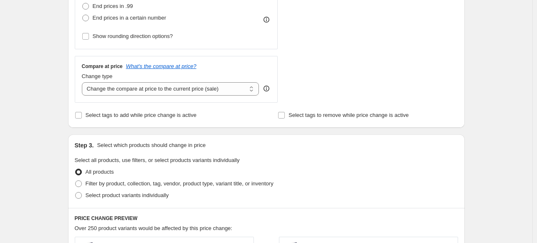
scroll to position [277, 0]
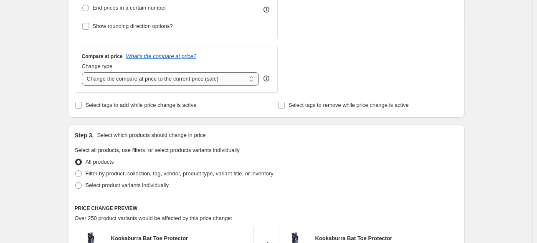
type input "80"
click at [187, 76] on select "Change the compare at price to the current price (sale) Change the compare at p…" at bounding box center [171, 78] width 178 height 13
select select "no_change"
click at [84, 72] on select "Change the compare at price to the current price (sale) Change the compare at p…" at bounding box center [171, 78] width 178 height 13
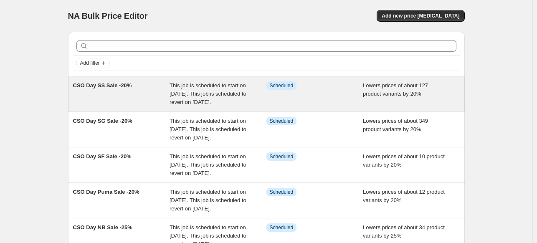
click at [313, 104] on div "Info Scheduled" at bounding box center [315, 93] width 97 height 25
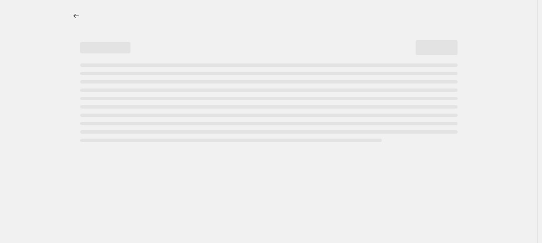
select select "percentage"
select select "no_change"
select select "vendor"
select select "product_status"
select select "inventory_quantity"
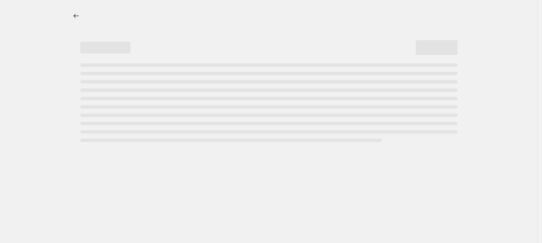
select select ">"
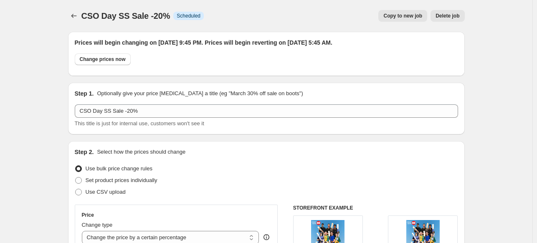
click at [402, 15] on span "Copy to new job" at bounding box center [403, 16] width 39 height 7
select select "percentage"
select select "no_change"
select select "vendor"
select select "product_status"
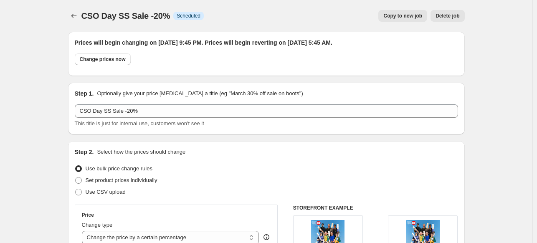
select select "inventory_quantity"
select select ">"
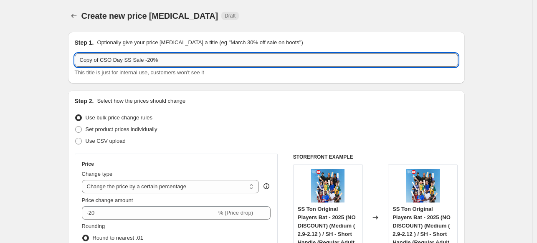
click at [147, 64] on input "Copy of CSO Day SS Sale -20%" at bounding box center [267, 59] width 384 height 13
click at [114, 63] on input "Copy of CSO Day Hammer cost +80%" at bounding box center [267, 59] width 384 height 13
type input "Test CSO Day Hammer cost +80%"
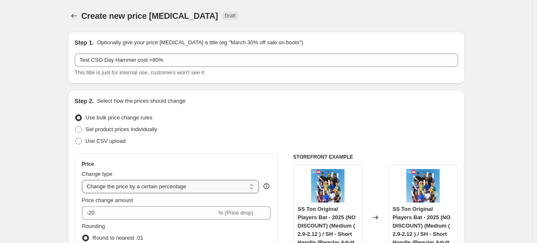
click at [221, 188] on select "Change the price to a certain amount Change the price by a certain amount Chang…" at bounding box center [171, 186] width 178 height 13
select select "margin"
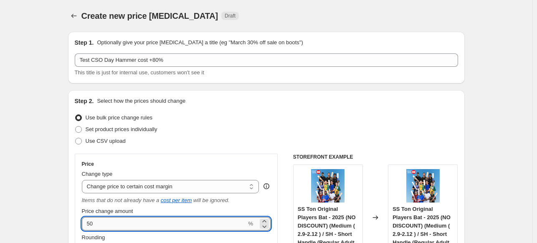
click at [140, 227] on input "50" at bounding box center [164, 223] width 165 height 13
type input "5"
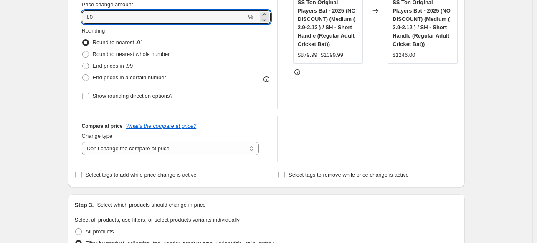
scroll to position [209, 0]
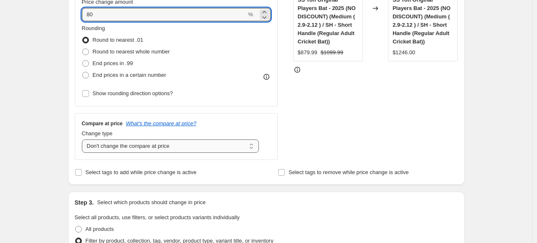
type input "80"
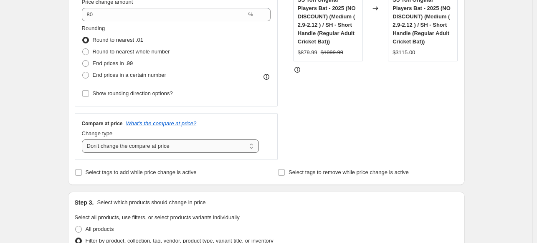
click at [214, 148] on select "Change the compare at price to the current price (sale) Change the compare at p…" at bounding box center [171, 146] width 178 height 13
click at [84, 140] on select "Change the compare at price to the current price (sale) Change the compare at p…" at bounding box center [171, 146] width 178 height 13
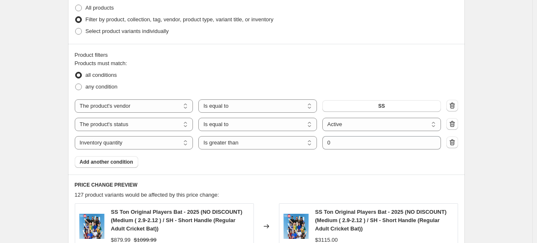
scroll to position [432, 0]
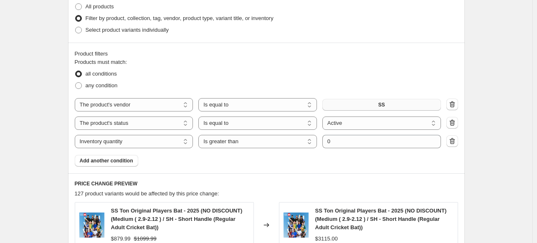
click at [394, 107] on button "SS" at bounding box center [382, 105] width 119 height 12
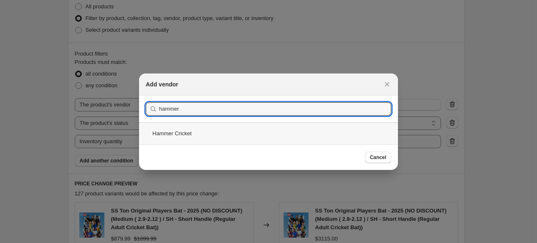
type input "hammer"
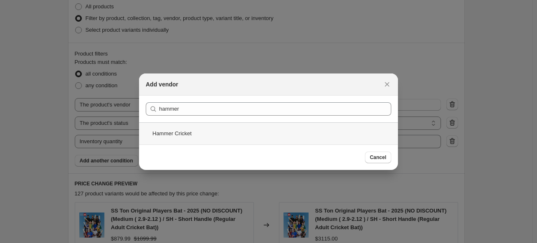
click at [172, 132] on div "Hammer Cricket" at bounding box center [268, 133] width 259 height 22
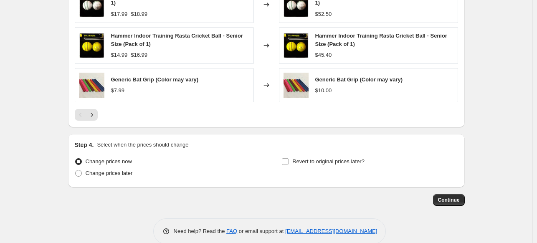
scroll to position [735, 0]
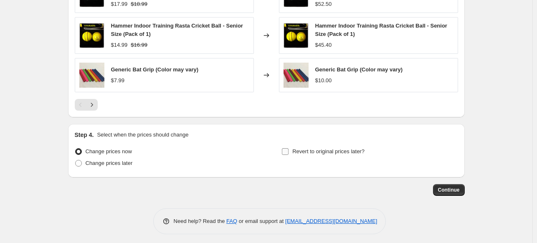
click at [289, 148] on input "Revert to original prices later?" at bounding box center [285, 151] width 7 height 7
checkbox input "true"
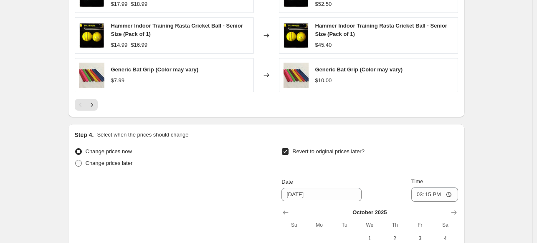
click at [112, 160] on span "Change prices later" at bounding box center [109, 163] width 47 height 6
click at [76, 160] on input "Change prices later" at bounding box center [75, 160] width 0 height 0
radio input "true"
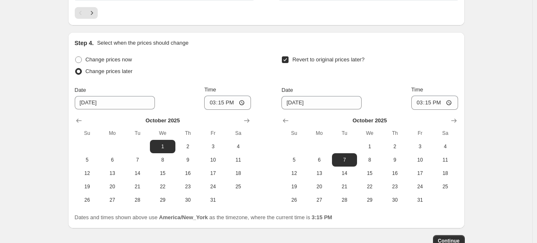
scroll to position [834, 0]
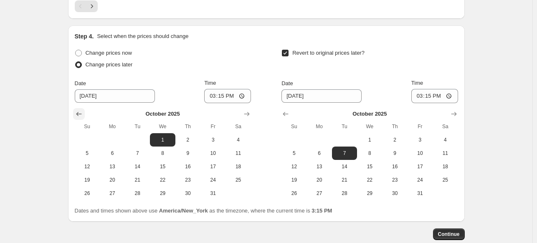
click at [77, 110] on icon "Show previous month, September 2025" at bounding box center [79, 114] width 8 height 8
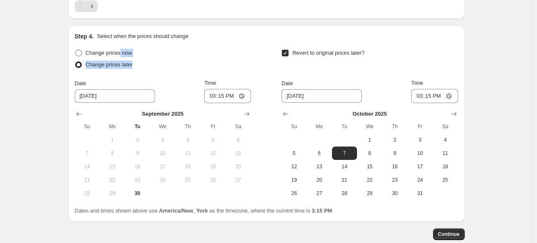
drag, startPoint x: 175, startPoint y: 69, endPoint x: 120, endPoint y: 51, distance: 57.5
click at [120, 51] on div "Change prices now Change prices later Date 10/1/2025 Time 15:15 September 2025 …" at bounding box center [163, 123] width 176 height 153
click at [120, 51] on span "Change prices now" at bounding box center [109, 53] width 46 height 6
click at [76, 50] on input "Change prices now" at bounding box center [75, 50] width 0 height 0
radio input "true"
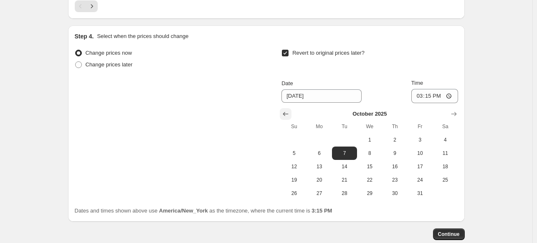
click at [286, 113] on icon "Show previous month, September 2025" at bounding box center [286, 114] width 8 height 8
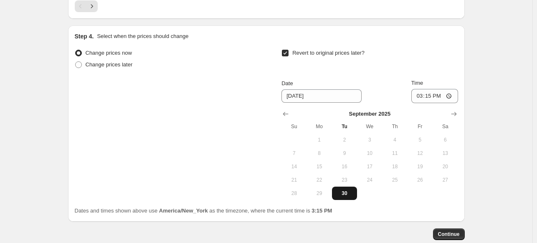
click at [347, 191] on span "30" at bounding box center [345, 193] width 18 height 7
type input "[DATE]"
click at [421, 93] on input "15:15" at bounding box center [435, 96] width 47 height 14
type input "16:15"
click at [439, 41] on div "Step 4. Select when the prices should change Change prices now Change prices la…" at bounding box center [267, 123] width 384 height 183
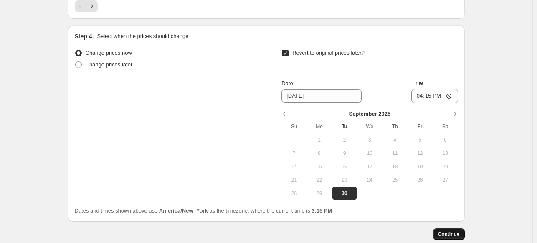
click at [448, 232] on span "Continue" at bounding box center [449, 234] width 22 height 7
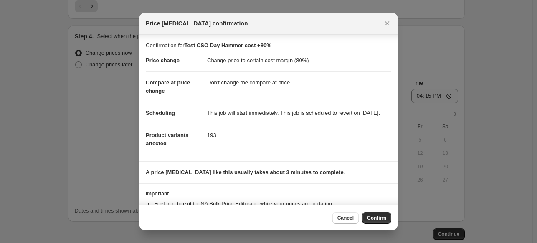
scroll to position [39, 0]
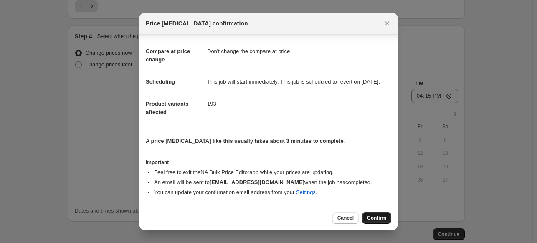
click at [378, 222] on button "Confirm" at bounding box center [376, 218] width 29 height 12
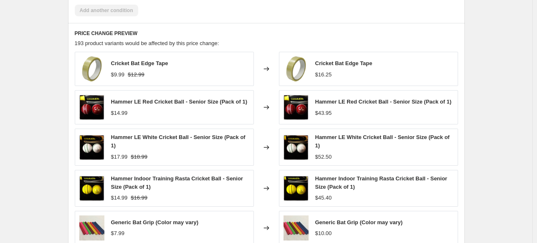
scroll to position [0, 0]
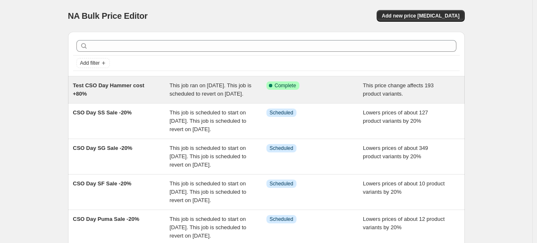
click at [208, 95] on span "This job ran on [DATE]. This job is scheduled to revert on [DATE]." at bounding box center [211, 89] width 82 height 15
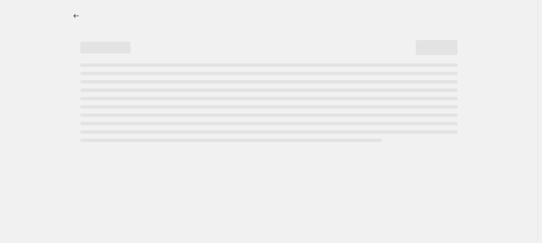
select select "margin"
select select "no_change"
select select "vendor"
select select "product_status"
select select "inventory_quantity"
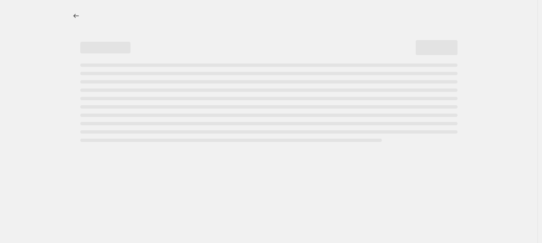
select select ">"
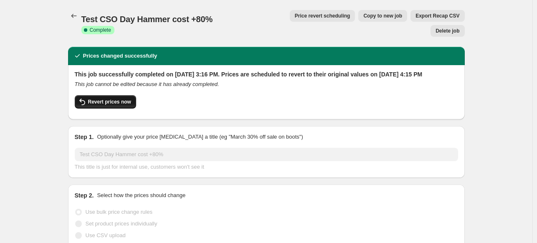
click at [114, 99] on span "Revert prices now" at bounding box center [109, 102] width 43 height 7
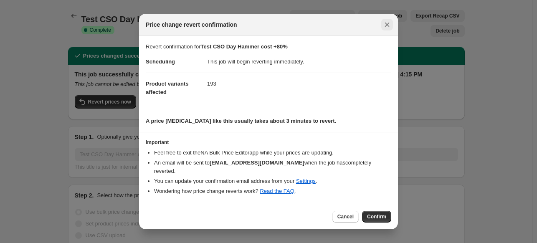
click at [388, 27] on icon "Close" at bounding box center [387, 25] width 5 height 5
checkbox input "true"
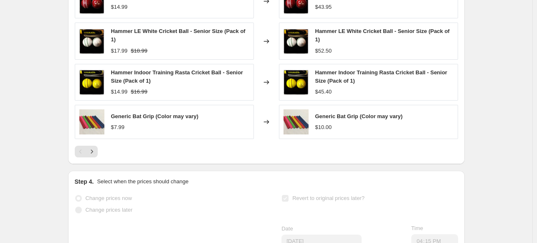
scroll to position [816, 0]
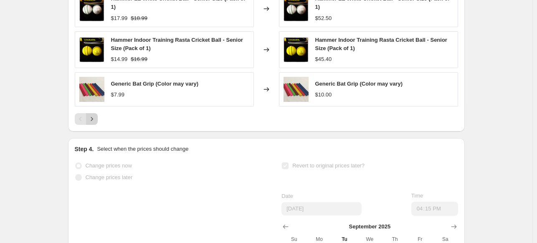
click at [94, 115] on icon "Next" at bounding box center [92, 119] width 8 height 8
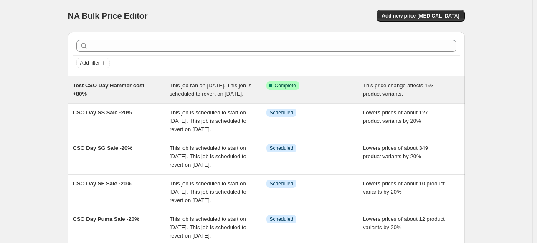
click at [352, 98] on div "Success Complete Complete" at bounding box center [315, 89] width 97 height 17
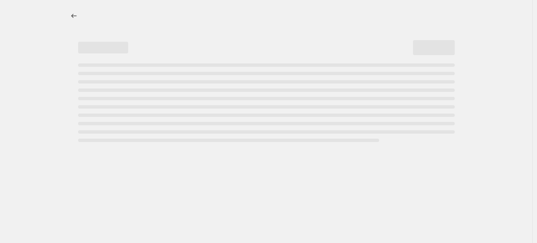
select select "margin"
select select "no_change"
select select "vendor"
select select "product_status"
select select "inventory_quantity"
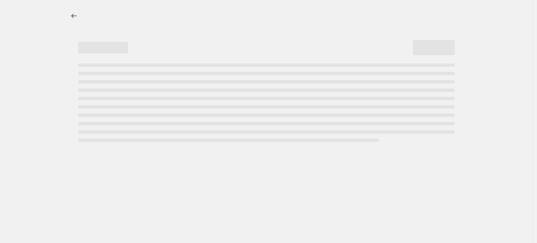
select select ">"
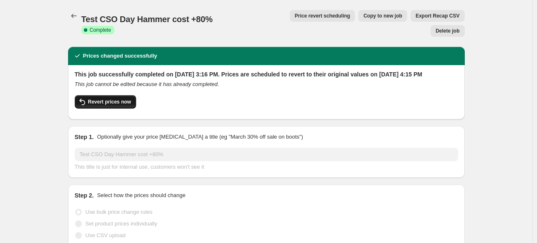
click at [109, 99] on span "Revert prices now" at bounding box center [109, 102] width 43 height 7
checkbox input "false"
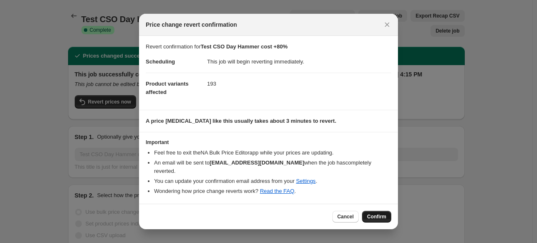
click at [379, 217] on button "Confirm" at bounding box center [376, 217] width 29 height 12
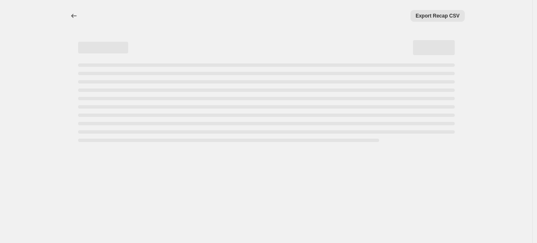
select select "margin"
select select "no_change"
select select "vendor"
select select "product_status"
select select "inventory_quantity"
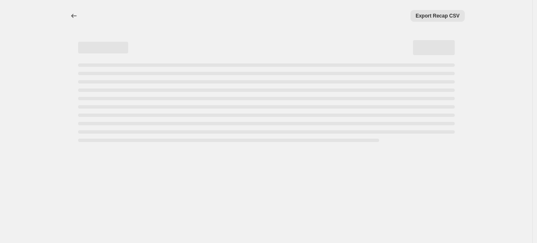
select select ">"
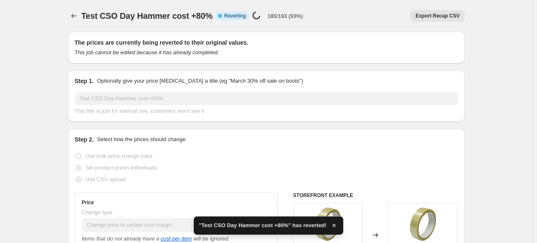
checkbox input "true"
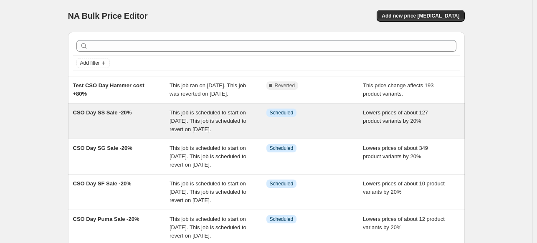
click at [196, 132] on span "This job is scheduled to start on [DATE]. This job is scheduled to revert on [D…" at bounding box center [208, 120] width 77 height 23
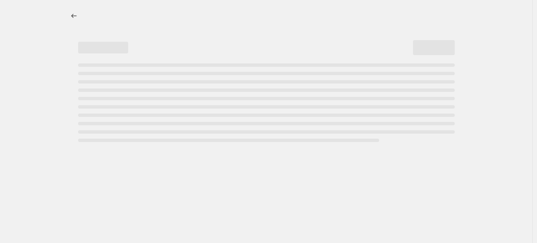
select select "percentage"
select select "no_change"
select select "vendor"
select select "product_status"
select select "inventory_quantity"
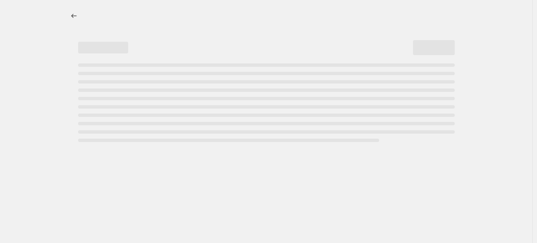
select select ">"
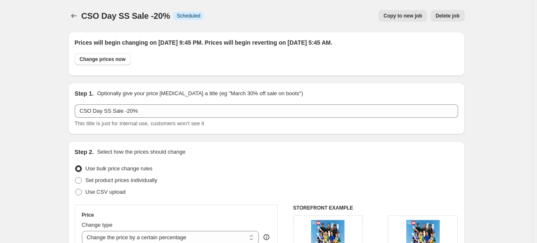
click at [406, 13] on button "Copy to new job" at bounding box center [403, 16] width 49 height 12
select select "percentage"
select select "no_change"
select select "vendor"
select select "product_status"
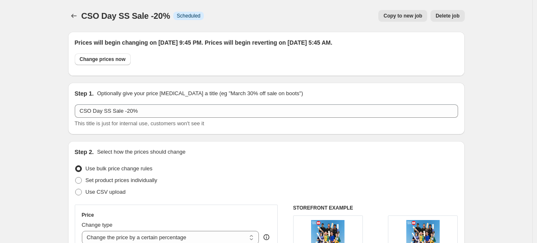
select select "inventory_quantity"
select select ">"
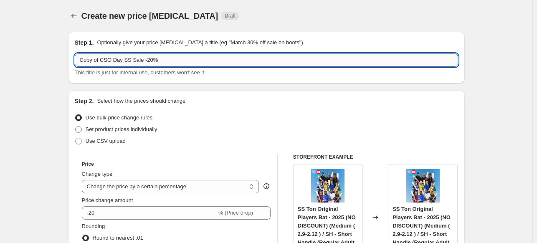
click at [102, 61] on input "Copy of CSO Day SS Sale -20%" at bounding box center [267, 59] width 384 height 13
click at [110, 61] on input "CSO Day SS Sale -20%" at bounding box center [267, 59] width 384 height 13
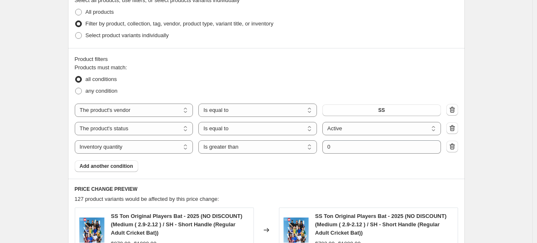
scroll to position [418, 0]
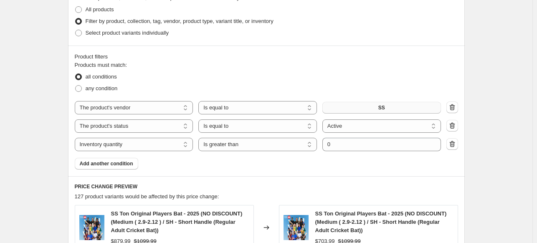
type input "CSO Day Hundred Sale -20%"
click at [391, 109] on button "SS" at bounding box center [382, 108] width 119 height 12
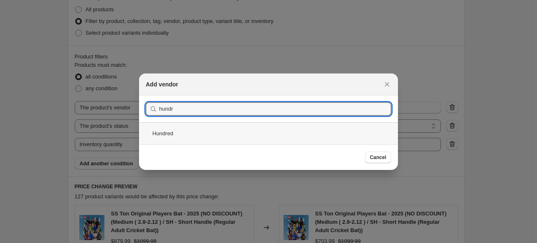
type input "hundr"
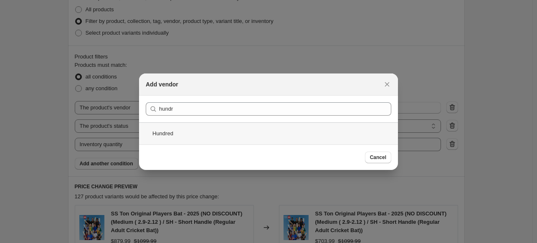
click at [165, 132] on div "Hundred" at bounding box center [268, 133] width 259 height 22
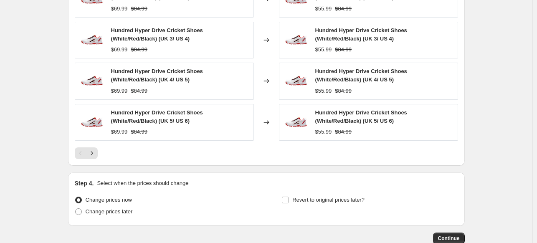
scroll to position [735, 0]
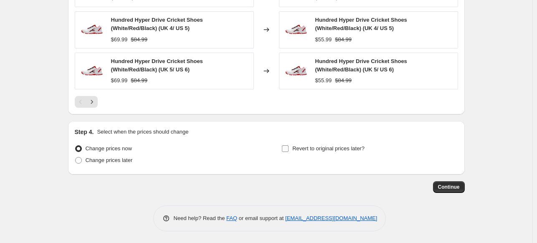
click at [289, 150] on input "Revert to original prices later?" at bounding box center [285, 148] width 7 height 7
checkbox input "true"
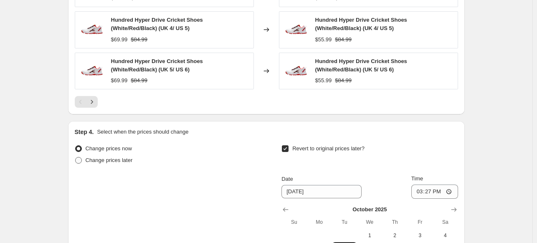
click at [124, 160] on span "Change prices later" at bounding box center [109, 160] width 47 height 6
click at [76, 158] on input "Change prices later" at bounding box center [75, 157] width 0 height 0
radio input "true"
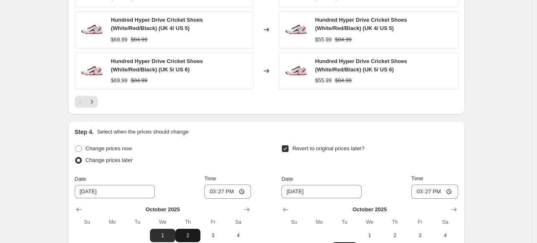
click at [190, 237] on span "2" at bounding box center [188, 235] width 18 height 7
type input "[DATE]"
click at [212, 191] on input "15:27" at bounding box center [227, 192] width 47 height 14
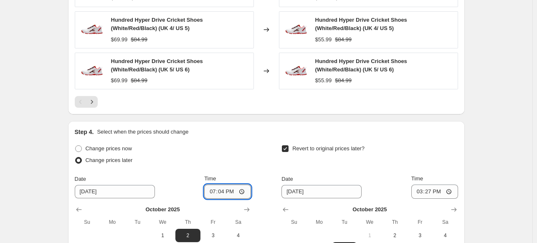
type input "19:45"
click at [445, 234] on span "4" at bounding box center [445, 235] width 18 height 7
type input "[DATE]"
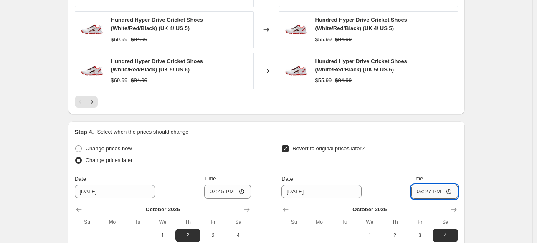
click at [420, 192] on input "15:27" at bounding box center [435, 192] width 47 height 14
click at [429, 193] on input "05:20" at bounding box center [435, 192] width 47 height 14
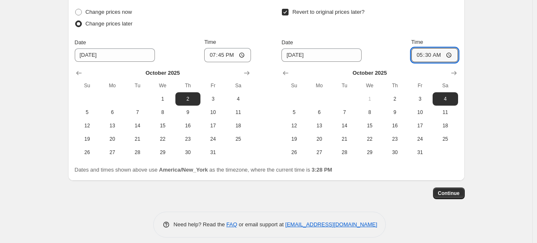
scroll to position [878, 0]
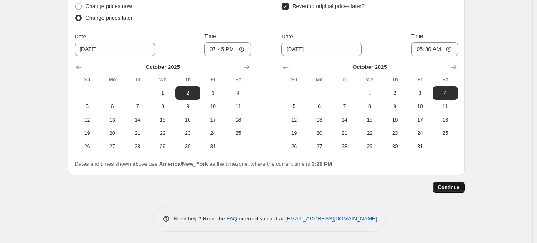
click at [462, 190] on button "Continue" at bounding box center [449, 188] width 32 height 12
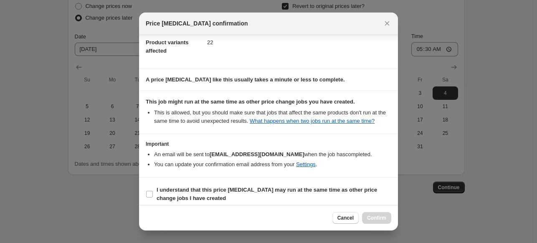
scroll to position [106, 0]
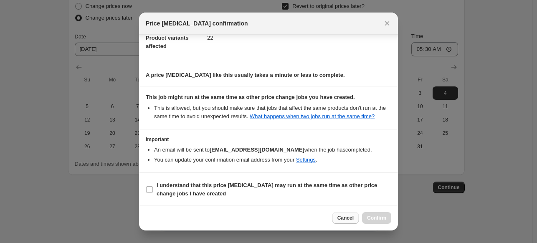
click at [346, 218] on span "Cancel" at bounding box center [346, 218] width 16 height 7
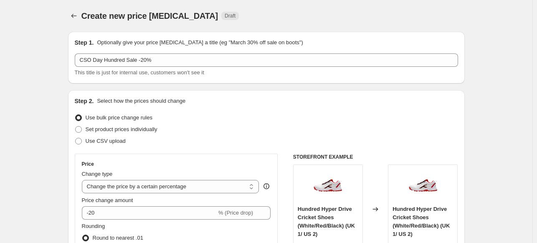
scroll to position [878, 0]
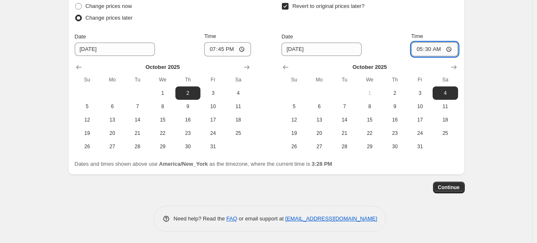
click at [424, 47] on input "05:30" at bounding box center [435, 49] width 47 height 14
click at [430, 47] on input "05:30" at bounding box center [435, 49] width 47 height 14
type input "05:35"
click at [453, 186] on span "Continue" at bounding box center [449, 187] width 22 height 7
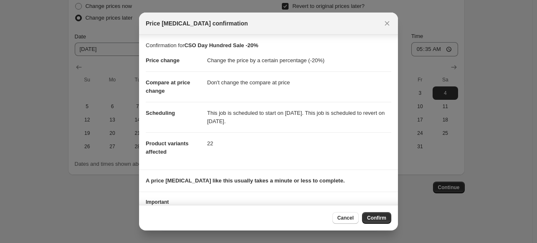
scroll to position [29, 0]
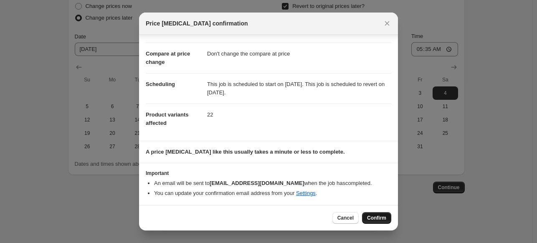
click at [373, 220] on span "Confirm" at bounding box center [376, 218] width 19 height 7
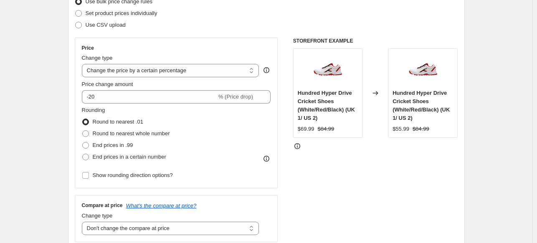
scroll to position [25, 0]
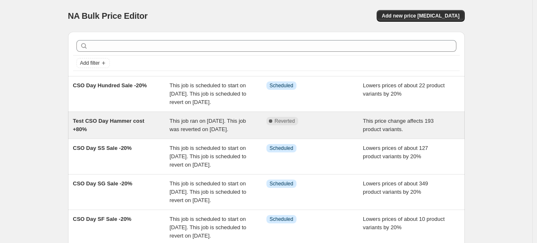
drag, startPoint x: 233, startPoint y: 130, endPoint x: 217, endPoint y: 135, distance: 17.2
click at [217, 132] on span "This job ran on [DATE]. This job was reverted on [DATE]." at bounding box center [208, 125] width 76 height 15
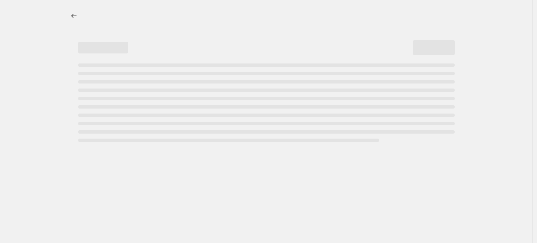
select select "margin"
select select "no_change"
select select "vendor"
select select "product_status"
select select "inventory_quantity"
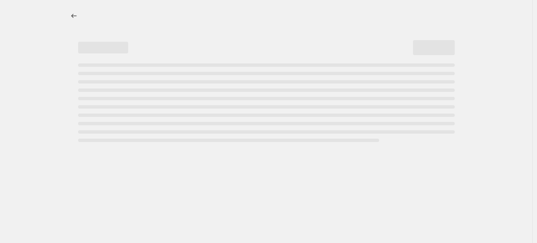
select select ">"
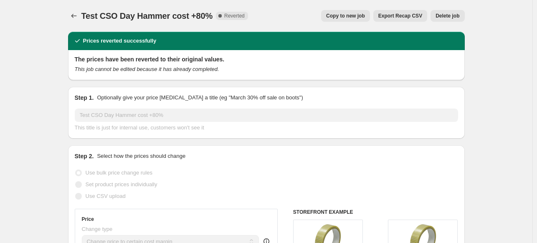
click at [449, 15] on span "Delete job" at bounding box center [448, 16] width 24 height 7
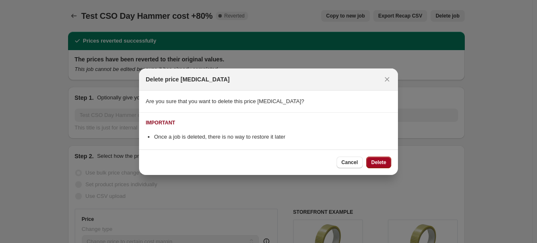
click at [380, 163] on span "Delete" at bounding box center [378, 162] width 15 height 7
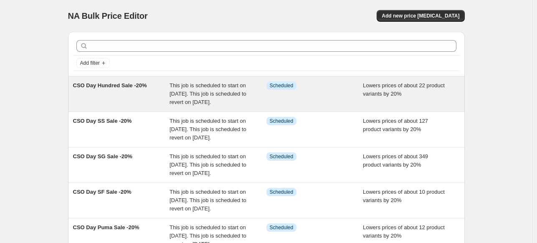
click at [233, 103] on span "This job is scheduled to start on [DATE]. This job is scheduled to revert on [D…" at bounding box center [208, 93] width 77 height 23
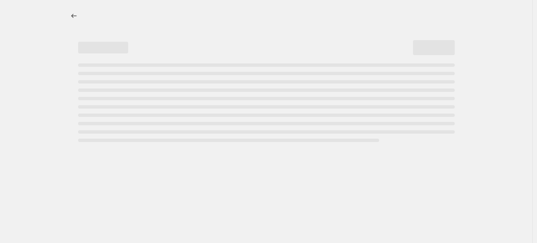
select select "percentage"
select select "no_change"
select select "vendor"
select select "product_status"
select select "inventory_quantity"
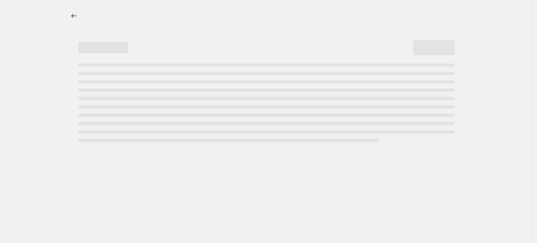
select select ">"
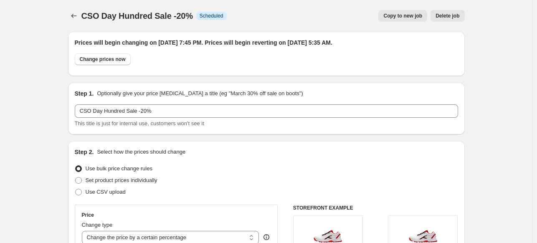
click at [401, 14] on span "Copy to new job" at bounding box center [403, 16] width 39 height 7
select select "percentage"
select select "no_change"
select select "vendor"
select select "product_status"
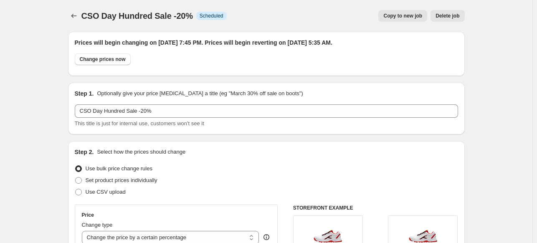
select select "inventory_quantity"
select select ">"
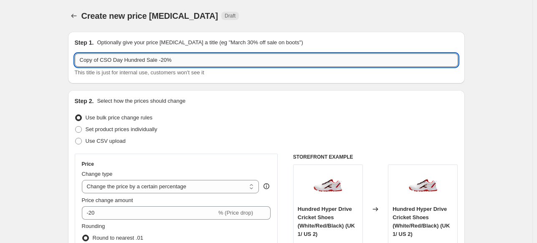
click at [100, 61] on input "Copy of CSO Day Hundred Sale -20%" at bounding box center [267, 59] width 384 height 13
click at [124, 63] on input "CSO Day Hundred Sale -20%" at bounding box center [267, 59] width 384 height 13
click at [152, 59] on input "CSO Day Gortonshire Sale -20%" at bounding box center [267, 59] width 384 height 13
type input "CSO Day Gortonshire Sale -15%"
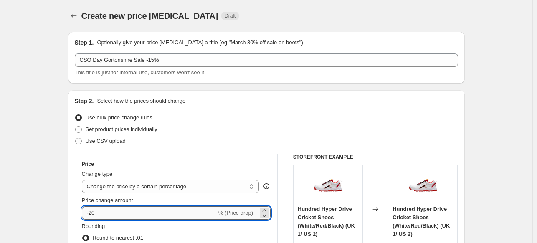
click at [163, 211] on input "-20" at bounding box center [149, 212] width 135 height 13
type input "-2"
type input "-15"
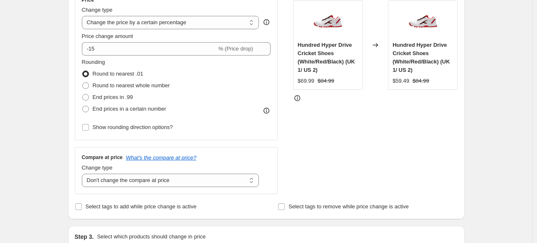
scroll to position [177, 0]
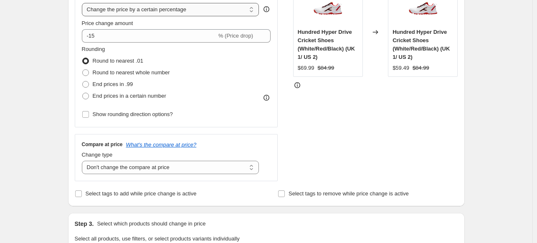
click at [250, 11] on select "Change the price to a certain amount Change the price by a certain amount Chang…" at bounding box center [171, 9] width 178 height 13
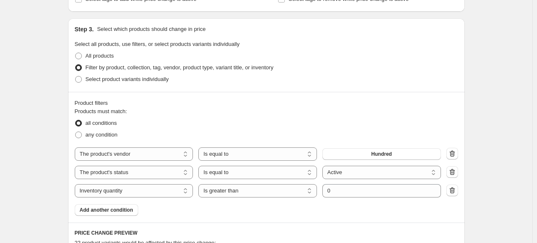
scroll to position [378, 0]
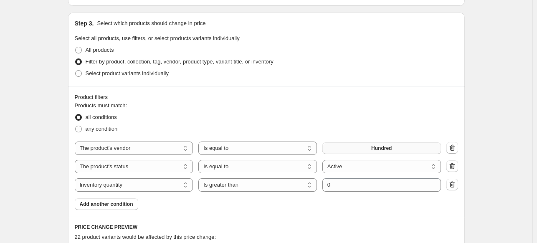
click at [397, 150] on button "Hundred" at bounding box center [382, 148] width 119 height 12
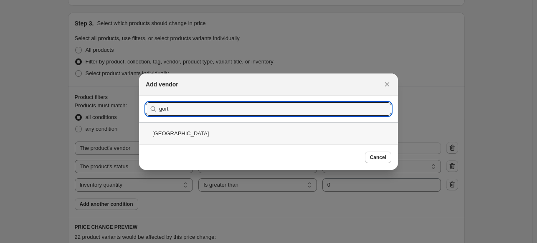
type input "gort"
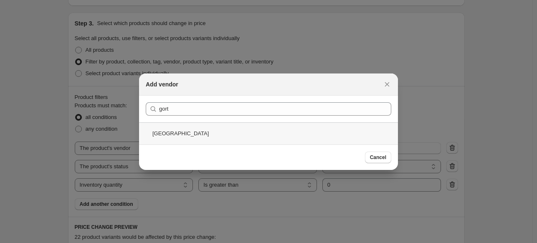
click at [179, 130] on div "[GEOGRAPHIC_DATA]" at bounding box center [268, 133] width 259 height 22
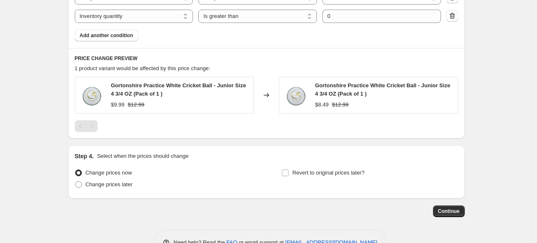
scroll to position [558, 0]
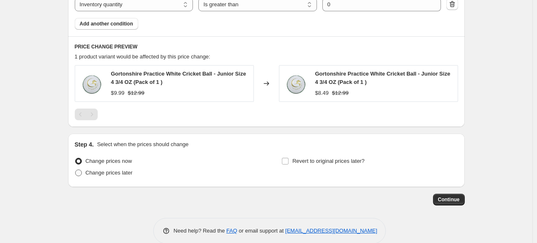
click at [124, 174] on span "Change prices later" at bounding box center [109, 173] width 47 height 6
click at [76, 170] on input "Change prices later" at bounding box center [75, 170] width 0 height 0
radio input "true"
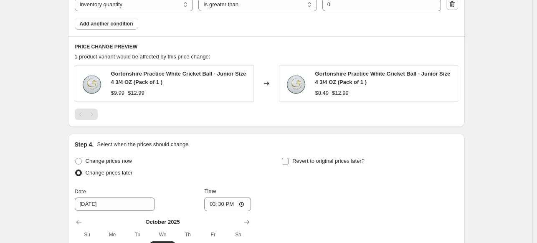
click at [300, 159] on span "Revert to original prices later?" at bounding box center [329, 161] width 72 height 6
click at [289, 159] on input "Revert to original prices later?" at bounding box center [285, 161] width 7 height 7
checkbox input "true"
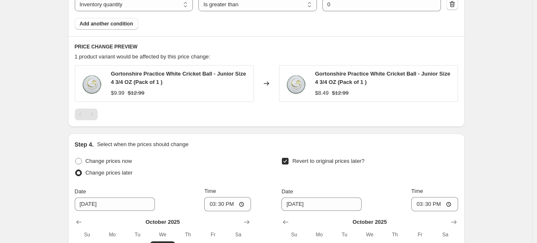
scroll to position [714, 0]
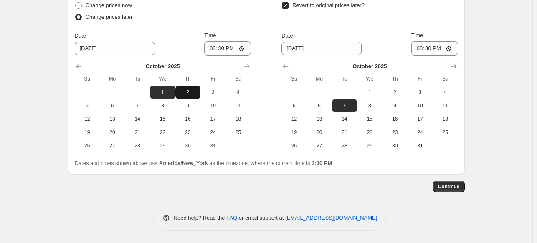
click at [192, 90] on span "2" at bounding box center [188, 92] width 18 height 7
type input "[DATE]"
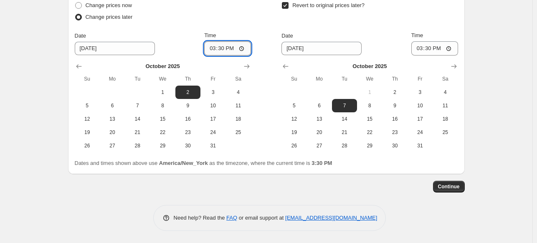
click at [212, 49] on input "15:30" at bounding box center [227, 48] width 47 height 14
type input "19:30"
click at [445, 90] on span "4" at bounding box center [445, 92] width 18 height 7
type input "[DATE]"
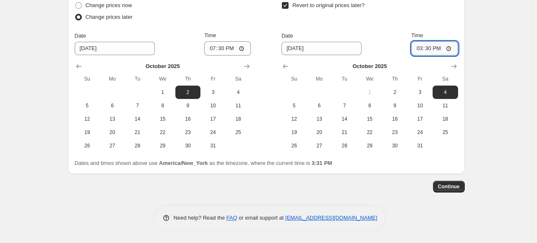
click at [420, 48] on input "15:30" at bounding box center [435, 48] width 47 height 14
type input "18:00"
click at [420, 48] on input "18:00" at bounding box center [435, 48] width 47 height 14
type input "05:50"
click at [452, 189] on span "Continue" at bounding box center [449, 186] width 22 height 7
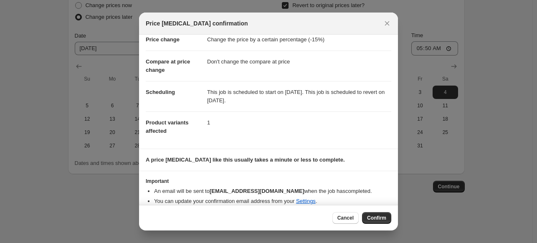
scroll to position [29, 0]
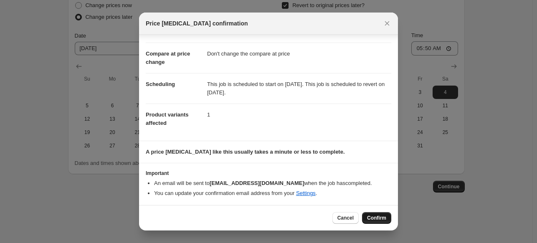
click at [372, 217] on span "Confirm" at bounding box center [376, 218] width 19 height 7
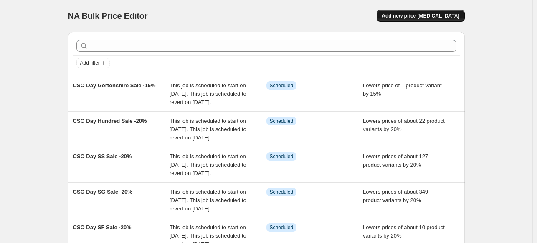
click at [419, 16] on span "Add new price [MEDICAL_DATA]" at bounding box center [421, 16] width 78 height 7
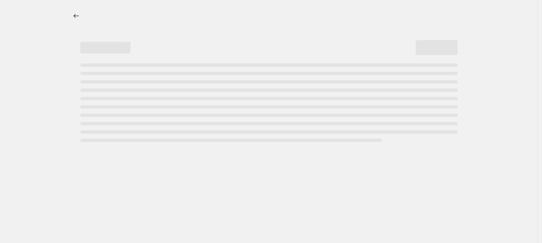
select select "percentage"
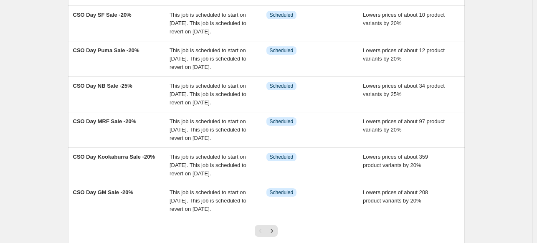
scroll to position [353, 0]
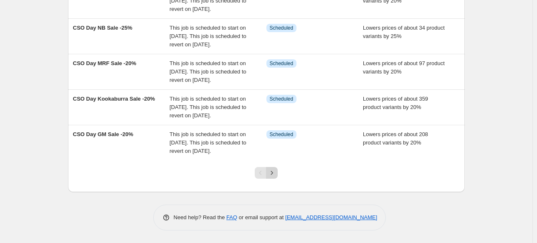
click at [272, 175] on icon "Next" at bounding box center [272, 173] width 8 height 8
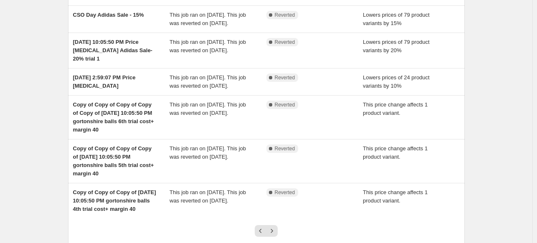
scroll to position [319, 0]
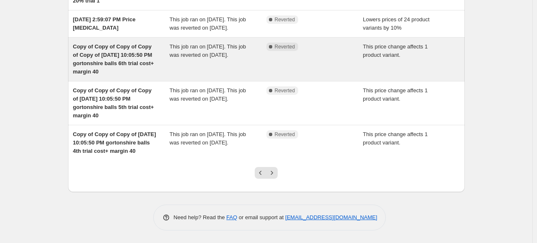
click at [196, 58] on span "This job ran on [DATE]. This job was reverted on [DATE]." at bounding box center [208, 50] width 76 height 15
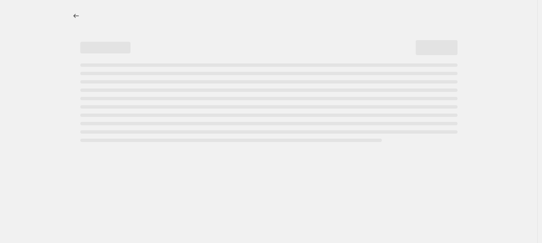
select select "margin"
select select "no_change"
select select "vendor"
select select "product_status"
select select "inventory_quantity"
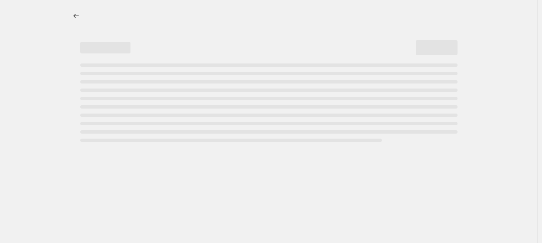
select select ">"
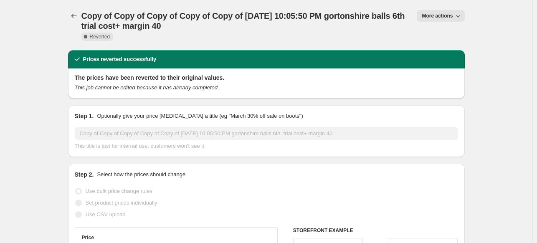
click at [433, 13] on button "More actions" at bounding box center [441, 16] width 48 height 12
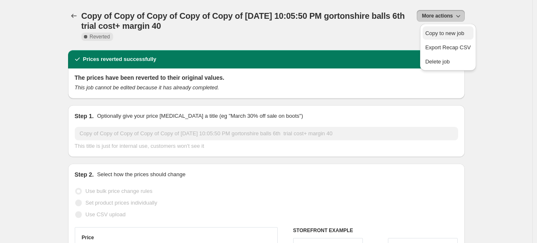
click at [444, 33] on span "Copy to new job" at bounding box center [444, 33] width 39 height 6
select select "margin"
select select "no_change"
select select "vendor"
select select "product_status"
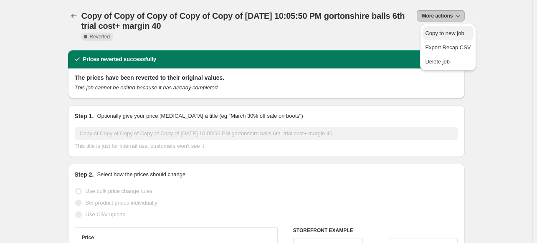
select select "inventory_quantity"
select select ">"
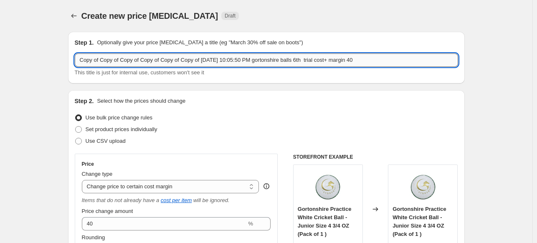
click at [335, 58] on input "Copy of Copy of Copy of Copy of Copy of Copy of [DATE] 10:05:50 PM gortonshire …" at bounding box center [267, 59] width 384 height 13
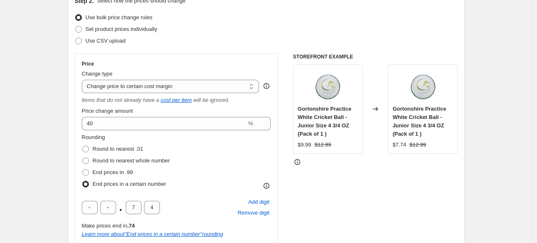
scroll to position [137, 0]
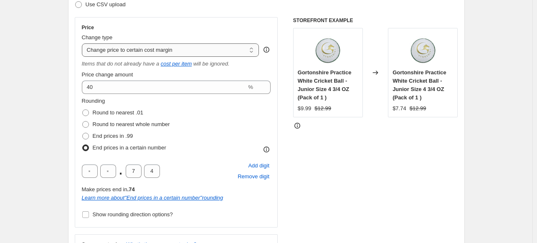
type input "CSO Day Sale Hammer Cost + 80% Test"
click at [204, 51] on select "Change the price to a certain amount Change the price by a certain amount Chang…" at bounding box center [171, 49] width 178 height 13
select select "pc"
click at [84, 43] on select "Change the price to a certain amount Change the price by a certain amount Chang…" at bounding box center [171, 49] width 178 height 13
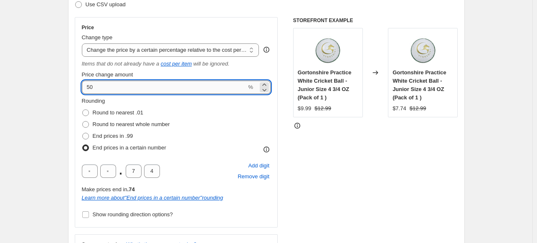
click at [154, 85] on input "50" at bounding box center [164, 87] width 165 height 13
type input "5"
type input "80"
click at [135, 112] on span "Round to nearest .01" at bounding box center [118, 112] width 51 height 6
click at [83, 110] on input "Round to nearest .01" at bounding box center [82, 109] width 0 height 0
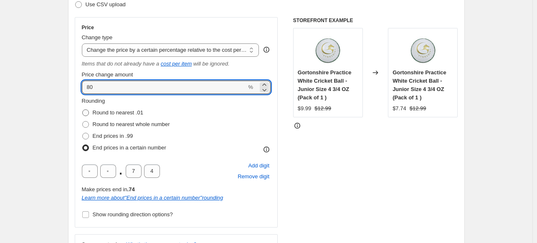
radio input "true"
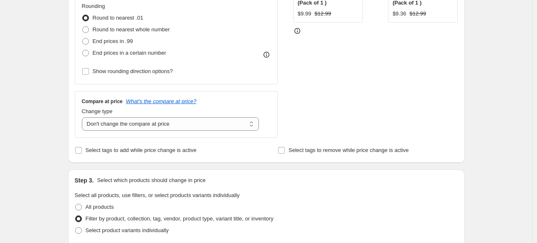
scroll to position [254, 0]
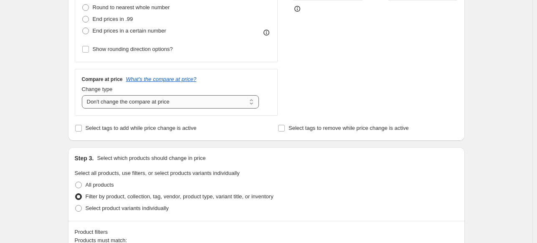
click at [142, 103] on select "Change the compare at price to the current price (sale) Change the compare at p…" at bounding box center [171, 101] width 178 height 13
click at [84, 95] on select "Change the compare at price to the current price (sale) Change the compare at p…" at bounding box center [171, 101] width 178 height 13
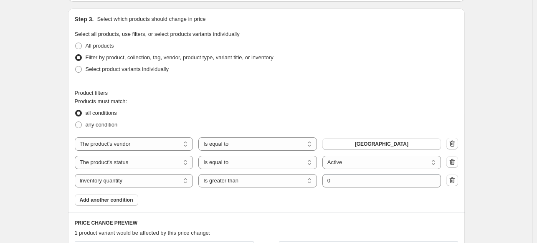
scroll to position [399, 0]
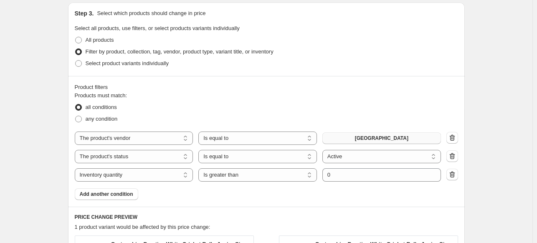
click at [409, 138] on button "[GEOGRAPHIC_DATA]" at bounding box center [382, 138] width 119 height 12
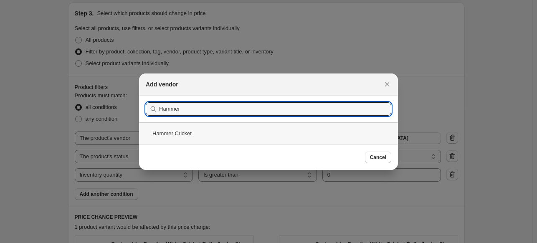
type input "Hammer"
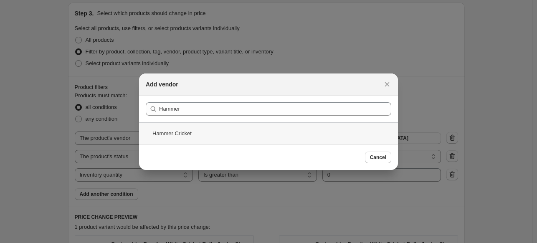
click at [182, 133] on div "Hammer Cricket" at bounding box center [268, 133] width 259 height 22
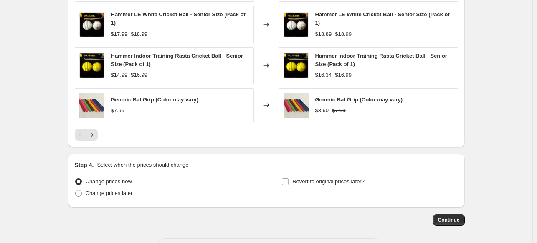
scroll to position [735, 0]
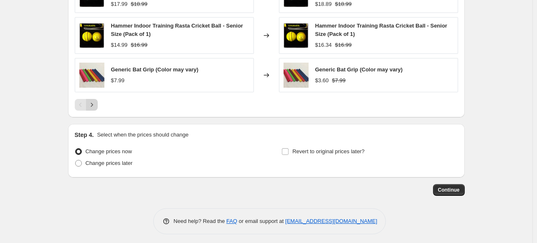
click at [95, 103] on icon "Next" at bounding box center [92, 105] width 8 height 8
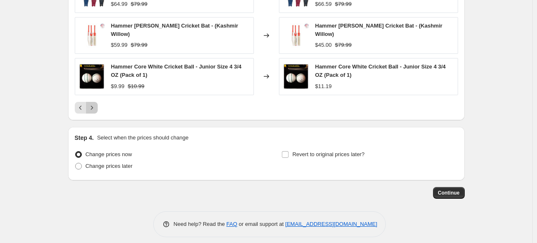
click at [95, 104] on icon "Next" at bounding box center [92, 108] width 8 height 8
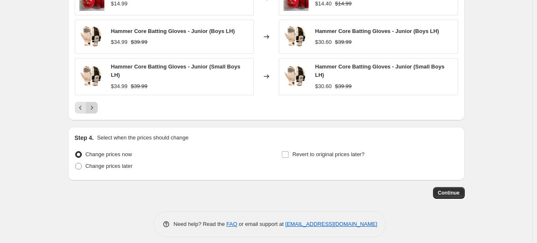
click at [95, 104] on icon "Next" at bounding box center [92, 108] width 8 height 8
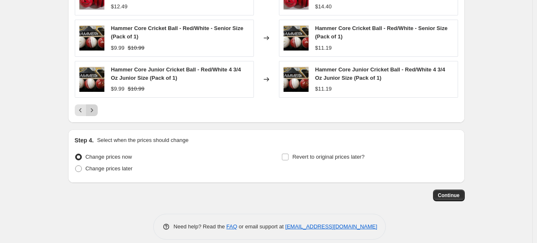
click at [95, 103] on div "Hammer Arm Guard - Junior (Boys) $9.99 $14.99 Changed to Hammer Arm Guard - Jun…" at bounding box center [267, 7] width 384 height 217
click at [92, 111] on icon "Next" at bounding box center [92, 110] width 8 height 8
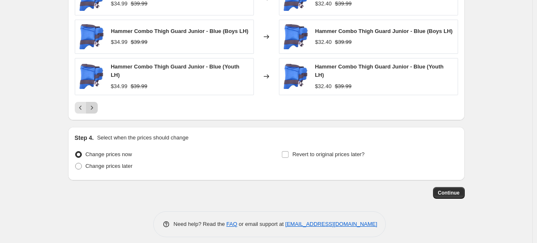
click at [94, 104] on icon "Next" at bounding box center [92, 108] width 8 height 8
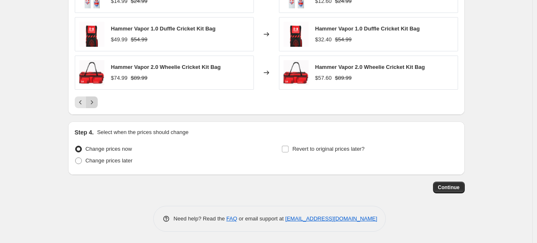
click at [94, 104] on icon "Next" at bounding box center [92, 102] width 8 height 8
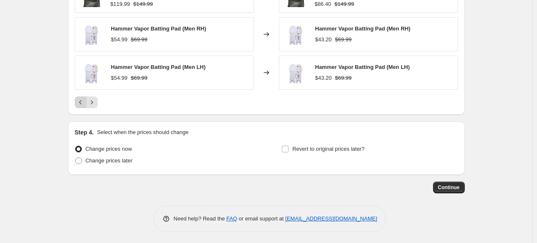
click at [82, 102] on icon "Previous" at bounding box center [80, 102] width 8 height 8
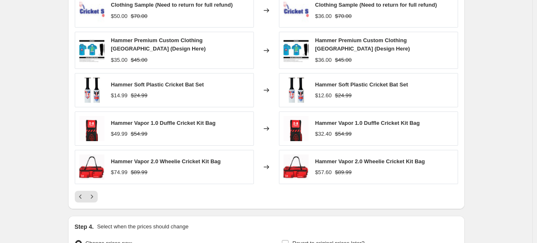
scroll to position [630, 0]
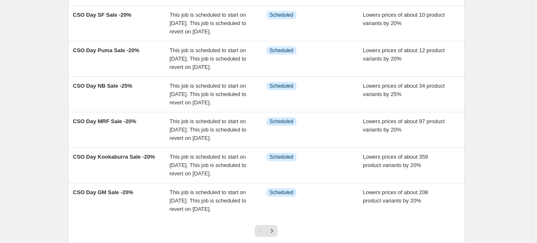
scroll to position [353, 0]
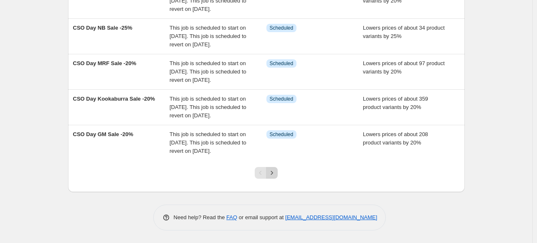
click at [276, 175] on icon "Next" at bounding box center [272, 173] width 8 height 8
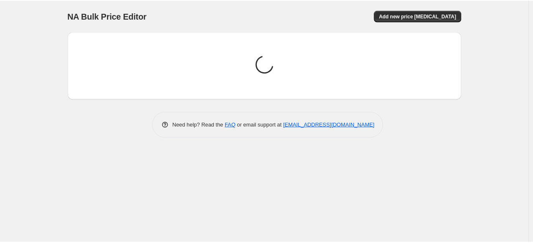
scroll to position [0, 0]
